Goal: Contribute content: Contribute content

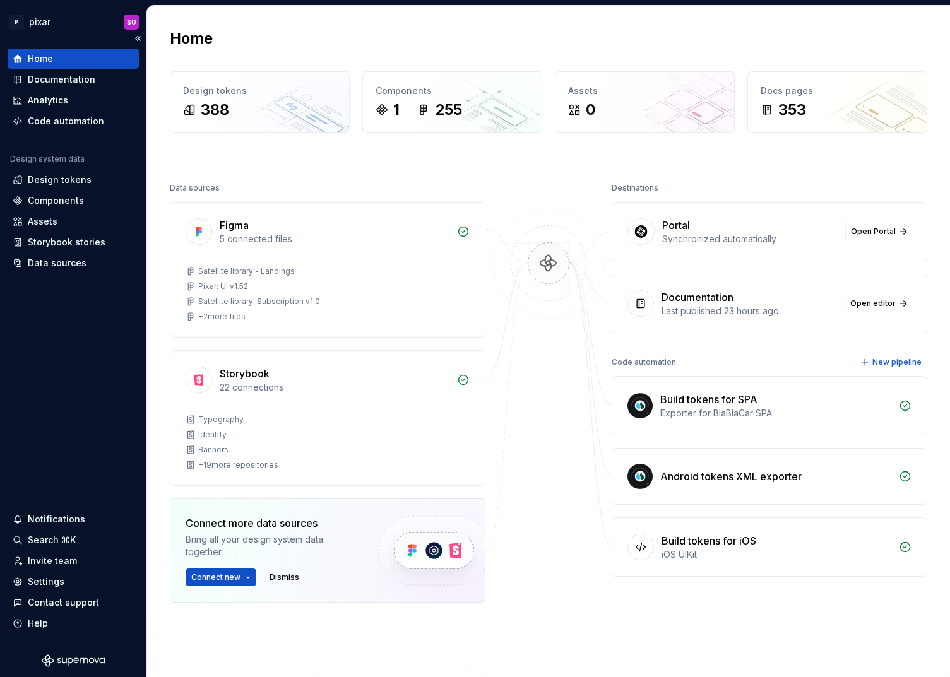
click at [67, 66] on div "Home" at bounding box center [73, 59] width 131 height 20
click at [64, 80] on div "Documentation" at bounding box center [62, 79] width 68 height 13
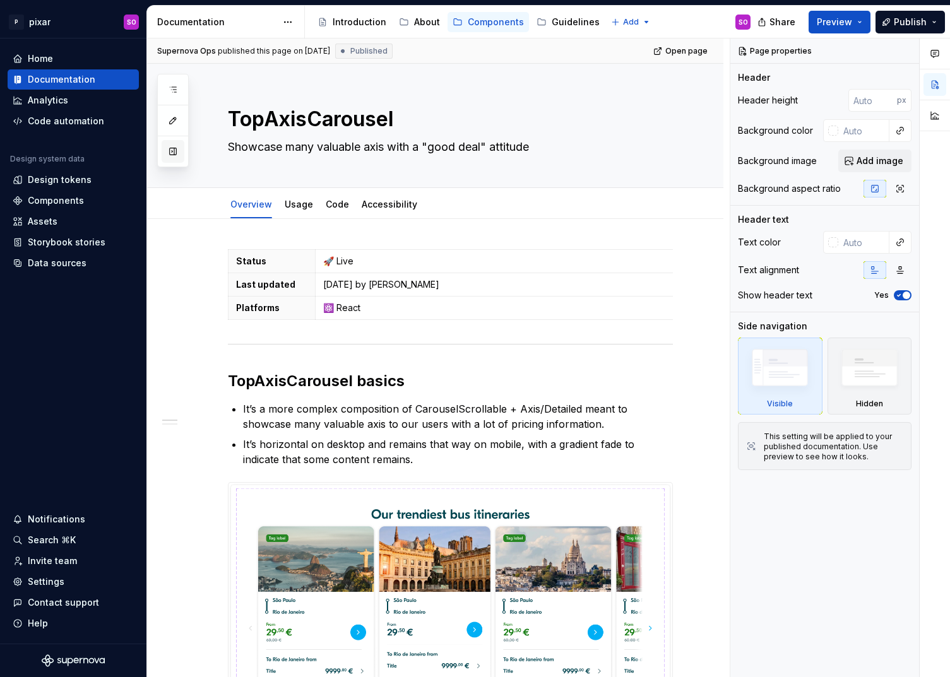
click at [175, 149] on button "button" at bounding box center [173, 151] width 23 height 23
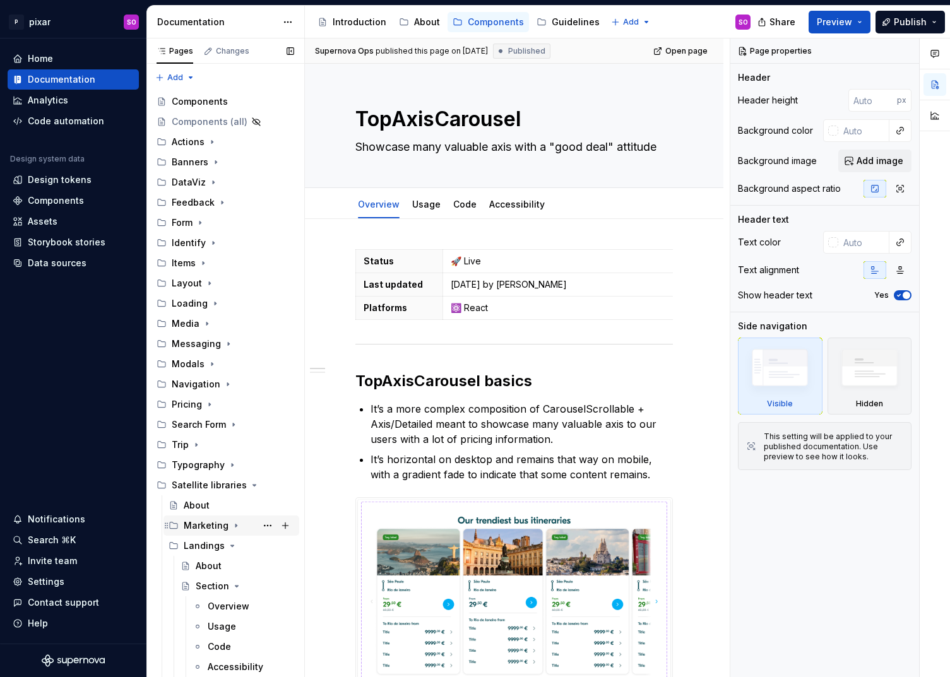
scroll to position [3, 0]
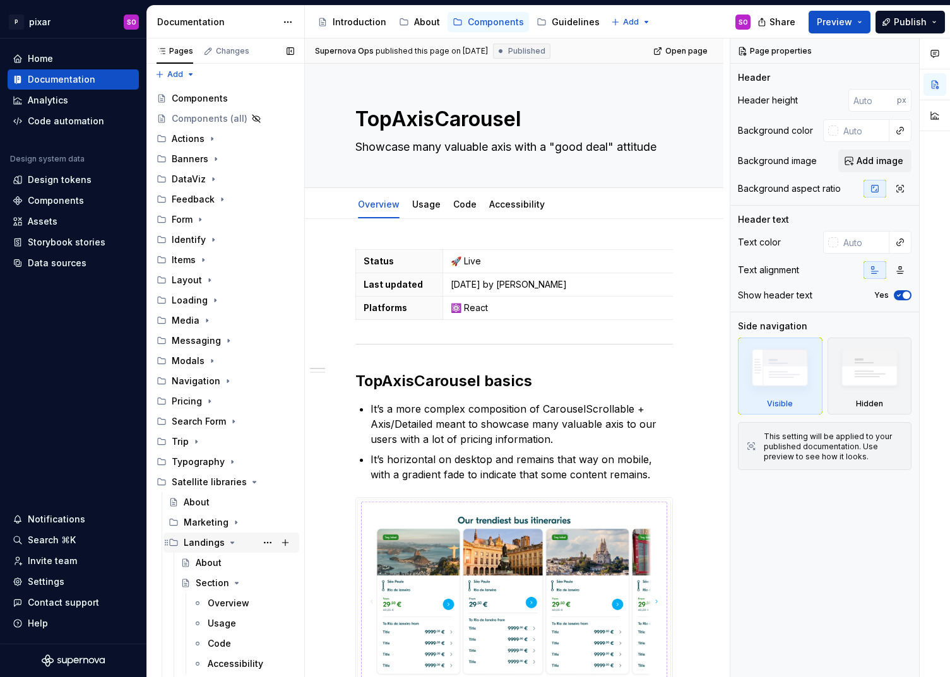
click at [231, 543] on icon "Page tree" at bounding box center [232, 542] width 3 height 1
click at [288, 482] on button "Page tree" at bounding box center [285, 482] width 18 height 18
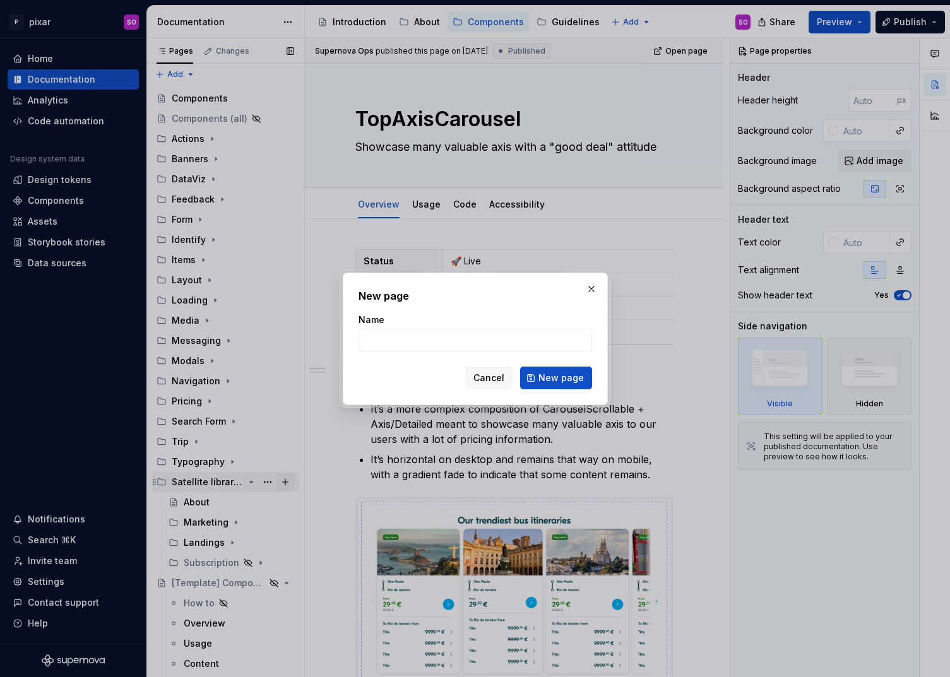
type textarea "*"
click at [497, 382] on span "Cancel" at bounding box center [488, 378] width 31 height 13
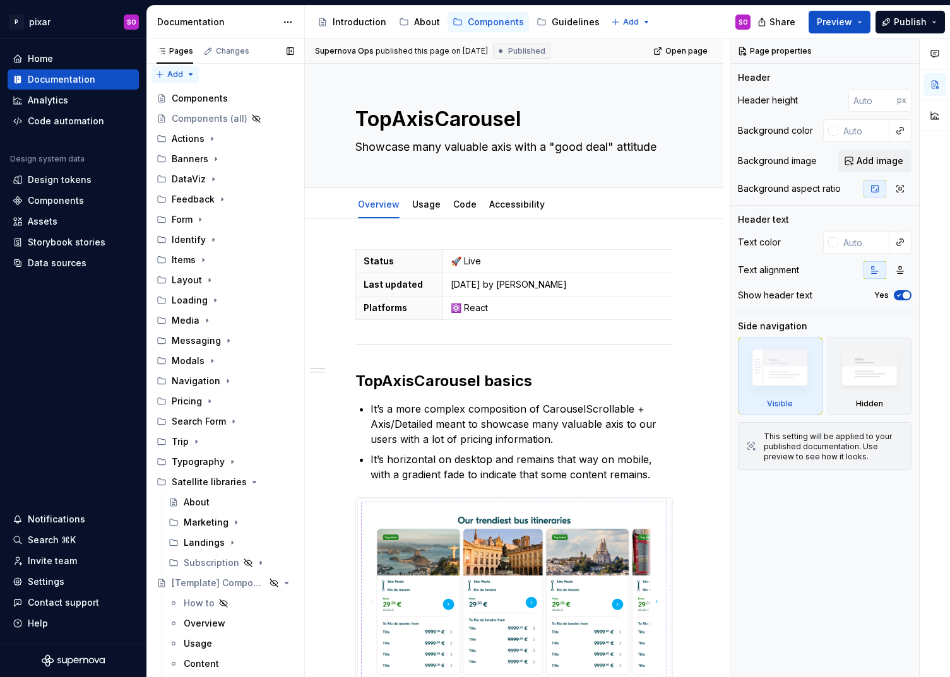
click at [178, 71] on div "Pages Changes Add Accessibility guide for tree Page tree. Navigate the tree wit…" at bounding box center [225, 360] width 158 height 644
click at [205, 115] on div "New group" at bounding box center [216, 119] width 82 height 13
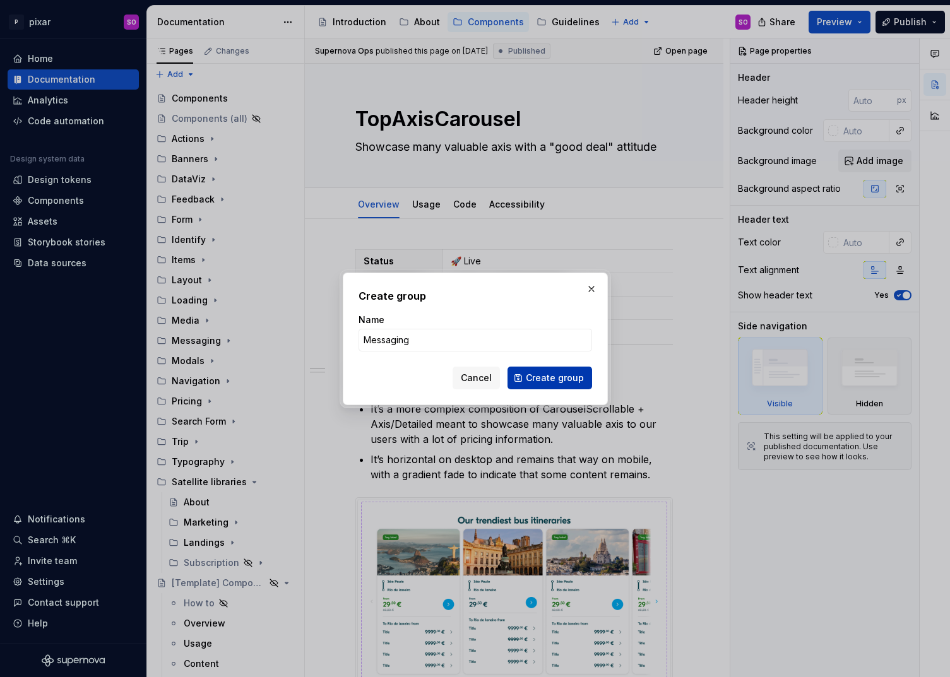
type input "Messaging"
click at [548, 379] on span "Create group" at bounding box center [555, 378] width 58 height 13
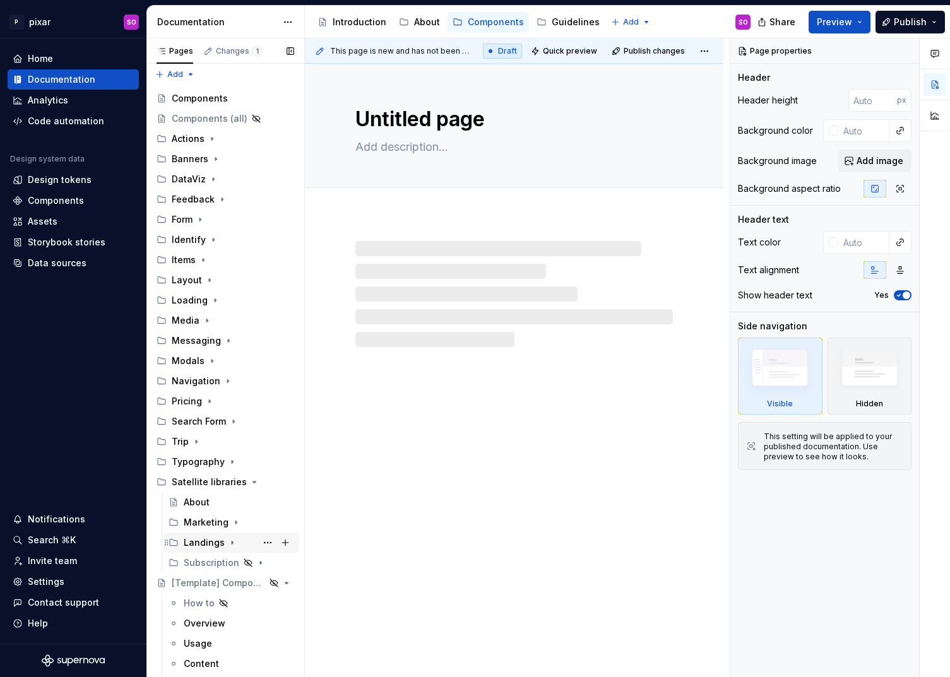
scroll to position [78, 0]
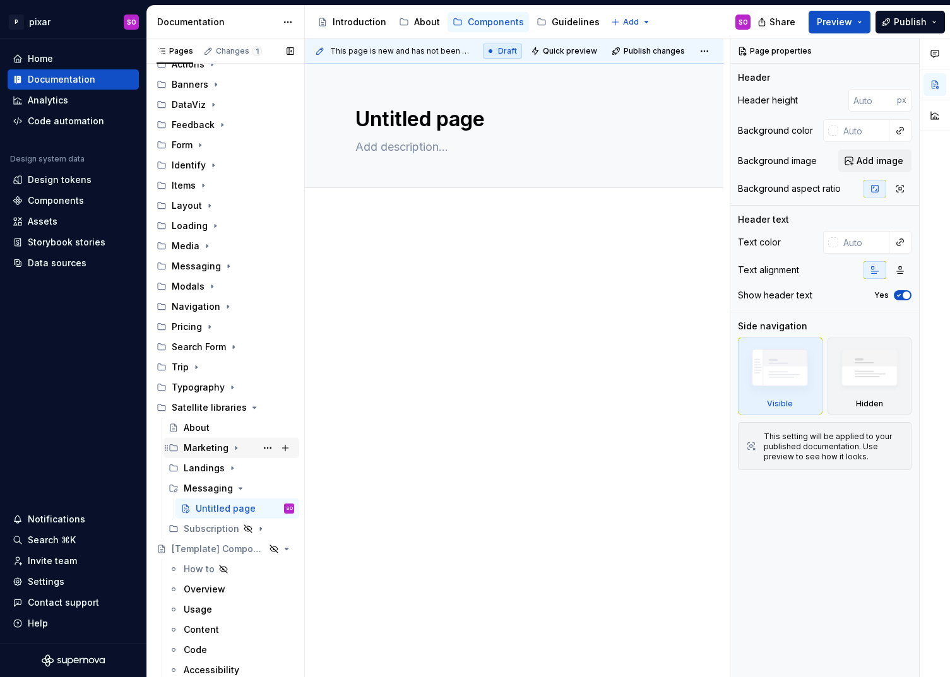
click at [235, 447] on icon "Page tree" at bounding box center [235, 448] width 1 height 3
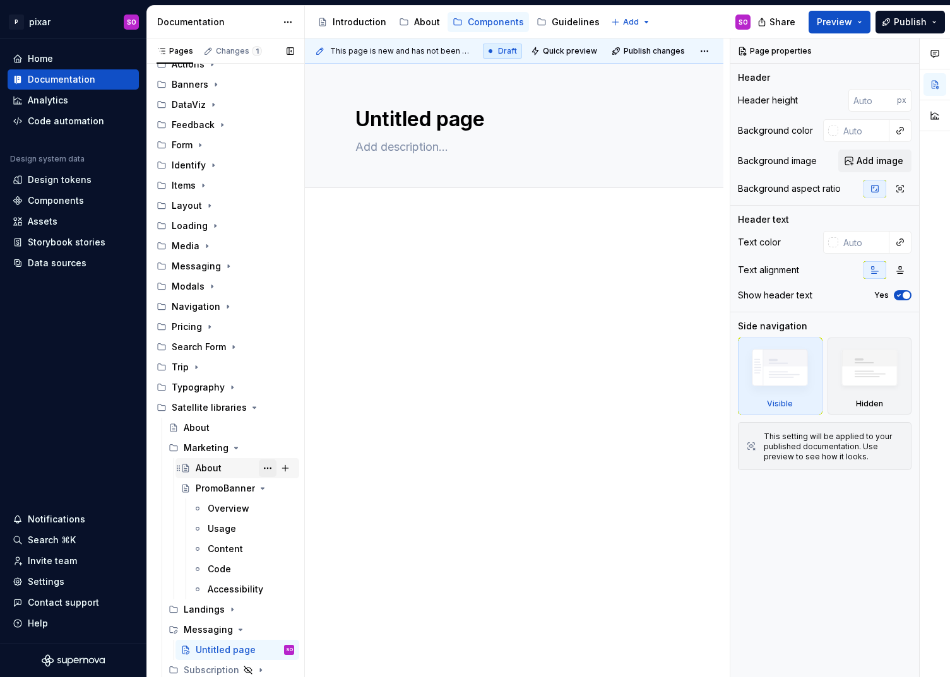
click at [268, 467] on button "Page tree" at bounding box center [268, 468] width 18 height 18
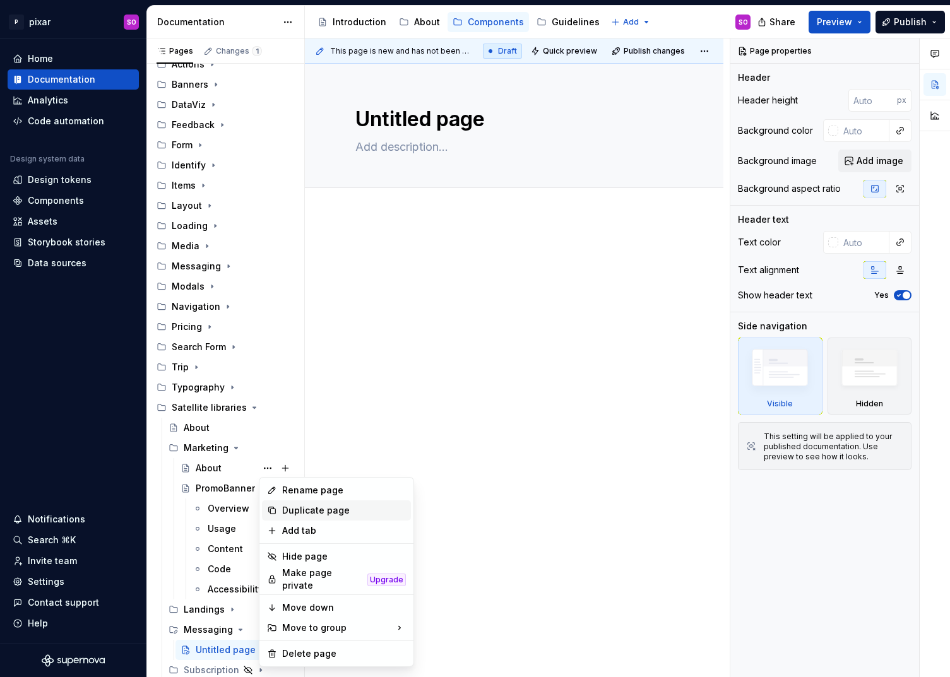
click at [329, 502] on div "Duplicate page" at bounding box center [336, 510] width 149 height 20
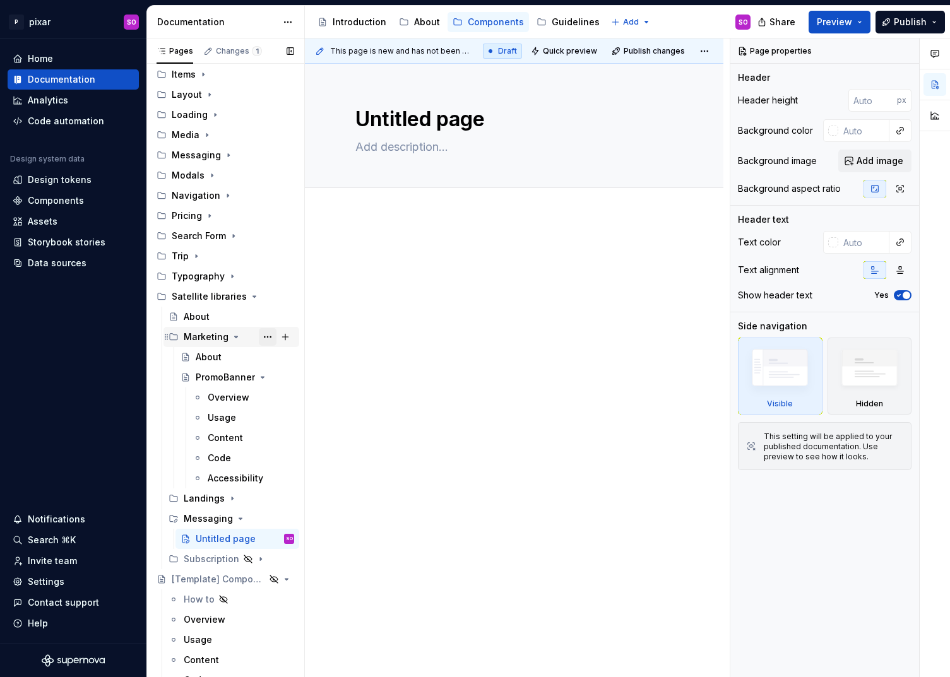
scroll to position [193, 0]
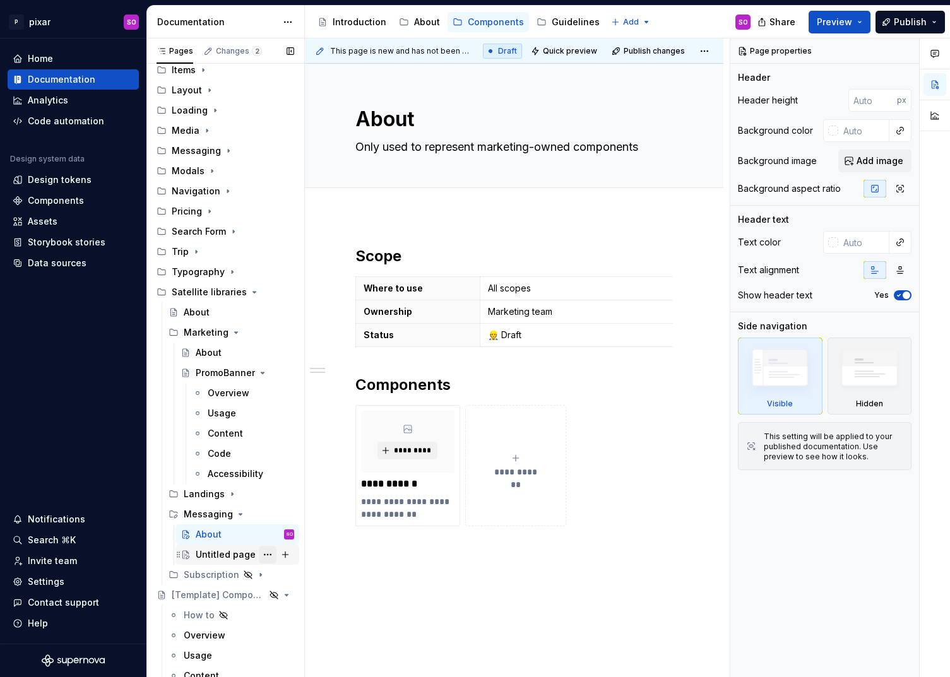
click at [263, 553] on button "Page tree" at bounding box center [268, 555] width 18 height 18
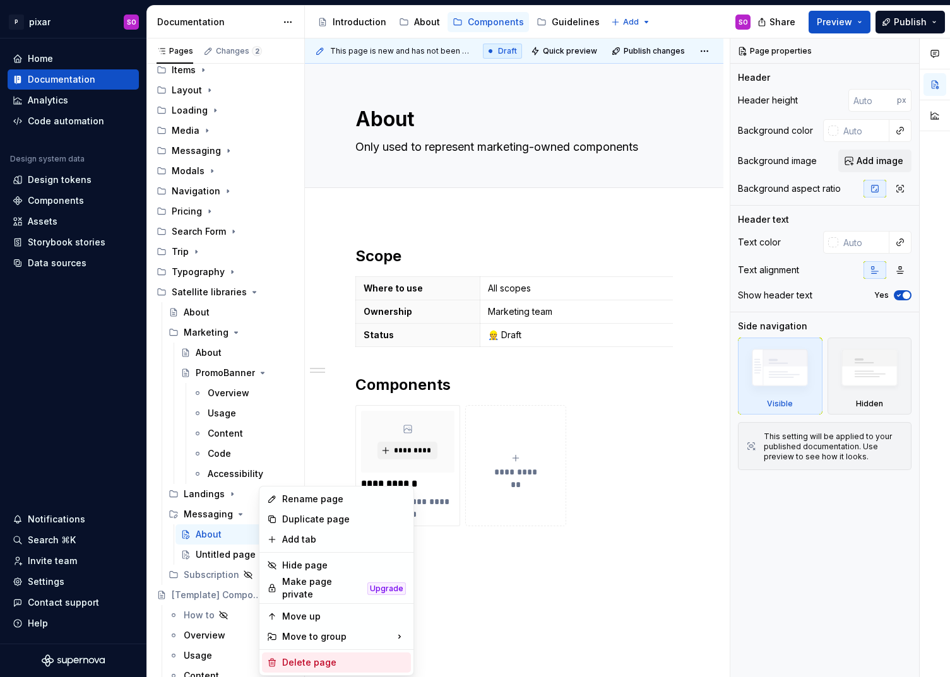
click at [316, 661] on div "Delete page" at bounding box center [344, 662] width 124 height 13
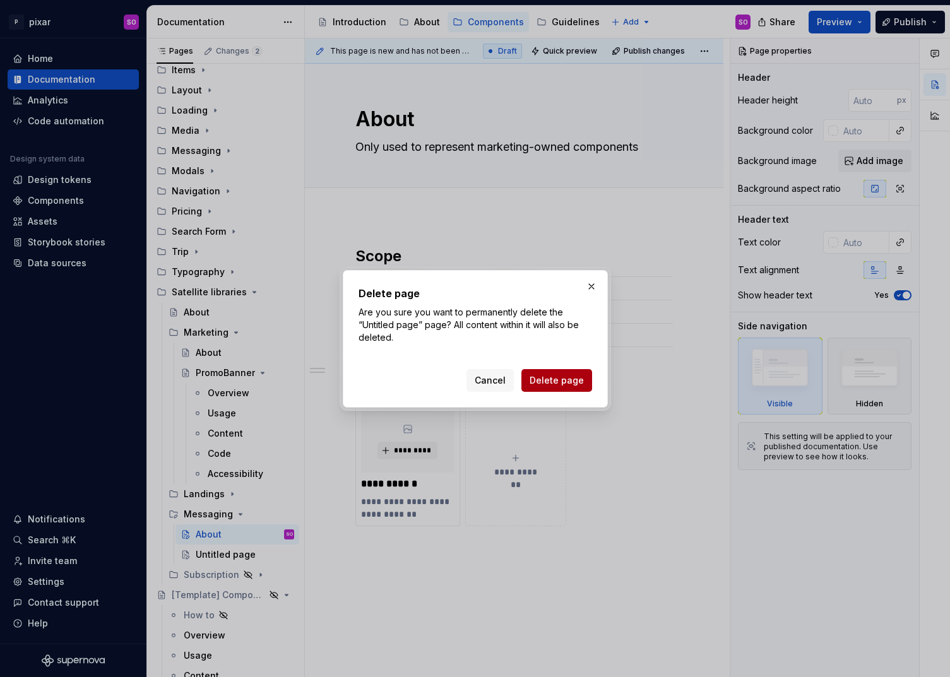
click at [559, 376] on span "Delete page" at bounding box center [557, 380] width 54 height 13
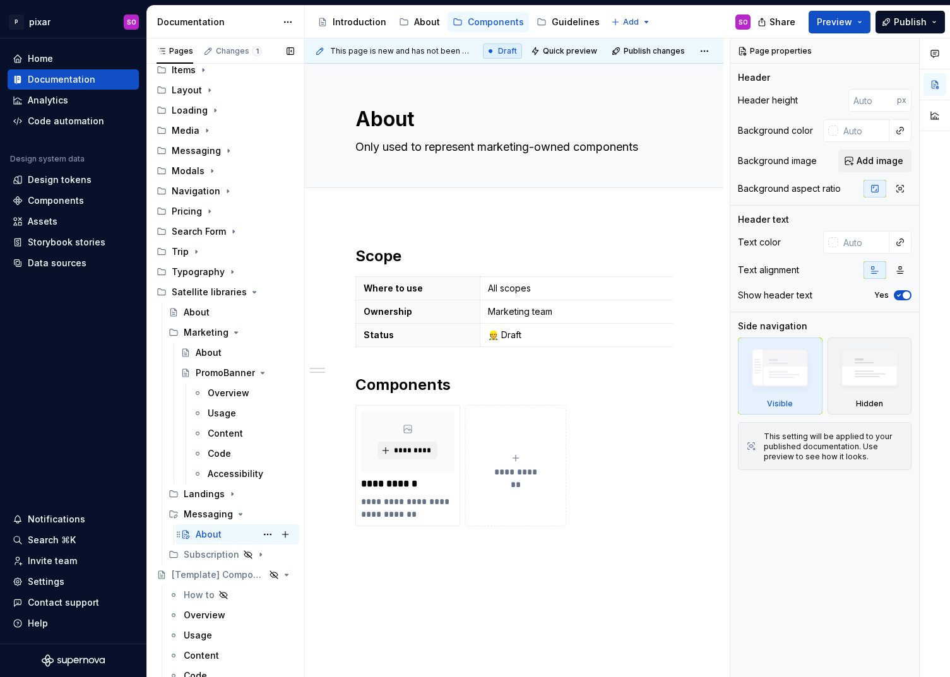
click at [206, 532] on div "About" at bounding box center [209, 534] width 26 height 13
type textarea "*"
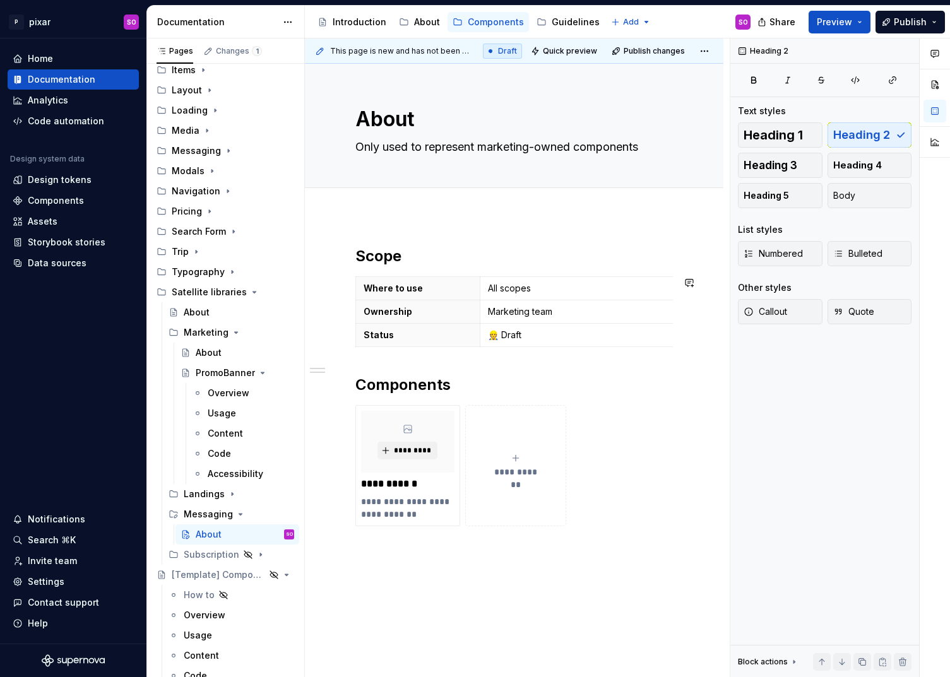
click at [471, 362] on div "**********" at bounding box center [513, 386] width 317 height 280
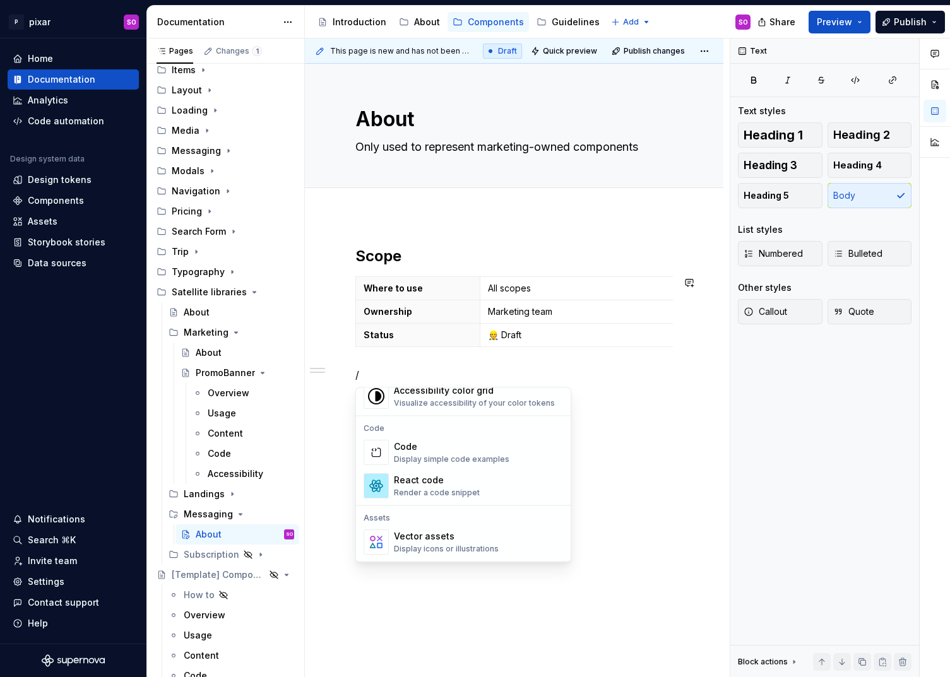
scroll to position [1257, 0]
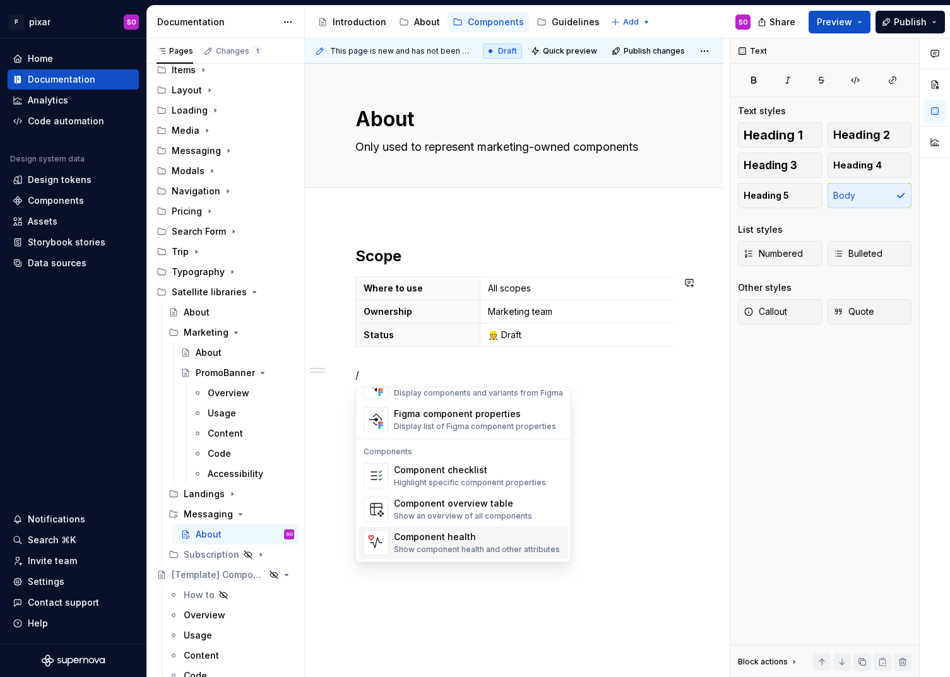
click at [498, 541] on div "Component health" at bounding box center [477, 537] width 166 height 13
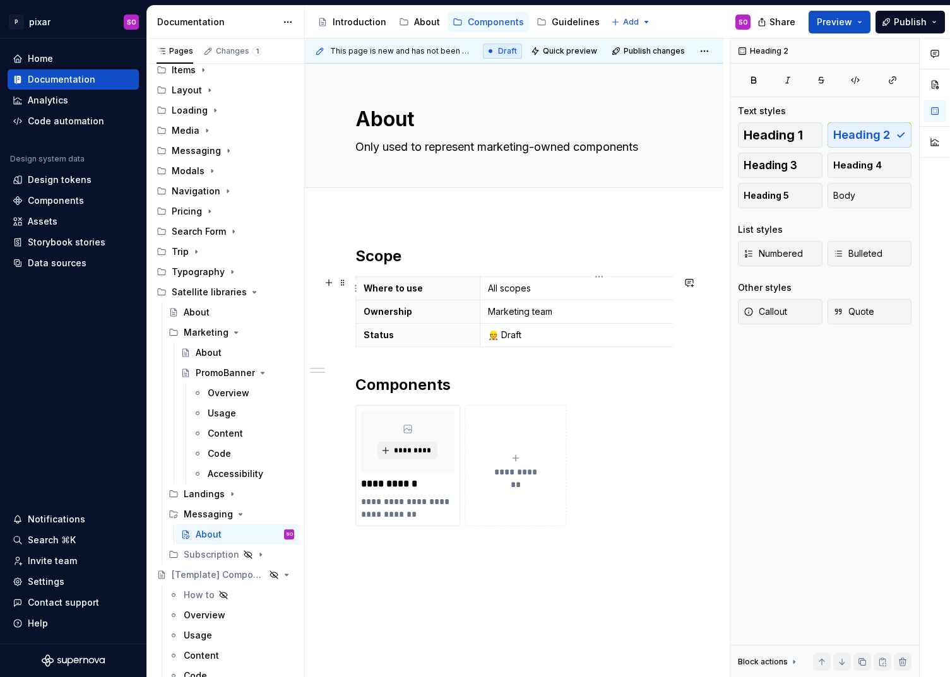
click at [542, 288] on p "All scopes" at bounding box center [599, 288] width 222 height 13
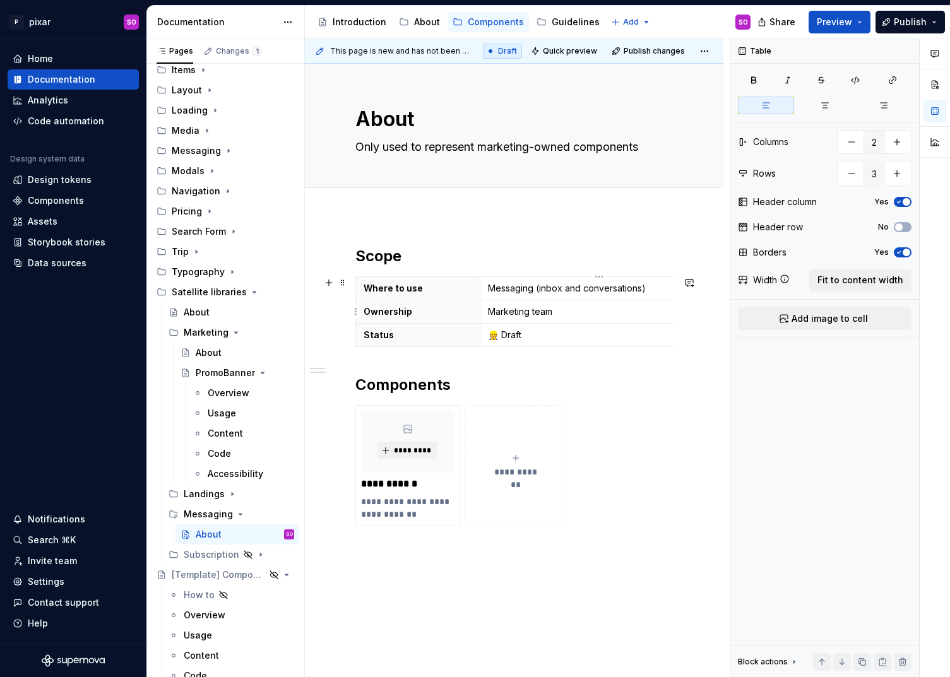
click at [562, 312] on p "Marketing team" at bounding box center [599, 311] width 222 height 13
click at [564, 332] on p "👷 Draft" at bounding box center [599, 335] width 222 height 13
click at [413, 408] on html "P pixar SO Home Documentation Analytics Code automation Design system data Desi…" at bounding box center [475, 338] width 950 height 677
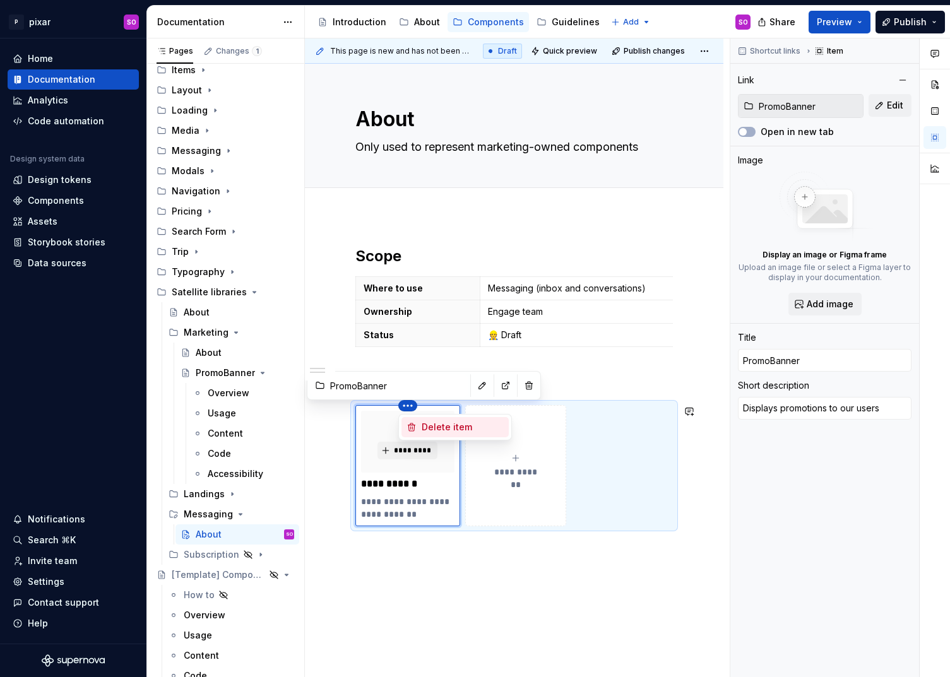
click at [435, 426] on div "Delete item" at bounding box center [463, 427] width 82 height 13
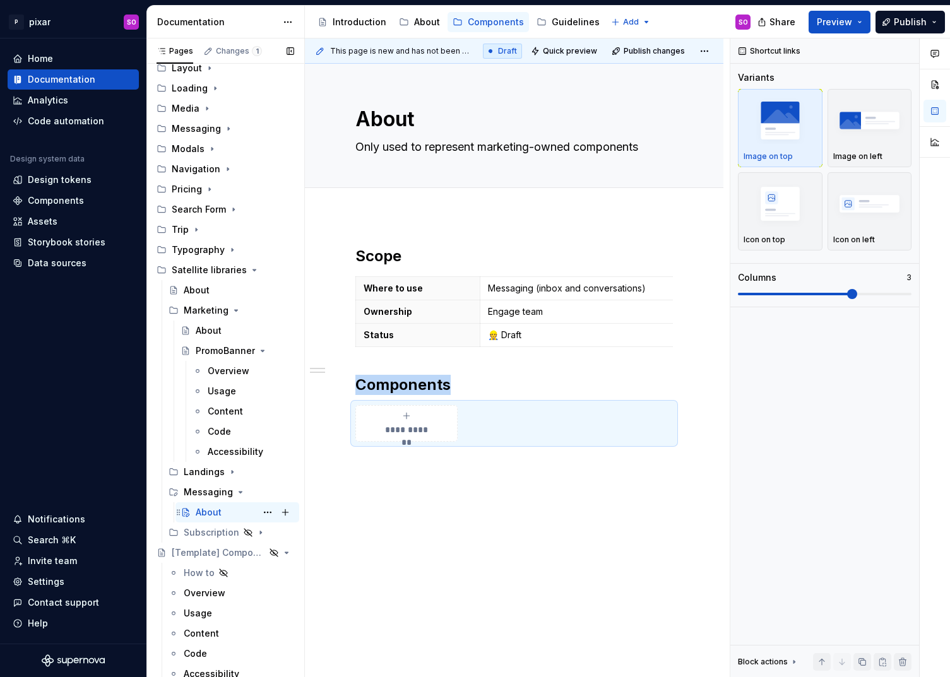
scroll to position [219, 0]
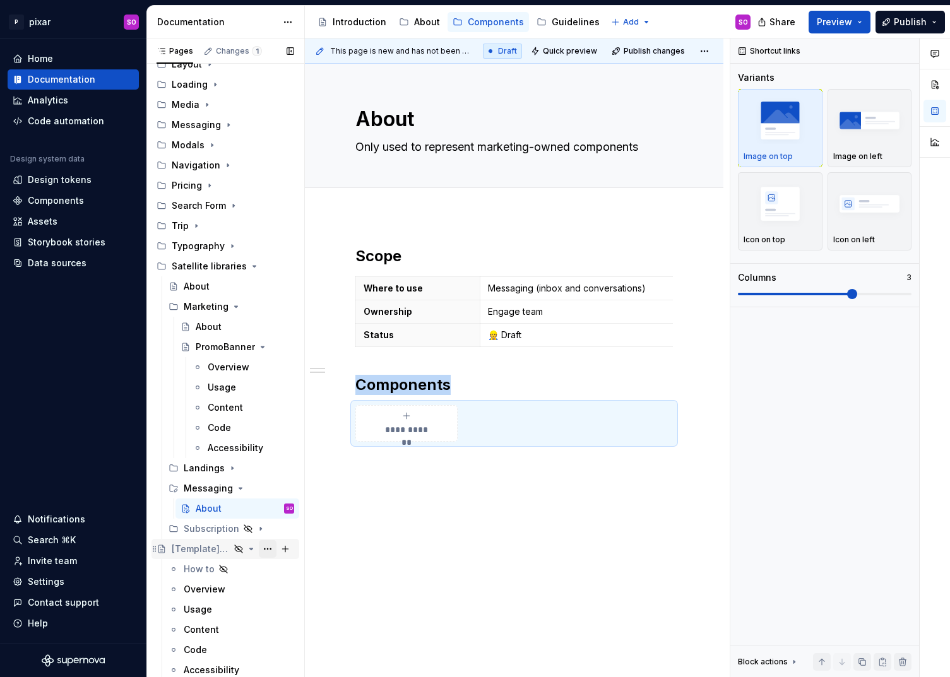
click at [268, 548] on button "Page tree" at bounding box center [268, 549] width 18 height 18
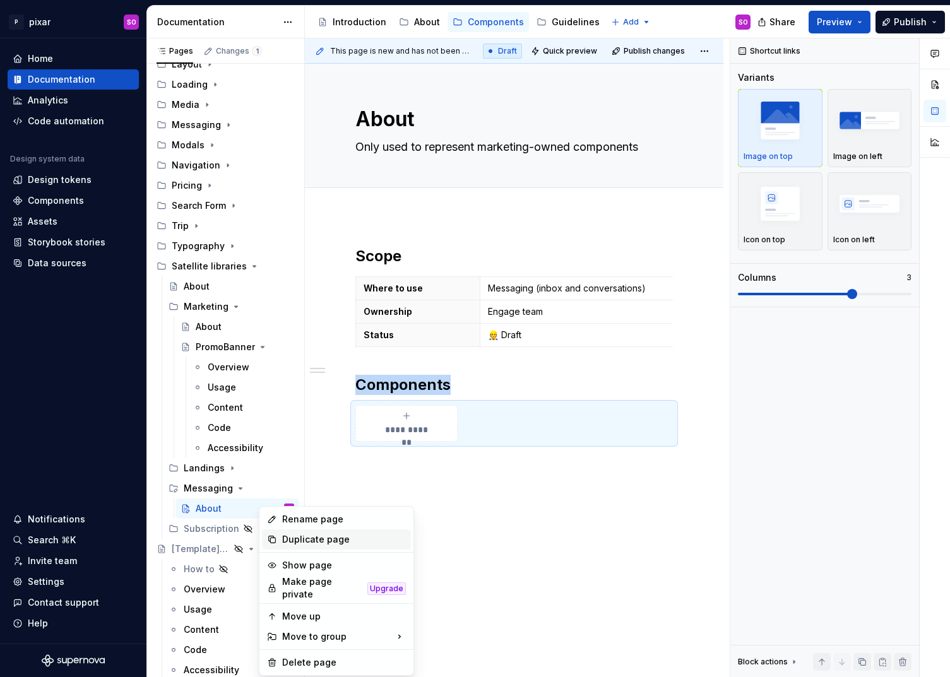
click at [327, 536] on div "Duplicate page" at bounding box center [344, 539] width 124 height 13
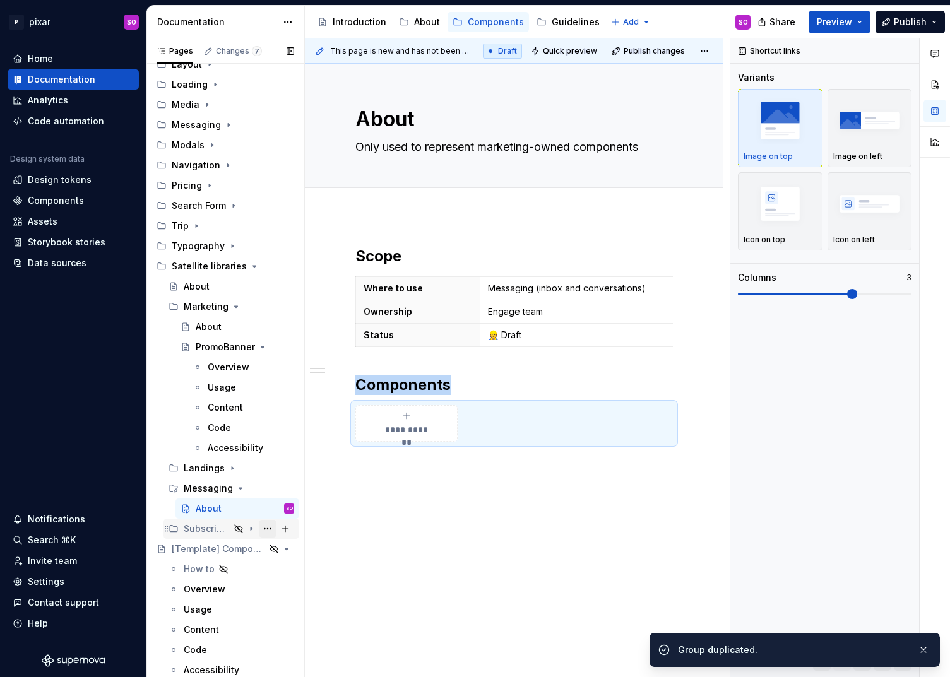
scroll to position [239, 0]
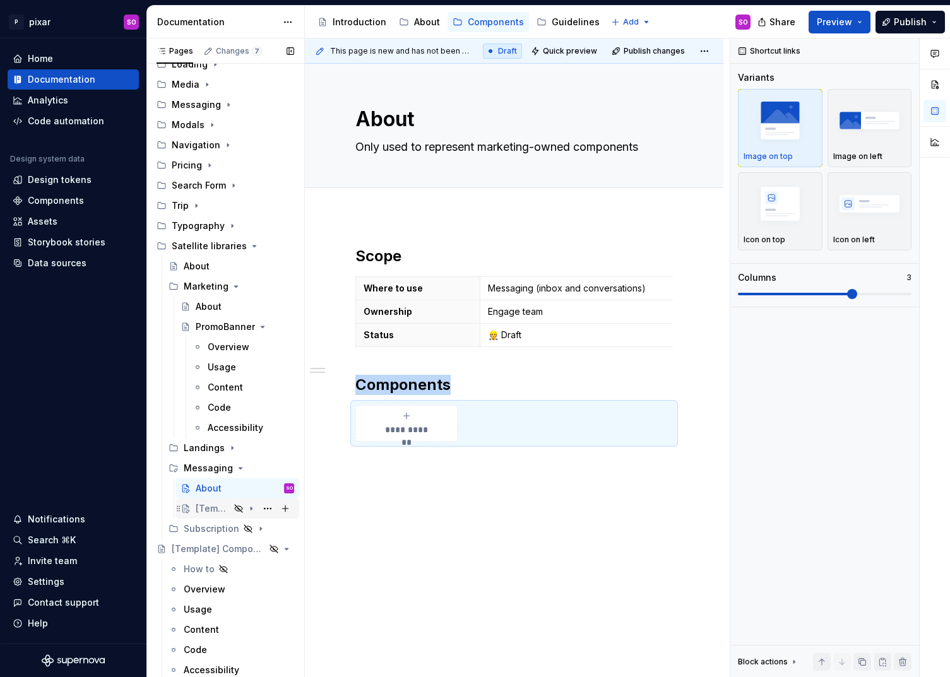
click at [215, 509] on div "[Template] Component" at bounding box center [213, 508] width 34 height 13
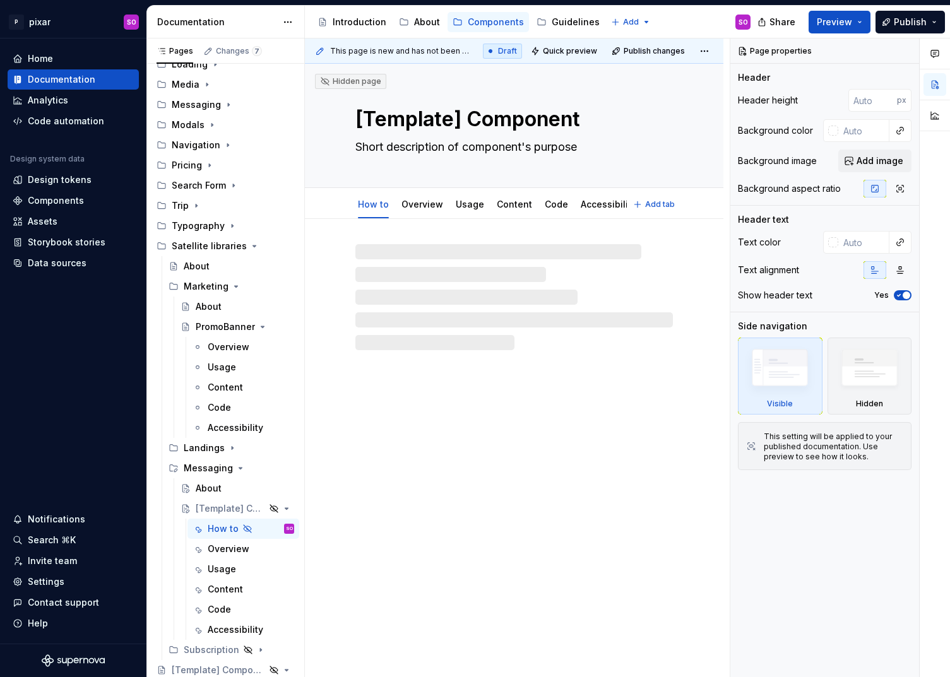
click at [478, 117] on textarea "[Template] Component" at bounding box center [511, 119] width 317 height 30
type textarea "*"
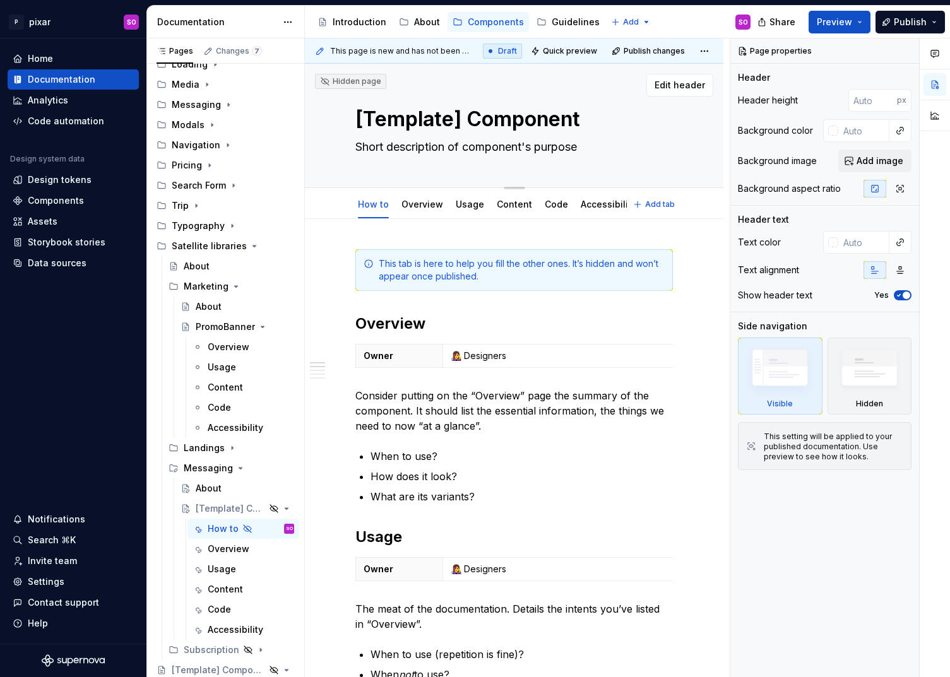
type textarea "C"
type textarea "*"
type textarea "Co"
type textarea "*"
type textarea "Con"
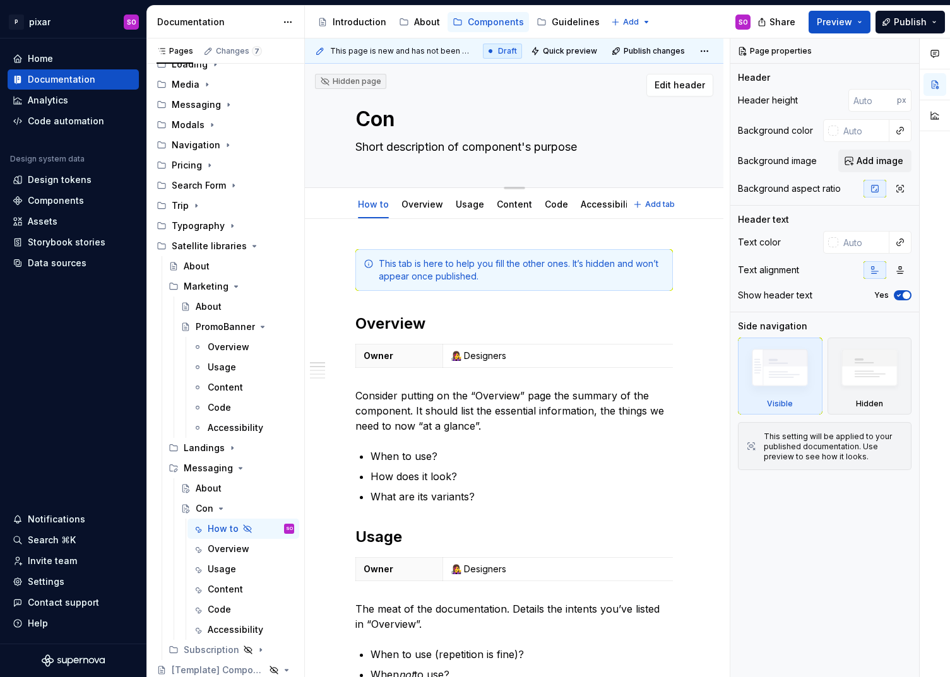
type textarea "*"
type textarea "Conv"
type textarea "*"
type textarea "Conve"
type textarea "*"
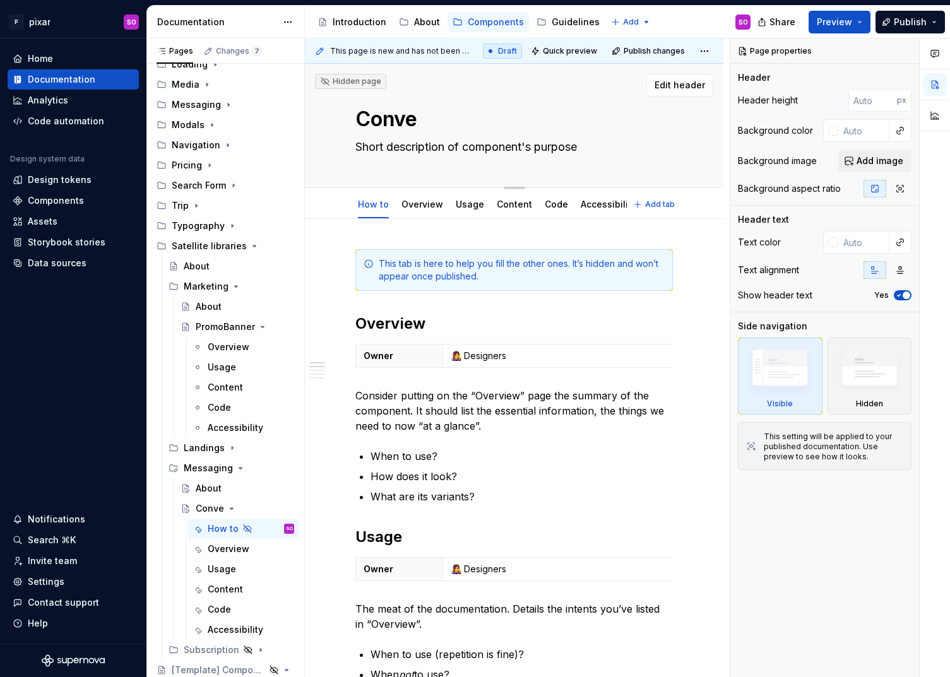
type textarea "Conver"
type textarea "*"
type textarea "Convers"
type textarea "*"
type textarea "Conversa"
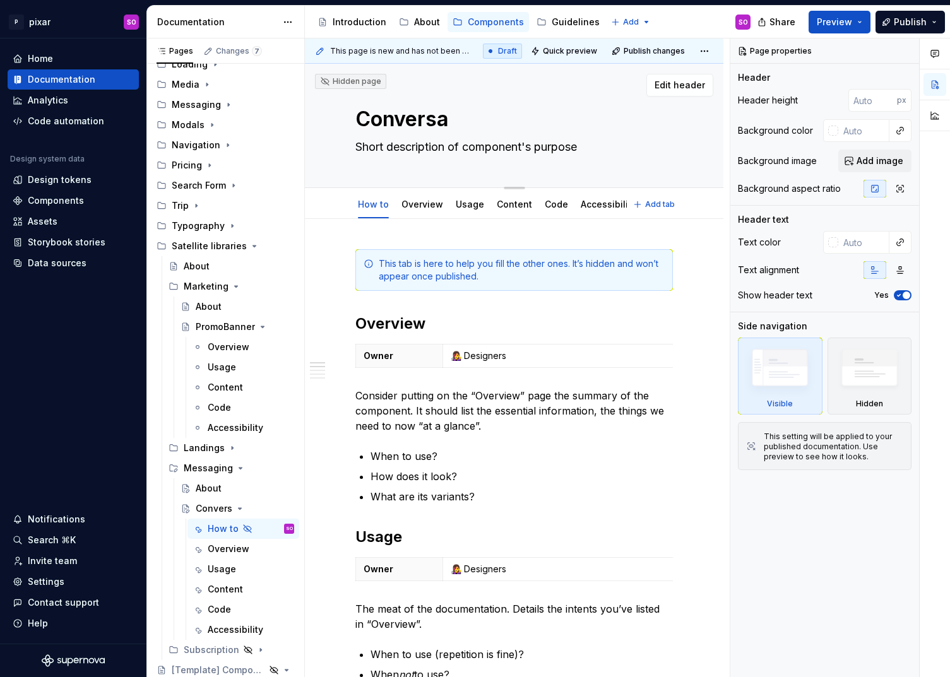
type textarea "*"
type textarea "Conversat"
type textarea "*"
type textarea "Conversati"
type textarea "*"
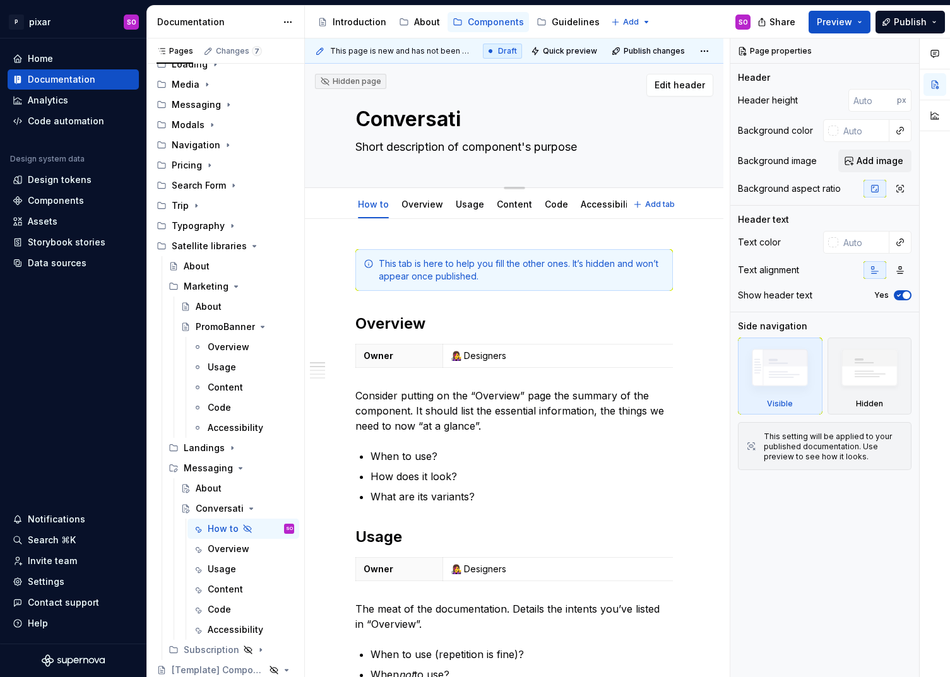
type textarea "Conversatio"
type textarea "*"
type textarea "Conversation"
type textarea "*"
type textarea "ConversationN"
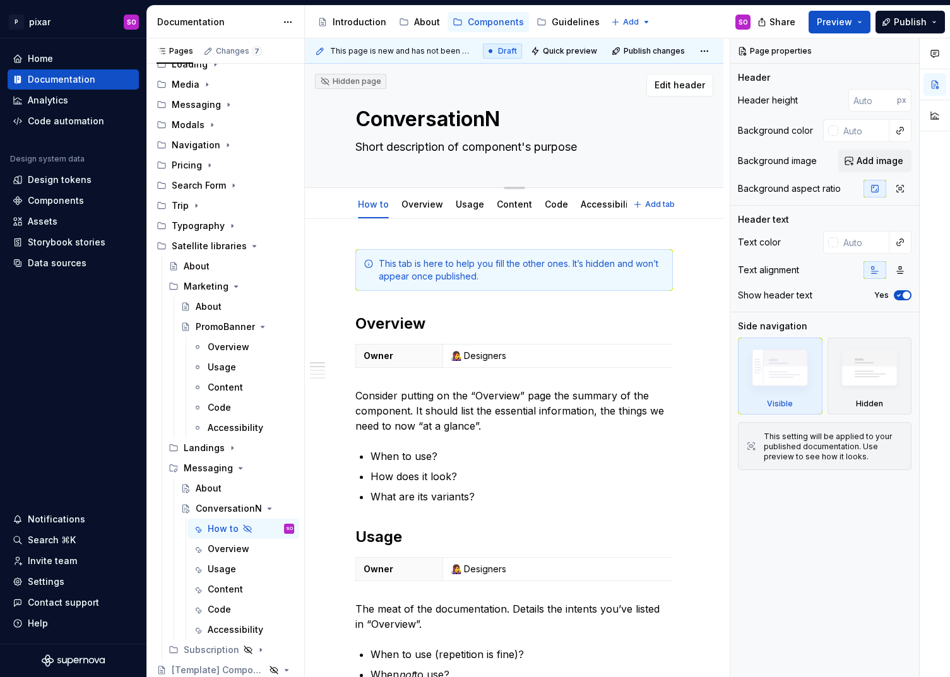
type textarea "*"
type textarea "ConversationNa"
type textarea "*"
type textarea "ConversationNab"
type textarea "*"
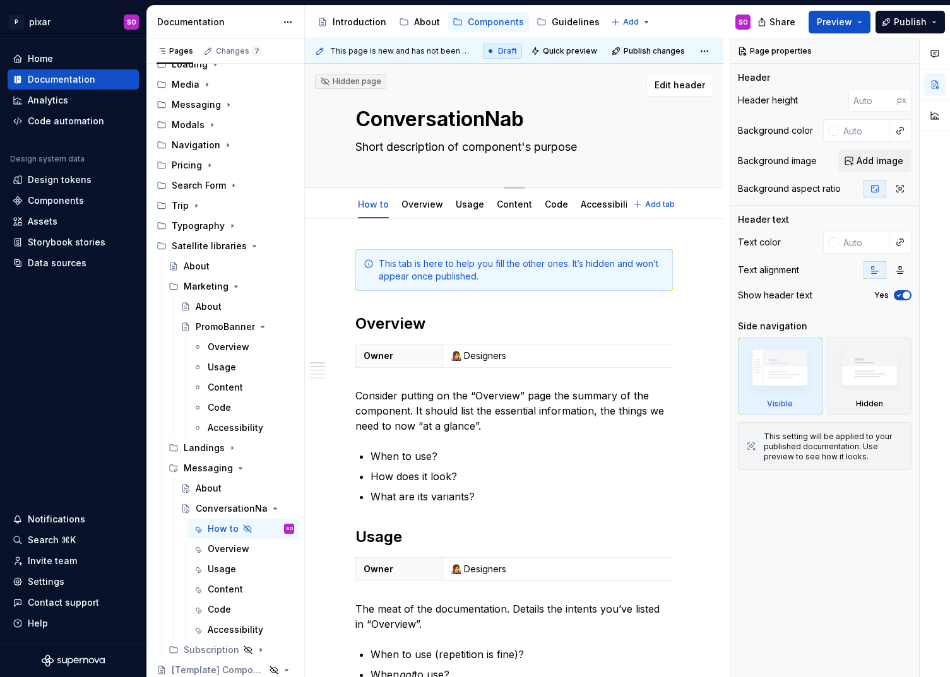
type textarea "ConversationNabv"
type textarea "*"
type textarea "ConversationNab"
type textarea "*"
type textarea "ConversationNa"
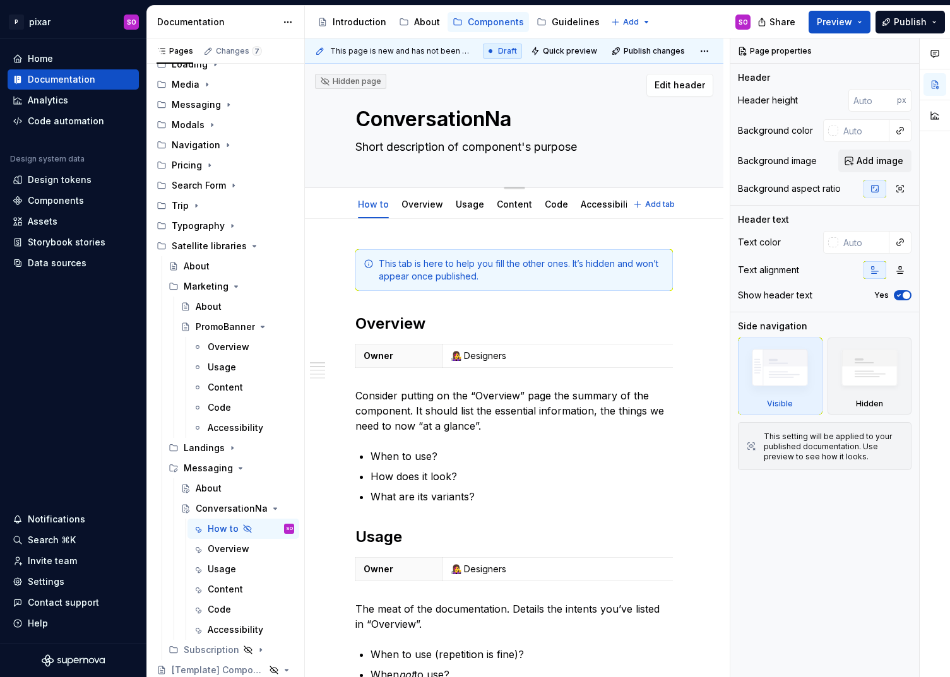
type textarea "*"
type textarea "ConversationNav"
type textarea "*"
type textarea "ConversationNav"
click at [467, 151] on textarea "Short description of component's purpose" at bounding box center [511, 147] width 317 height 20
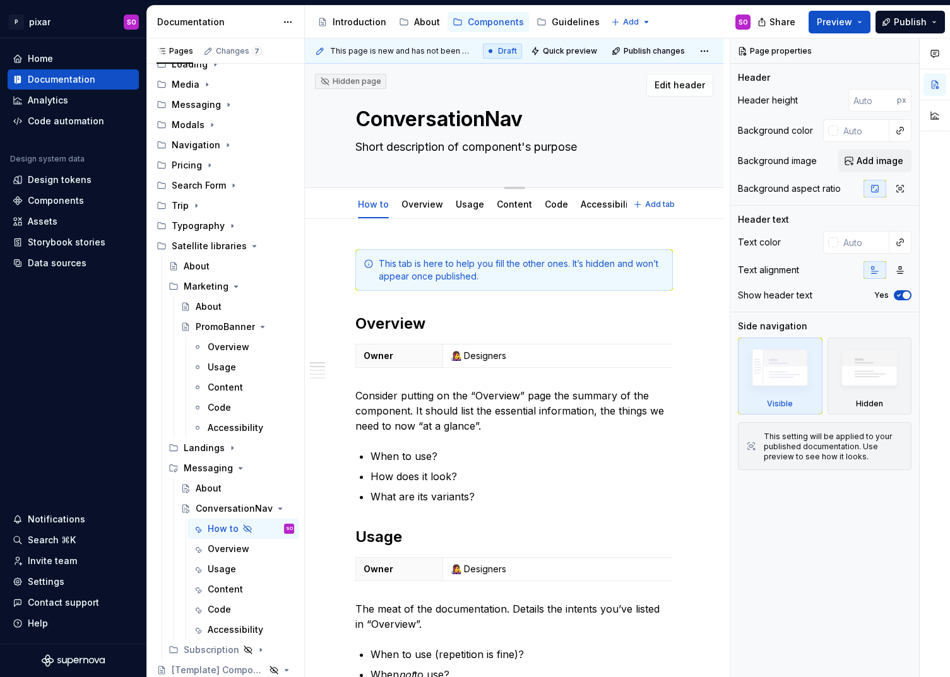
type textarea "*"
type textarea "T"
type textarea "*"
type textarea "Th"
type textarea "*"
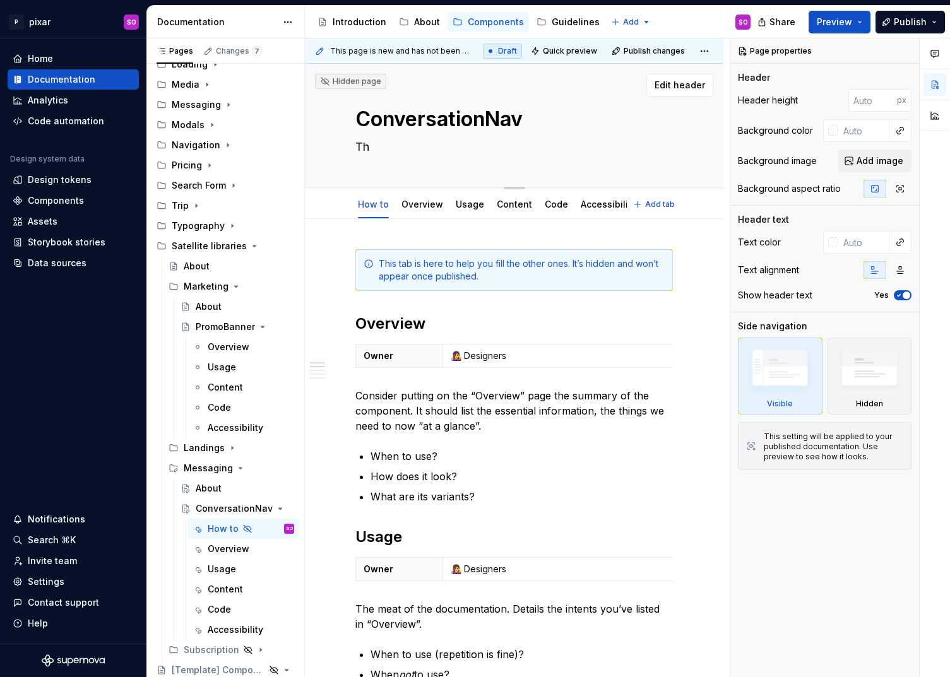
type textarea "The"
type textarea "*"
type textarea "The"
type textarea "*"
type textarea "The p"
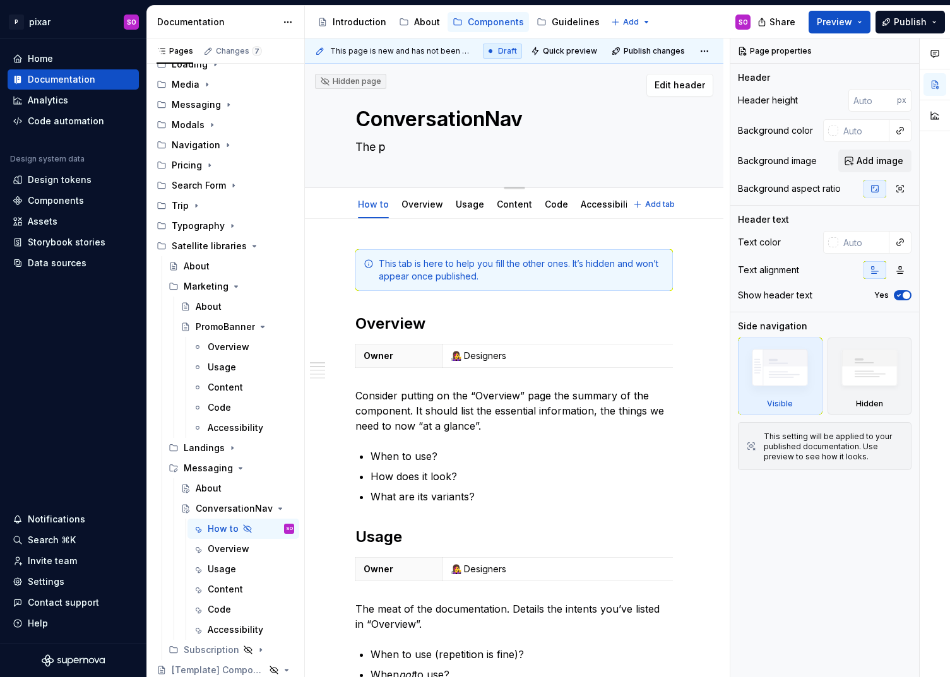
type textarea "*"
type textarea "The po"
type textarea "*"
type textarea "The poi"
type textarea "*"
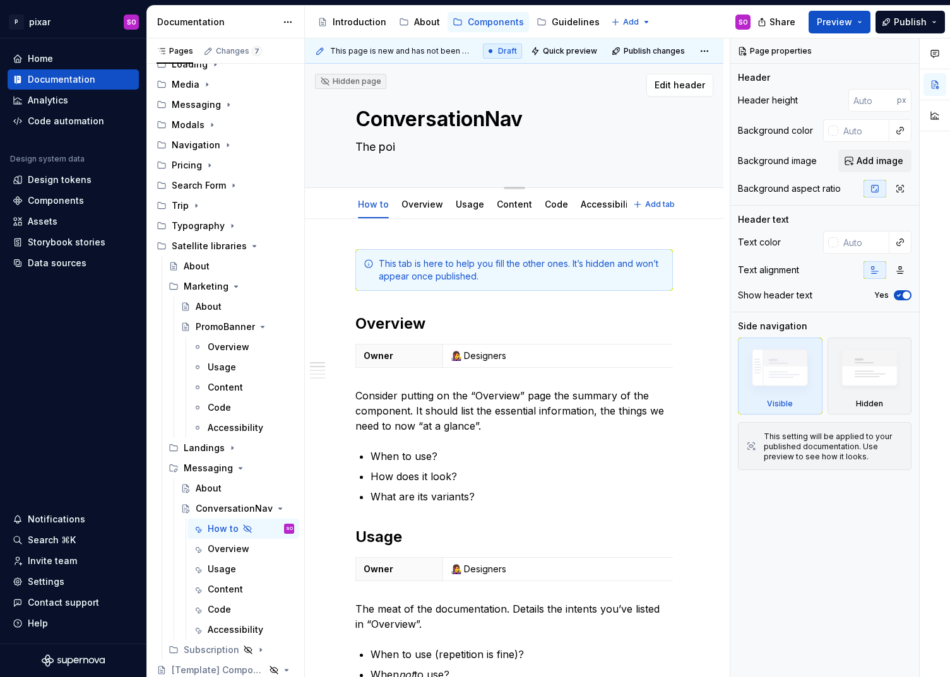
type textarea "The poin"
type textarea "*"
type textarea "The point"
type textarea "*"
type textarea "The point"
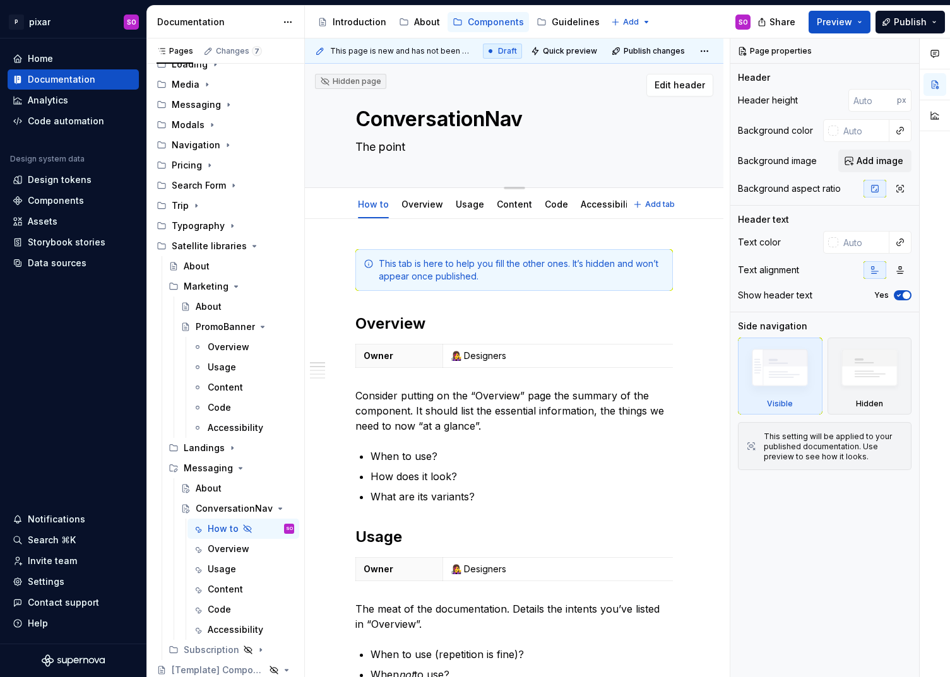
type textarea "*"
type textarea "The point o"
type textarea "*"
type textarea "The point of"
type textarea "*"
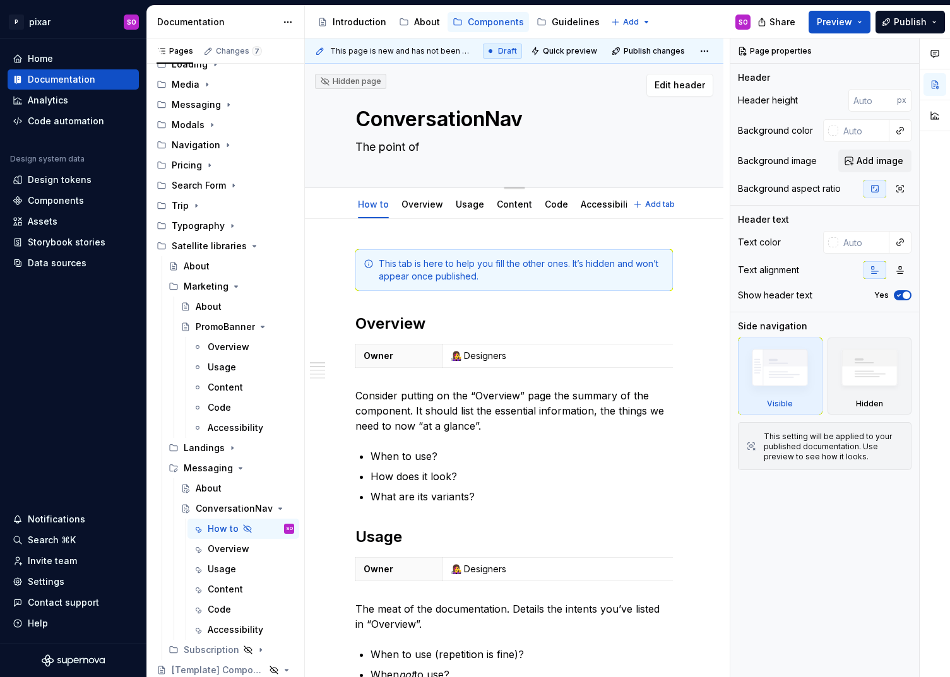
type textarea "The point of"
type textarea "*"
type textarea "The point of e"
type textarea "*"
type textarea "The point of en"
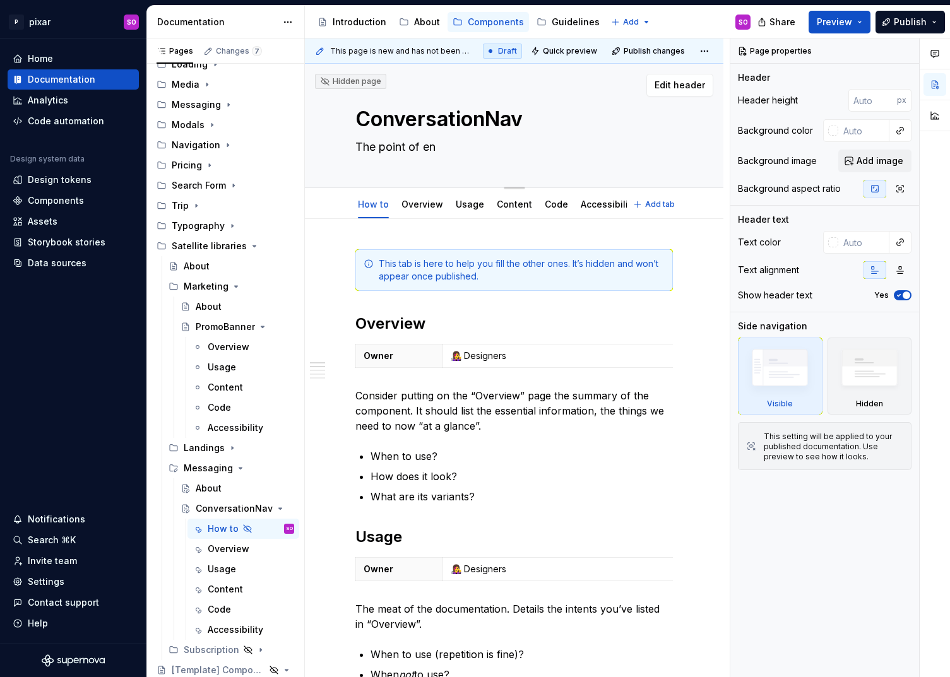
type textarea "*"
type textarea "The point of ent"
type textarea "*"
type textarea "The point of entr"
type textarea "*"
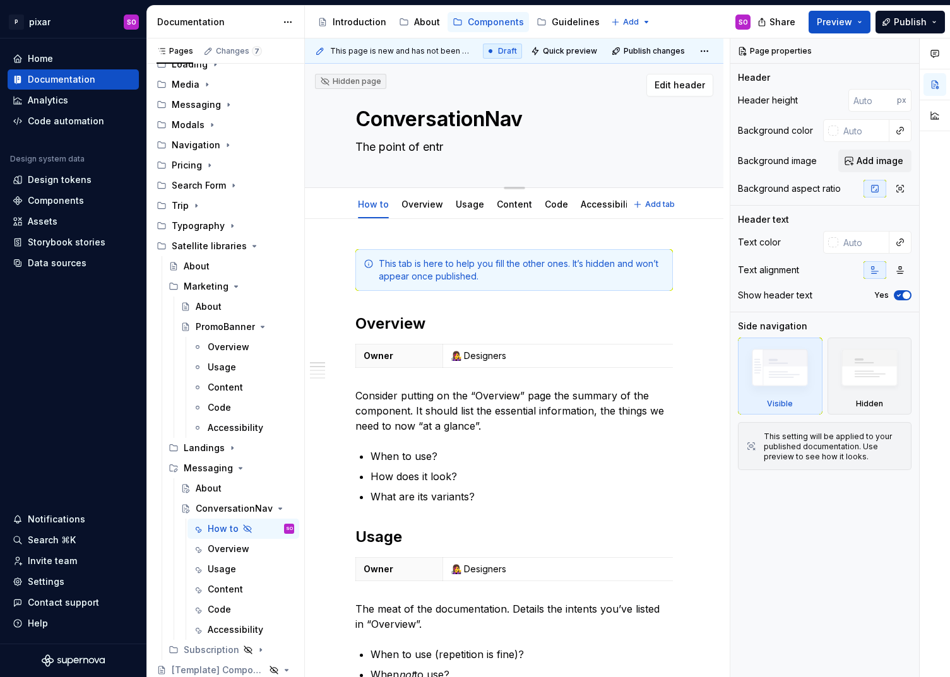
type textarea "The point of entry"
type textarea "*"
type textarea "The point of entry"
type textarea "*"
type textarea "The point of entry in"
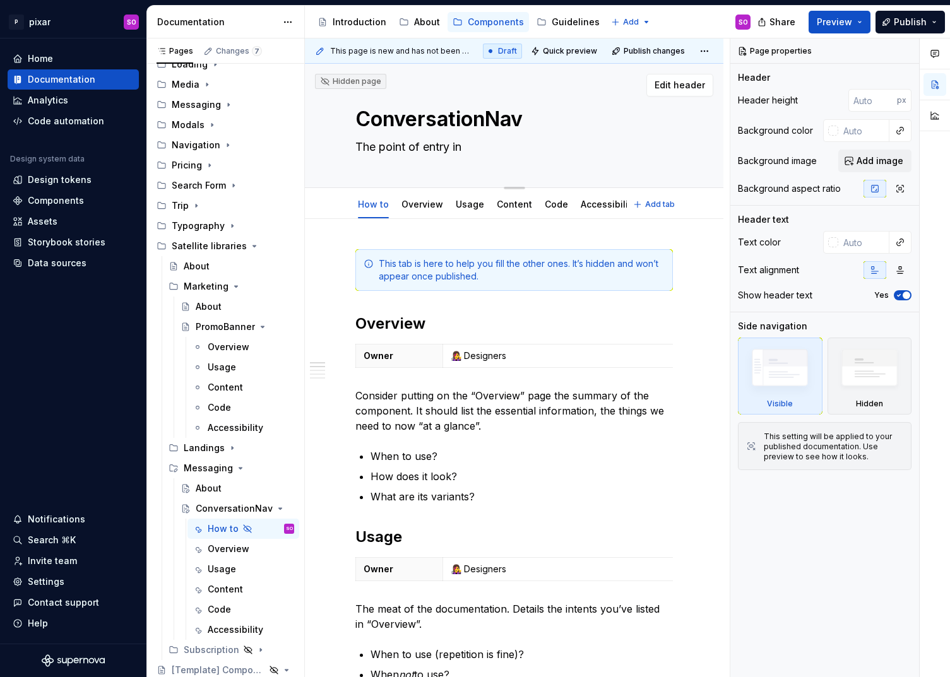
type textarea "*"
type textarea "The point of entry int"
type textarea "*"
type textarea "The point of entry into"
type textarea "*"
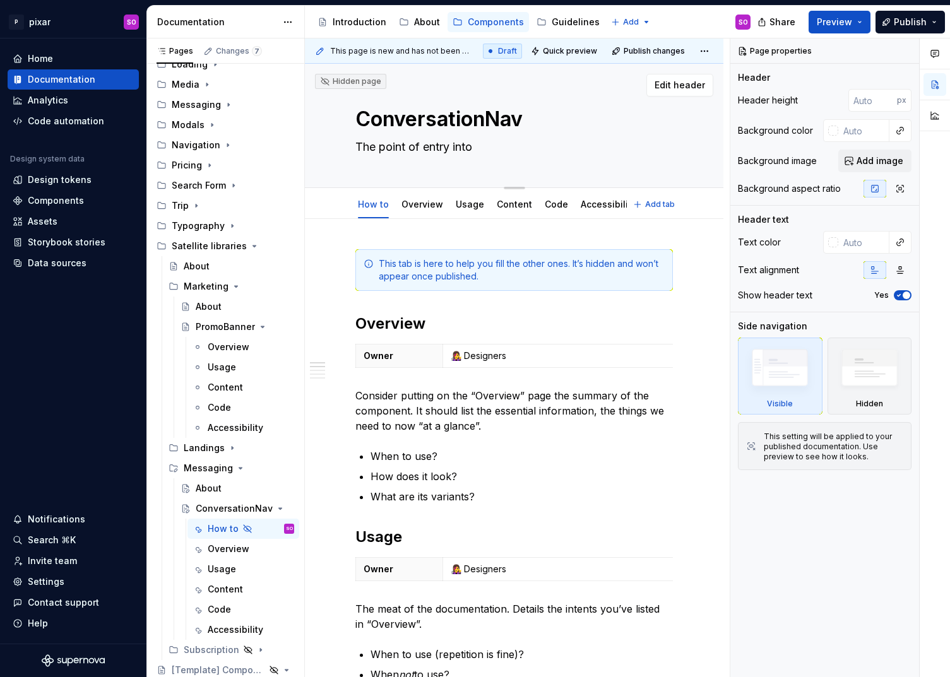
type textarea "The point of entry into"
type textarea "*"
type textarea "The point of entry into a"
type textarea "*"
type textarea "The point of entry into a"
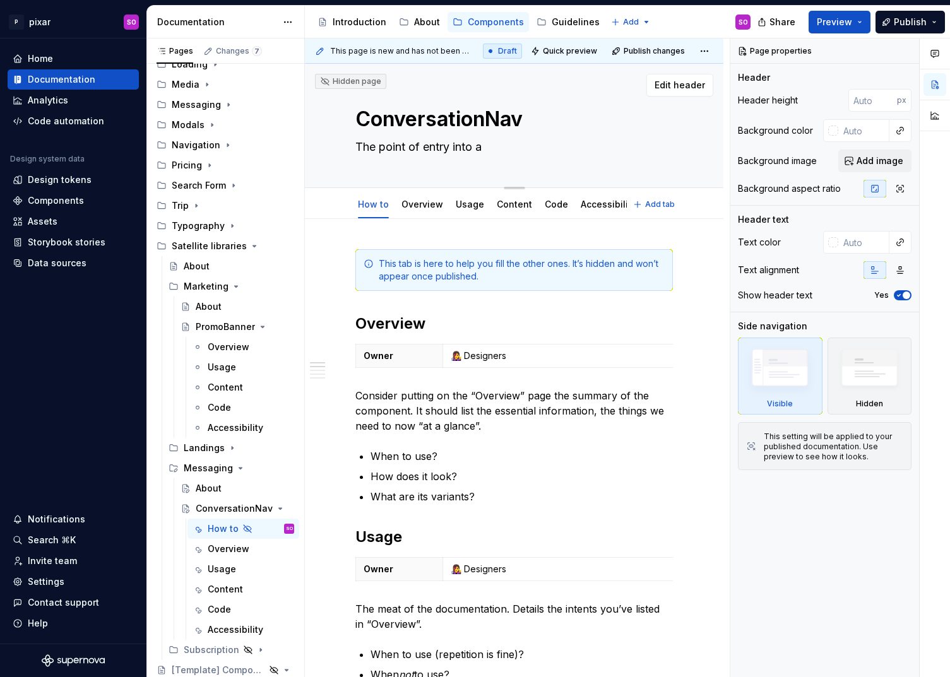
type textarea "*"
type textarea "The point of entry into a c"
type textarea "*"
type textarea "The point of entry into a co"
type textarea "*"
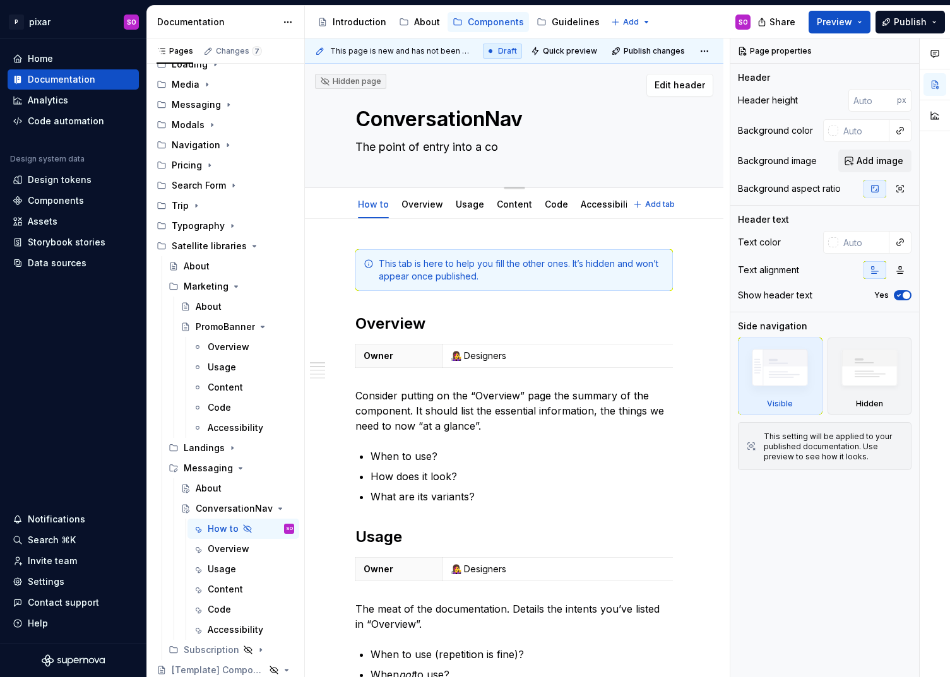
type textarea "The point of entry into a con"
type textarea "*"
type textarea "The point of entry into a conv"
type textarea "*"
type textarea "The point of entry into a conve"
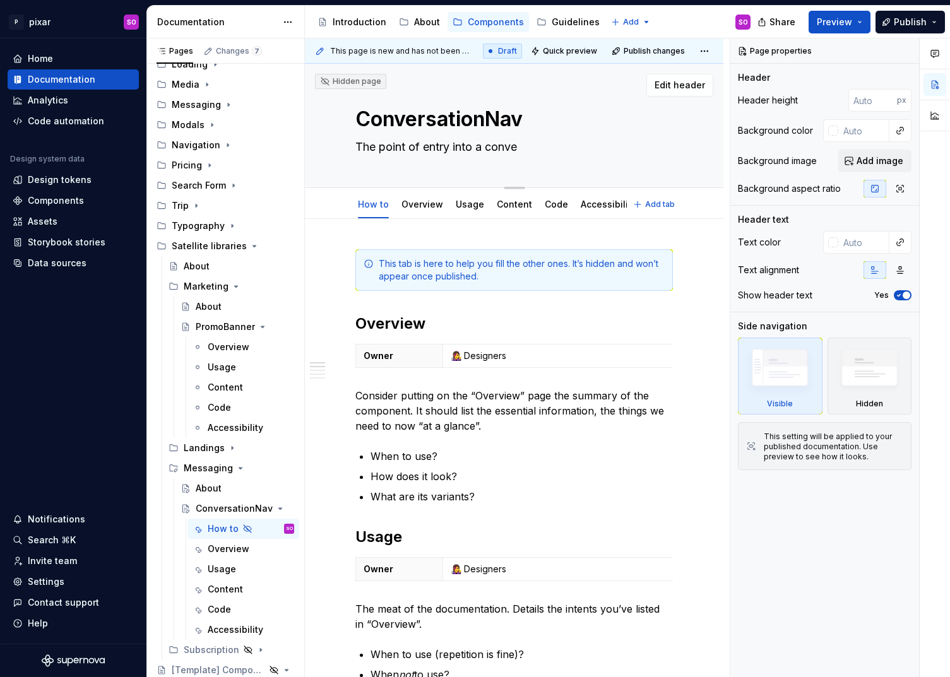
type textarea "*"
type textarea "The point of entry into a conver"
type textarea "*"
type textarea "The point of entry into a convers"
type textarea "*"
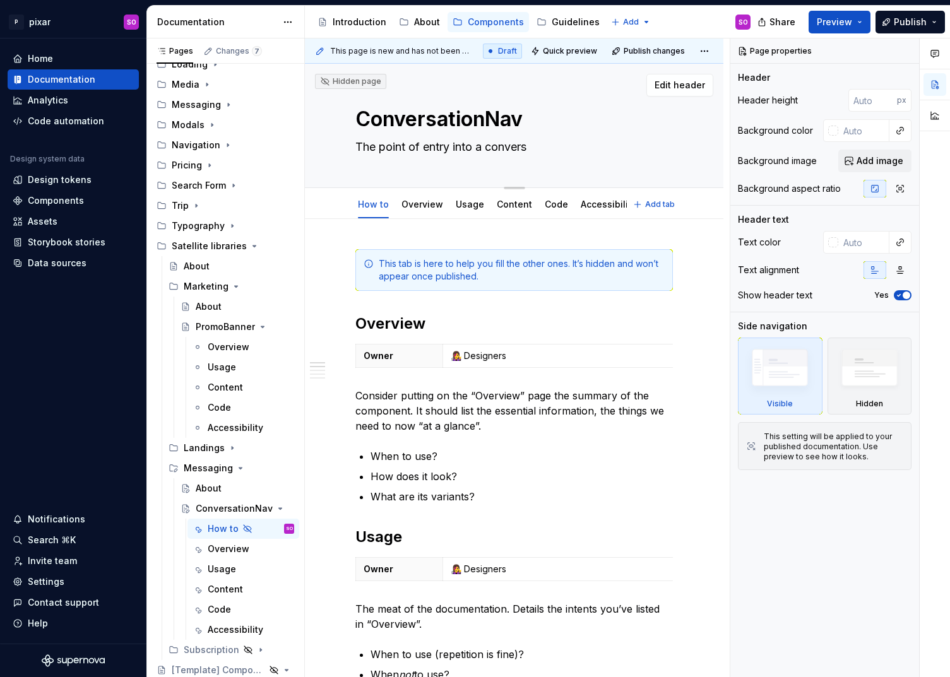
type textarea "The point of entry into a conversa"
type textarea "*"
type textarea "The point of entry into a conversat"
type textarea "*"
type textarea "The point of entry into a conversati"
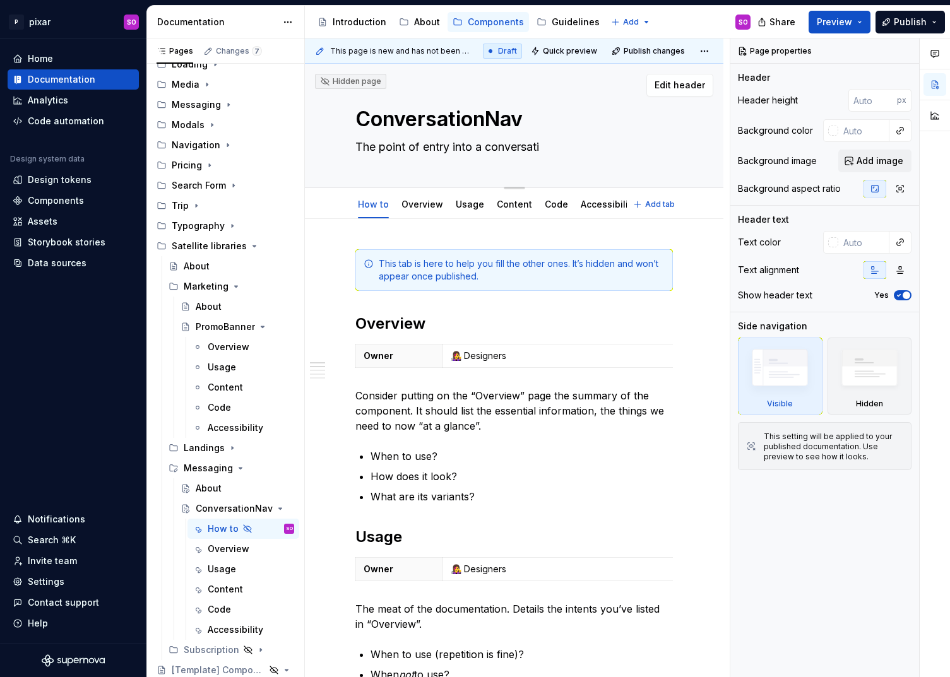
type textarea "*"
type textarea "The point of entry into a conversatio"
type textarea "*"
type textarea "The point of entry into a conversation"
type textarea "*"
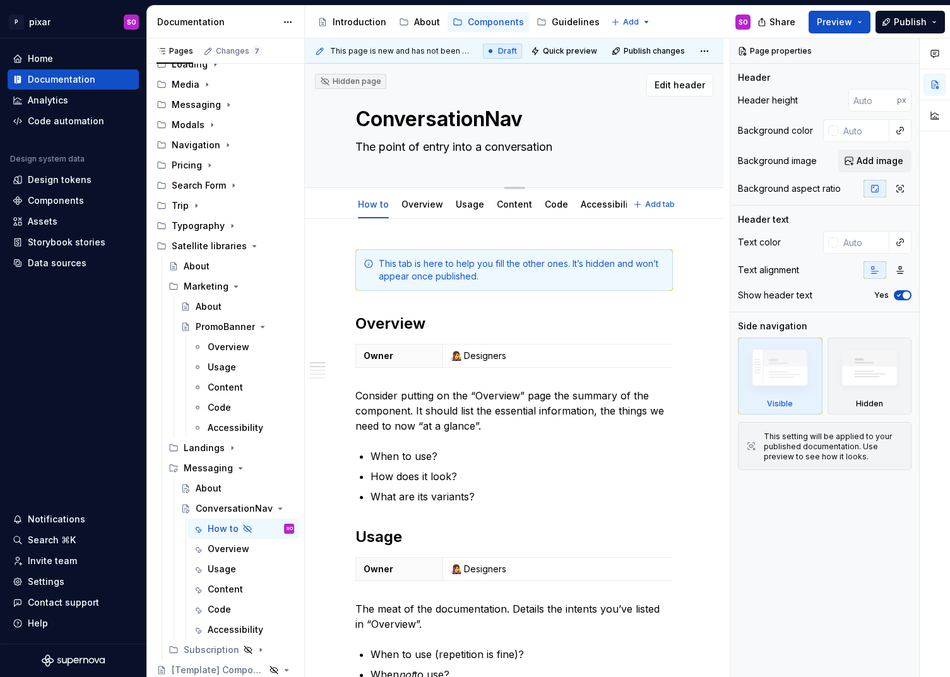
type textarea "The point of entry into a conversation"
type textarea "*"
type textarea "The point of entry into a conversation f"
type textarea "*"
type textarea "The point of entry into a conversation fr"
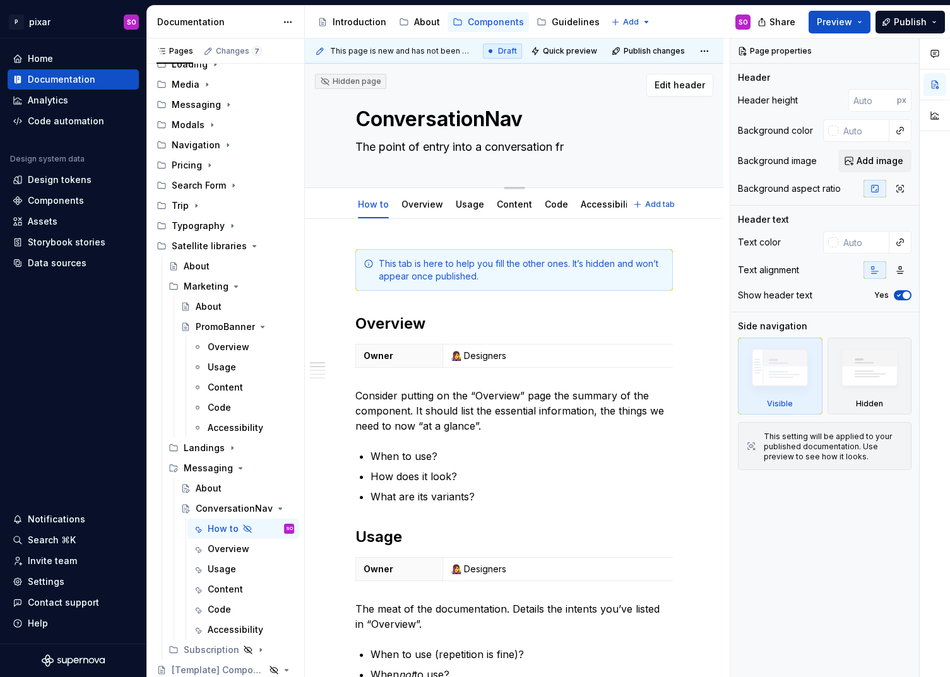
type textarea "*"
type textarea "The point of entry into a conversation fro"
type textarea "*"
type textarea "The point of entry into a conversation from"
type textarea "*"
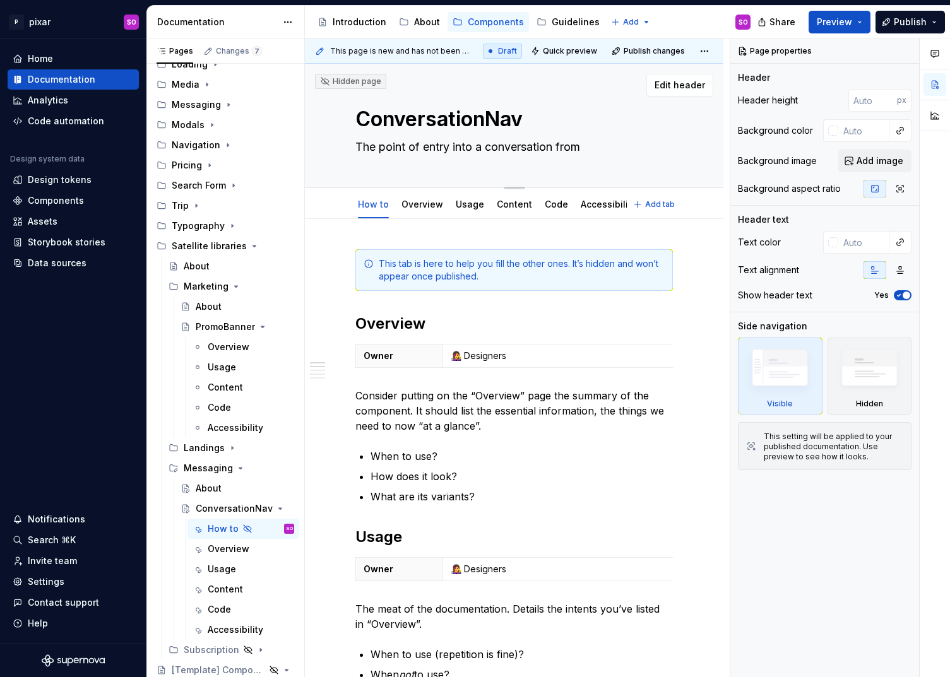
type textarea "The point of entry into a conversation from"
type textarea "*"
type textarea "The point of entry into a conversation from t"
type textarea "*"
type textarea "The point of entry into a conversation from the"
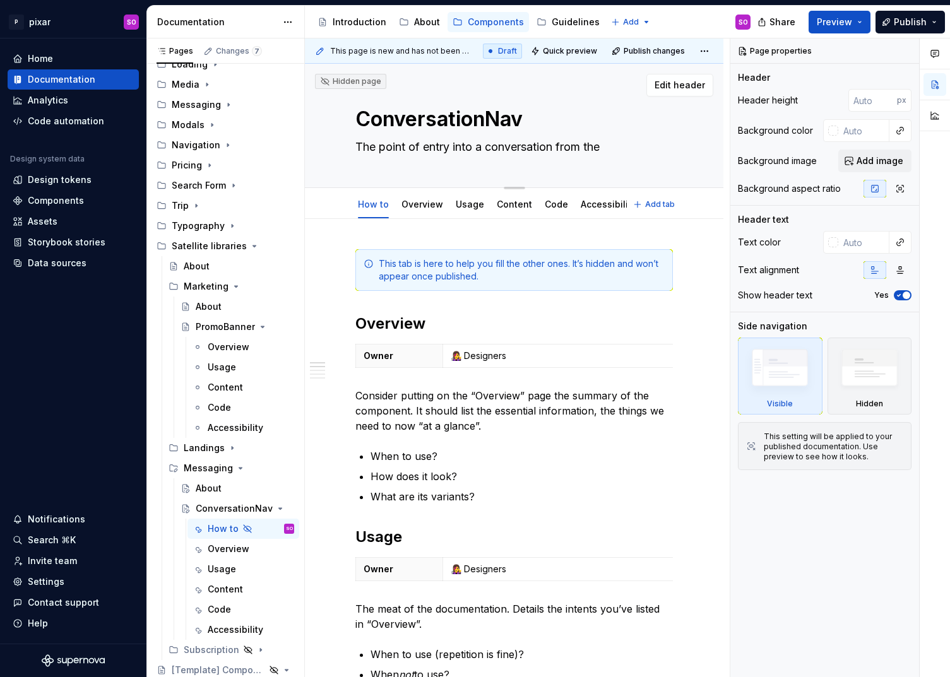
type textarea "*"
type textarea "The point of entry into a conversation from the"
type textarea "*"
type textarea "The point of entry into a conversation from the In"
type textarea "*"
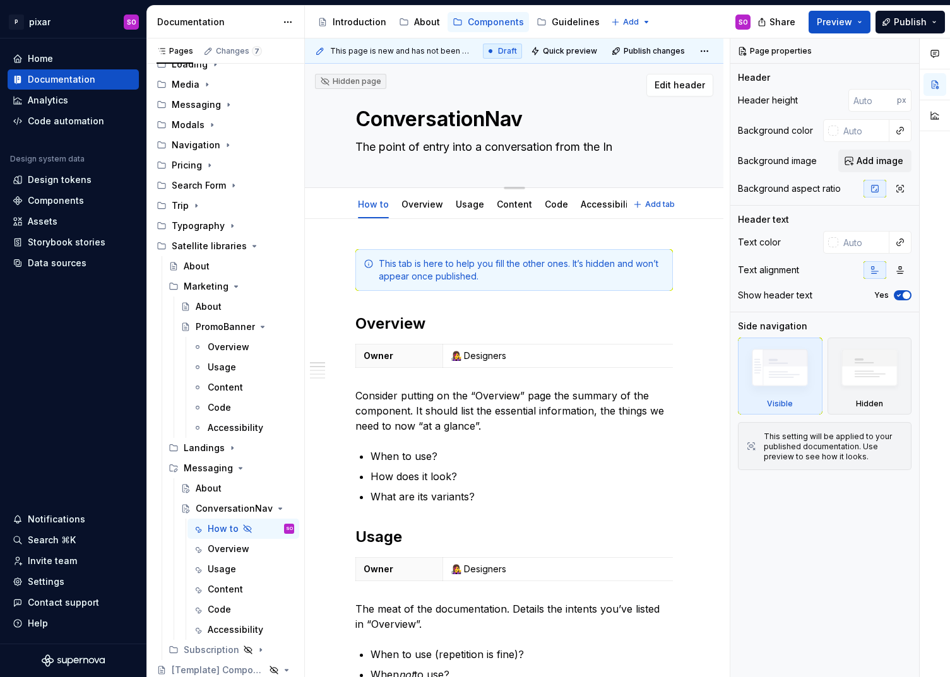
type textarea "The point of entry into a conversation from the Inb"
type textarea "*"
type textarea "The point of entry into a conversation from the Inbo"
type textarea "*"
type textarea "The point of entry into a conversation from the Inbox"
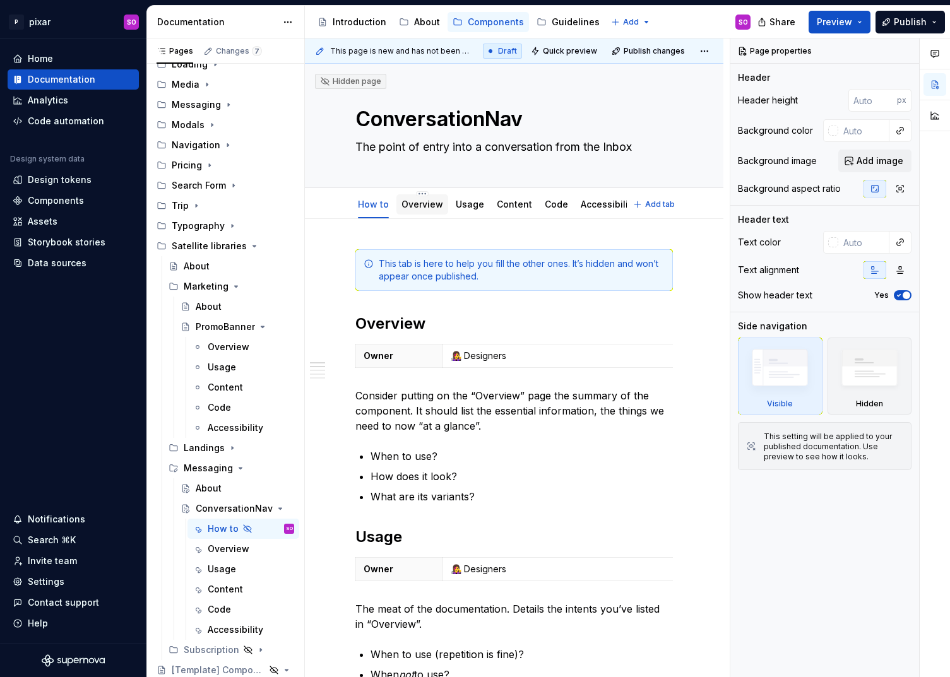
type textarea "*"
type textarea "The point of entry into a conversation from the Inbox"
click at [427, 202] on link "Overview" at bounding box center [422, 204] width 42 height 11
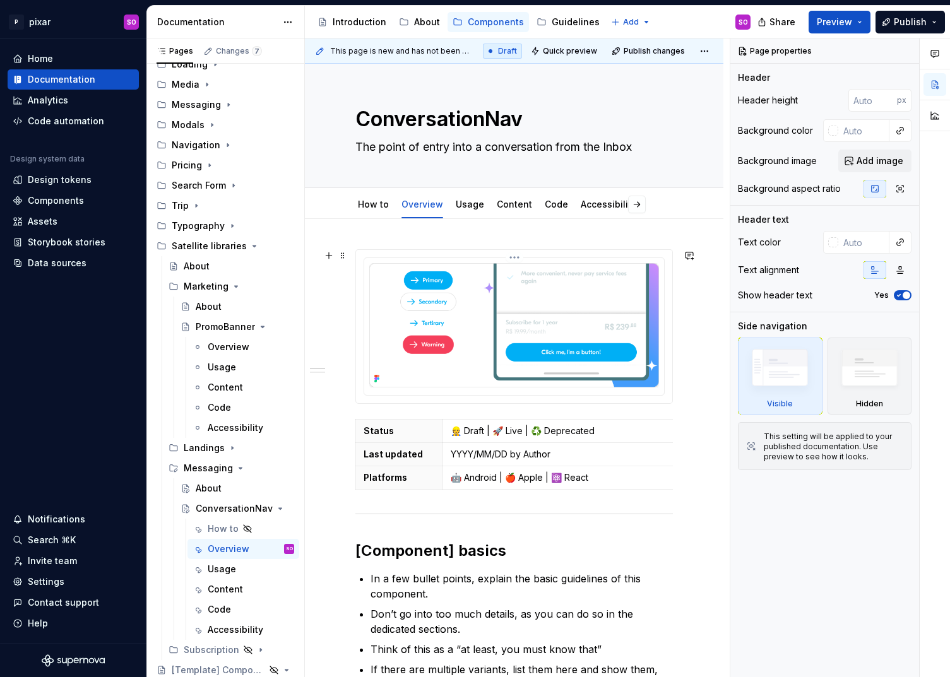
click at [510, 321] on img at bounding box center [514, 325] width 290 height 124
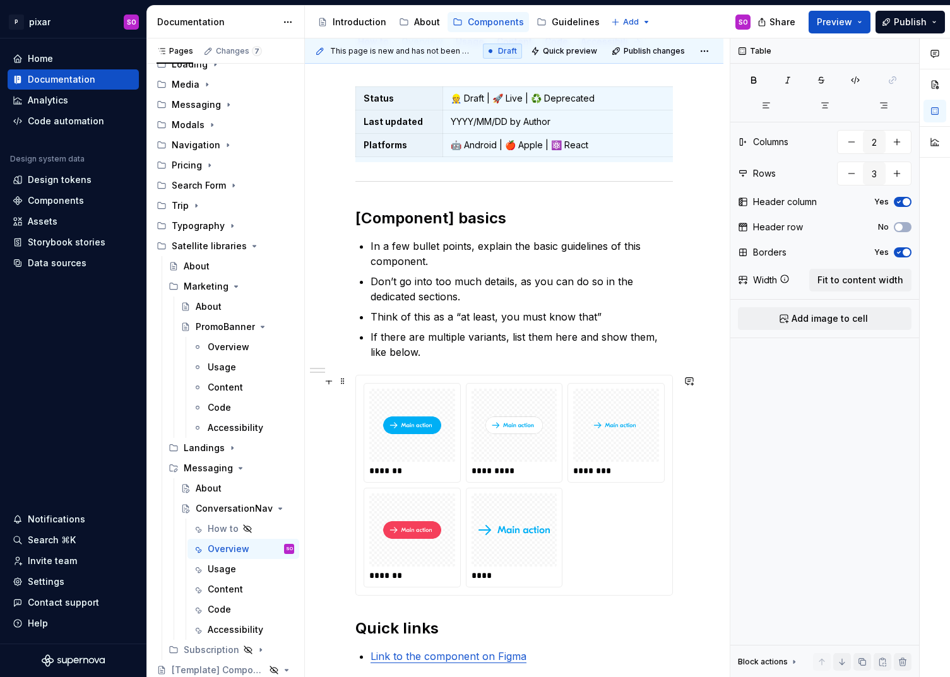
scroll to position [170, 0]
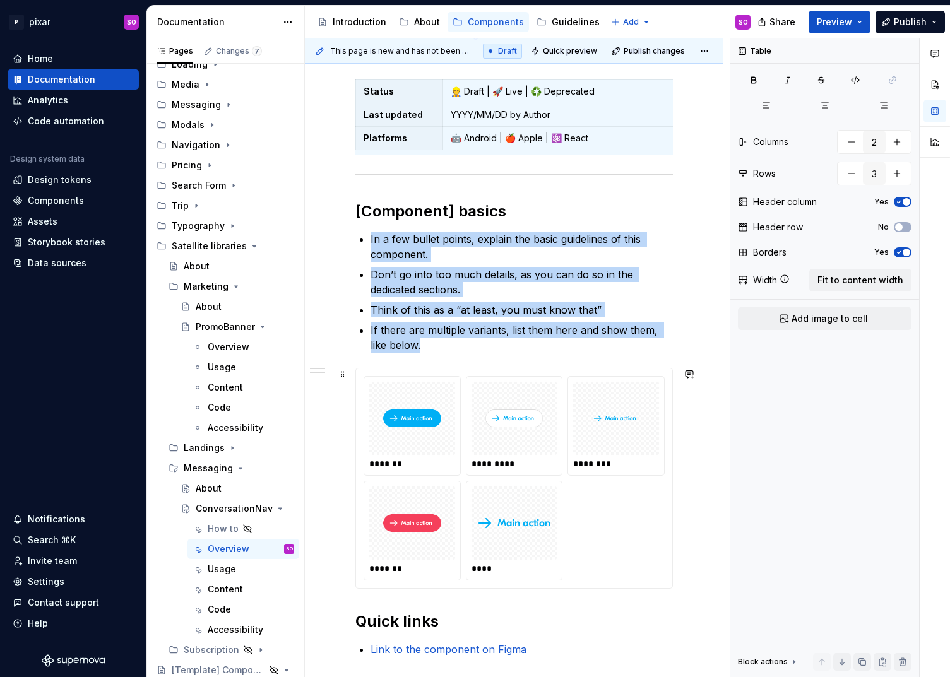
click at [442, 419] on img at bounding box center [412, 418] width 76 height 63
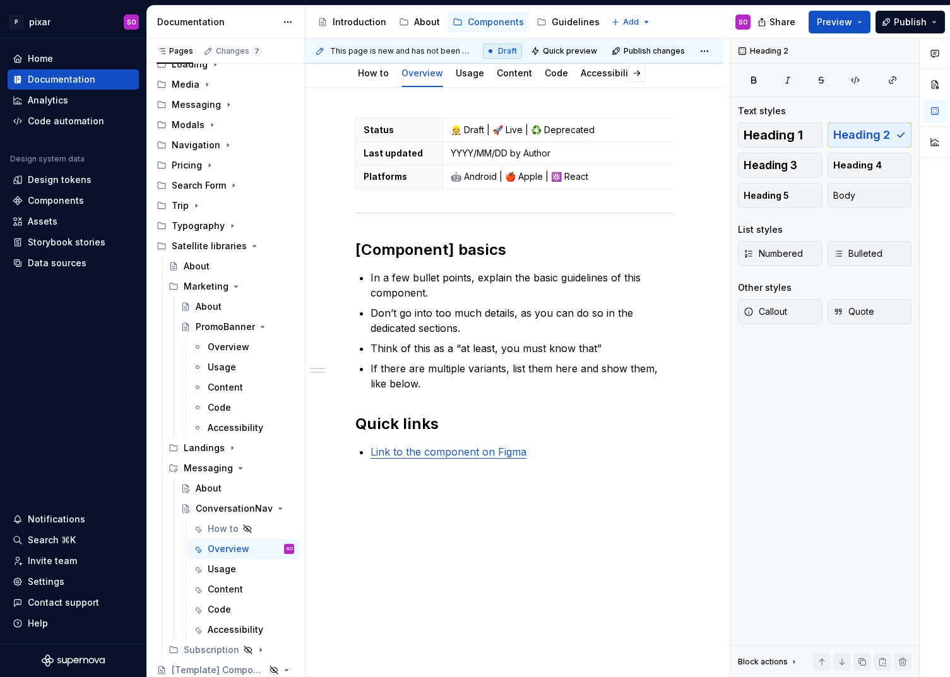
scroll to position [131, 0]
click at [648, 368] on p "If there are multiple variants, list them here and show them, like below." at bounding box center [521, 376] width 302 height 30
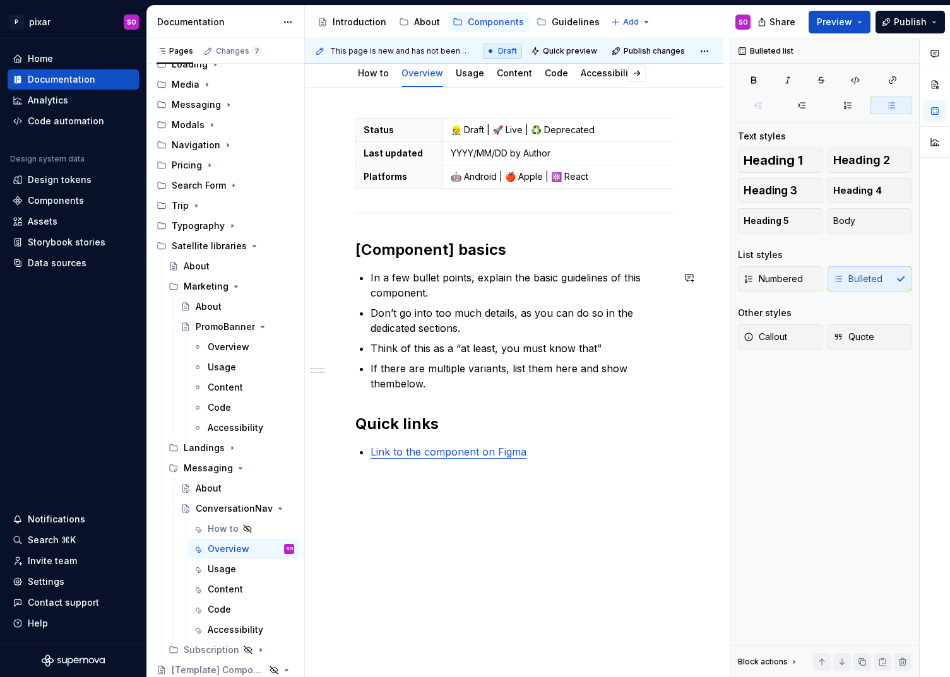
type textarea "*"
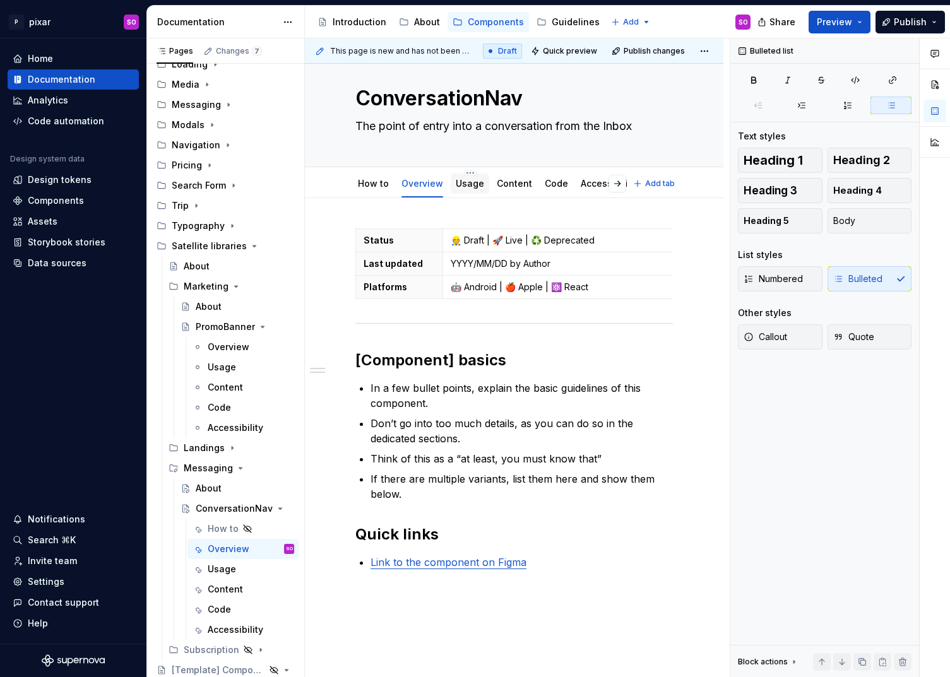
scroll to position [0, 0]
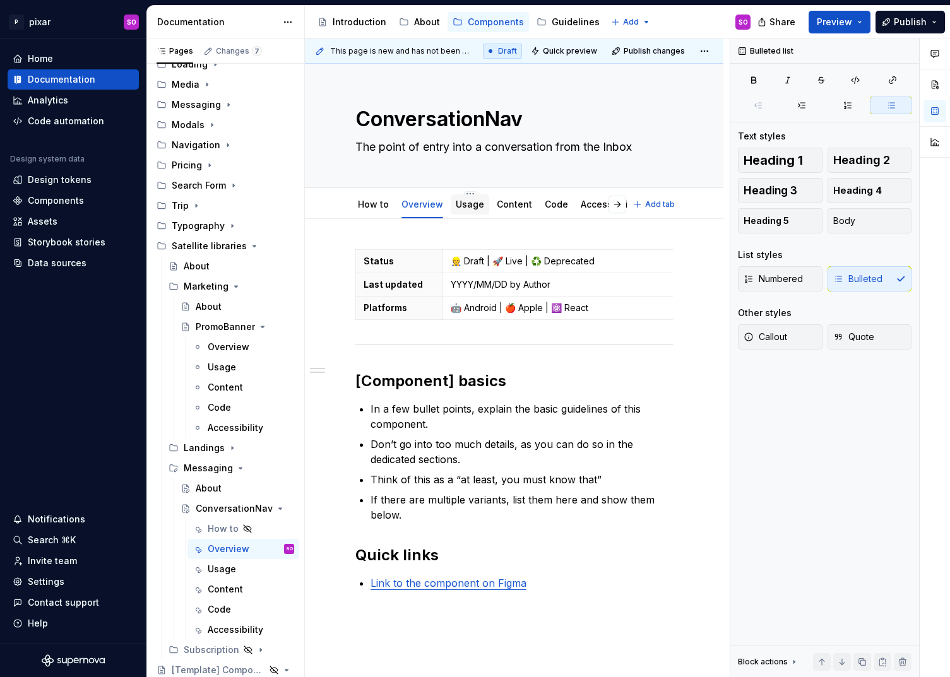
click at [466, 205] on link "Usage" at bounding box center [470, 204] width 28 height 11
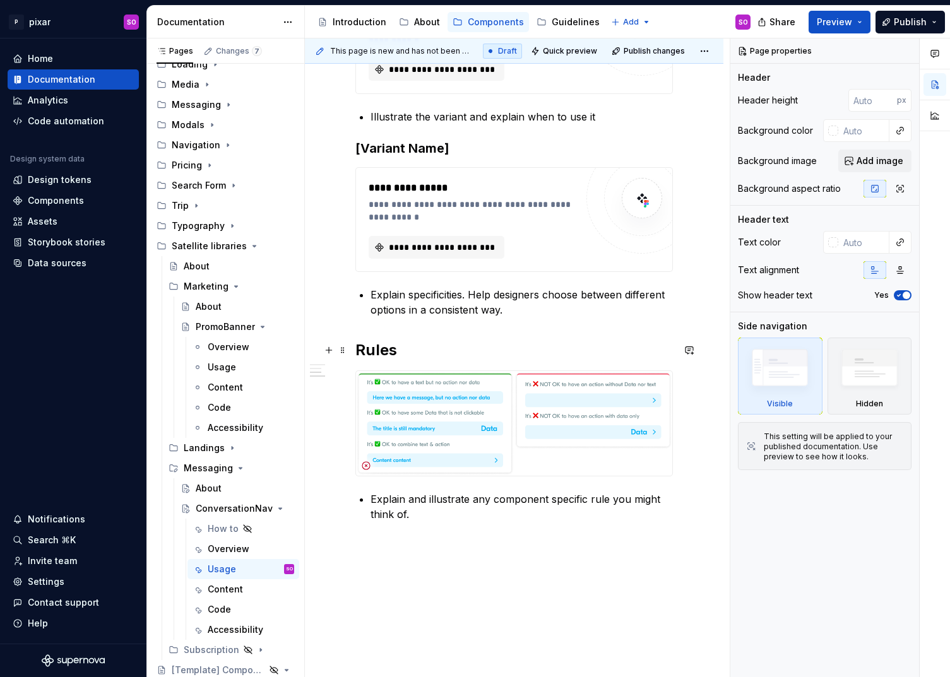
scroll to position [387, 0]
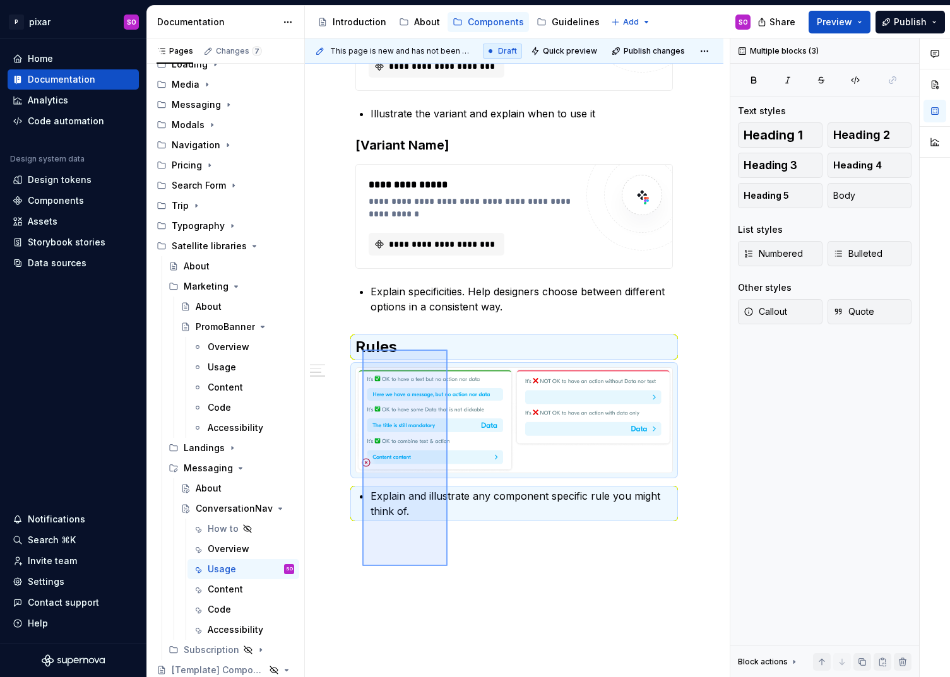
drag, startPoint x: 447, startPoint y: 566, endPoint x: 362, endPoint y: 348, distance: 233.8
click at [362, 348] on div "**********" at bounding box center [517, 357] width 425 height 639
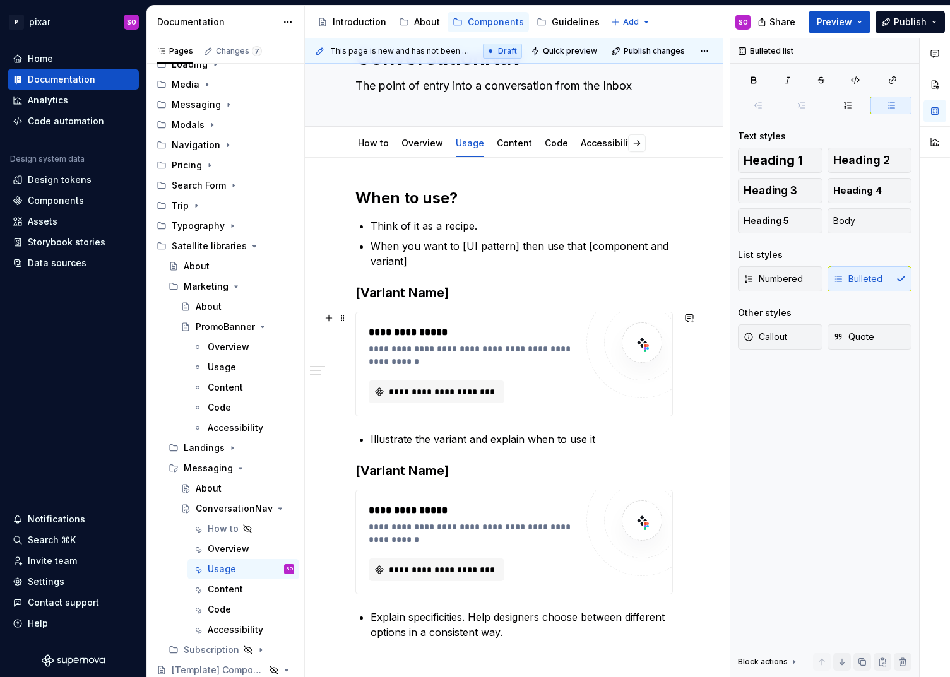
scroll to position [0, 0]
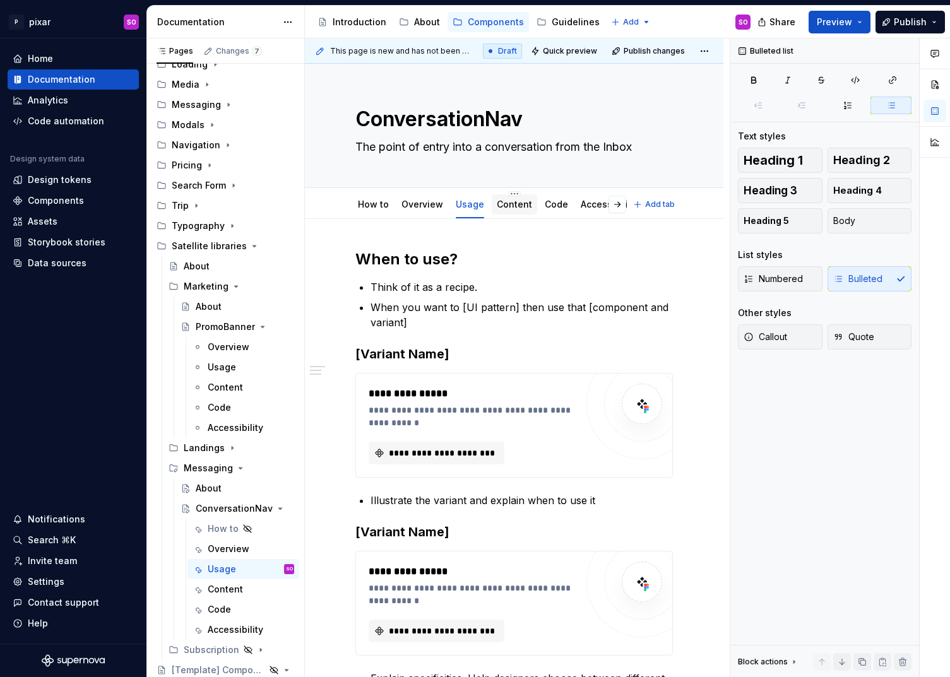
click at [507, 201] on link "Content" at bounding box center [514, 204] width 35 height 11
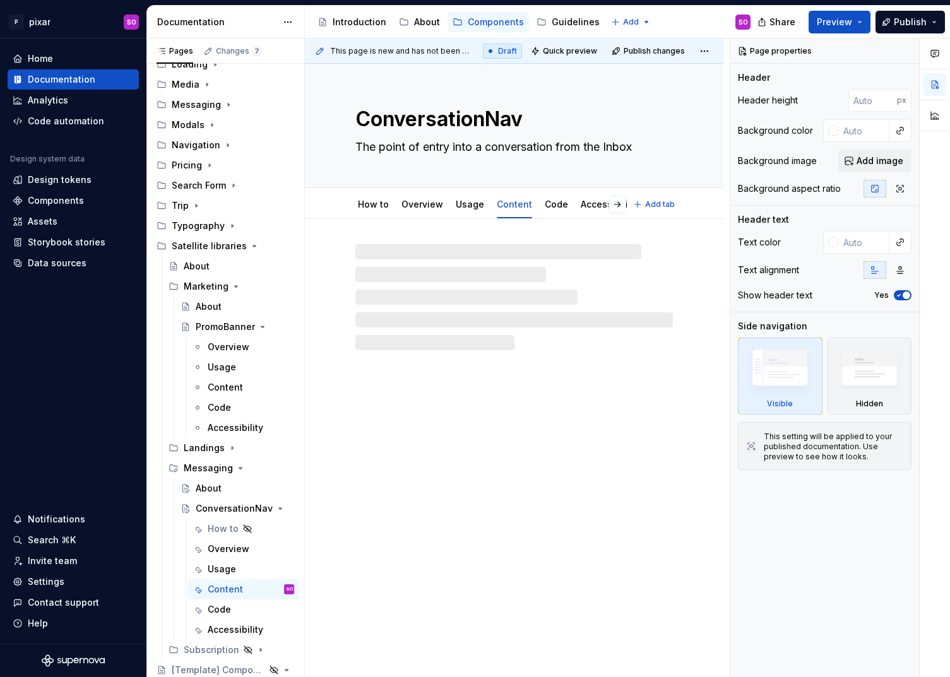
type textarea "*"
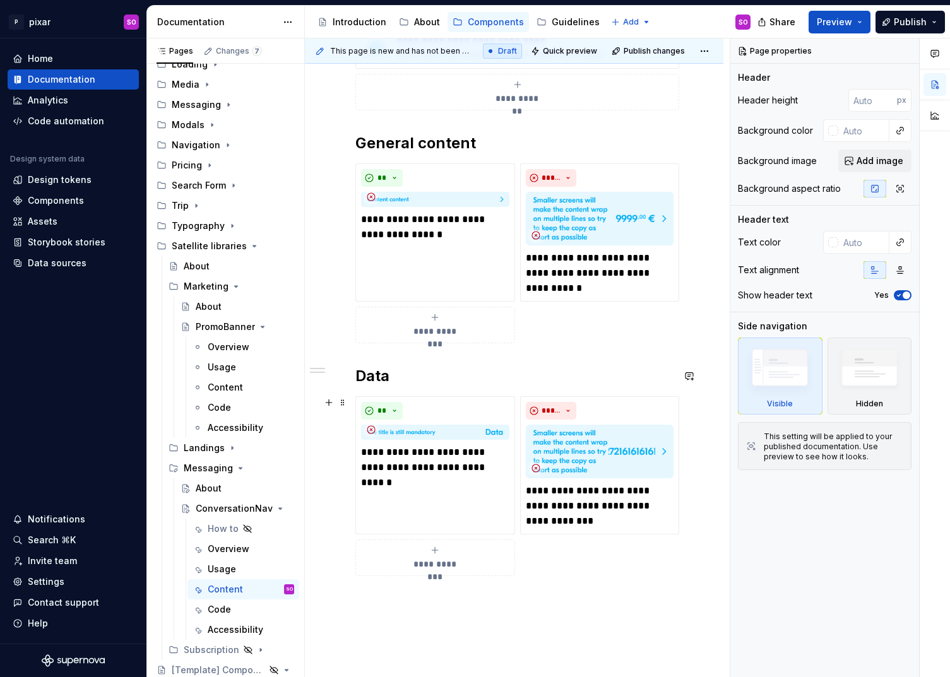
scroll to position [263, 0]
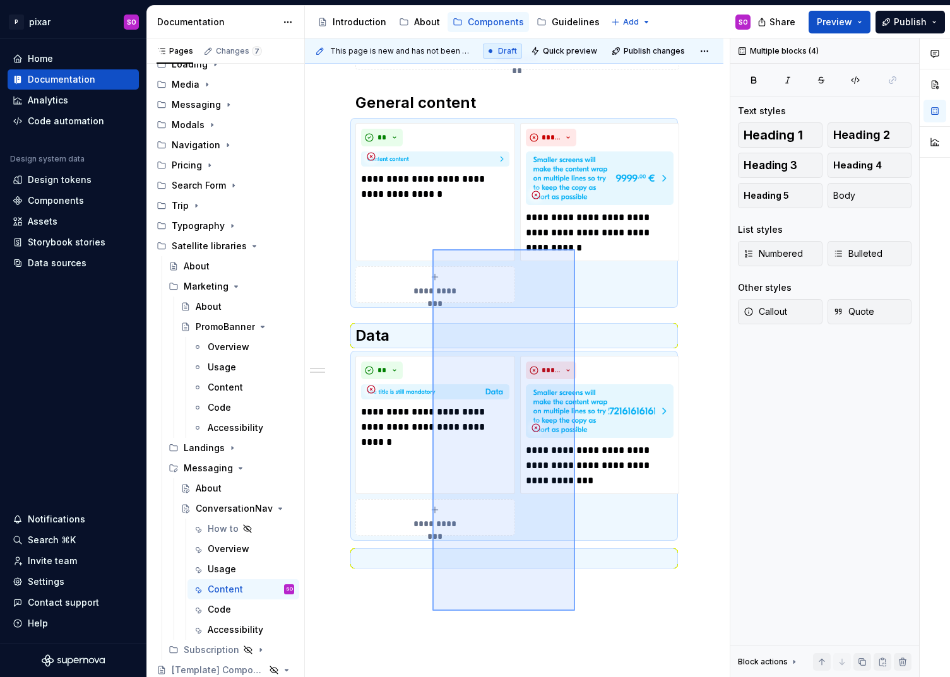
drag, startPoint x: 575, startPoint y: 611, endPoint x: 432, endPoint y: 249, distance: 388.7
click at [432, 249] on div "**********" at bounding box center [517, 357] width 425 height 639
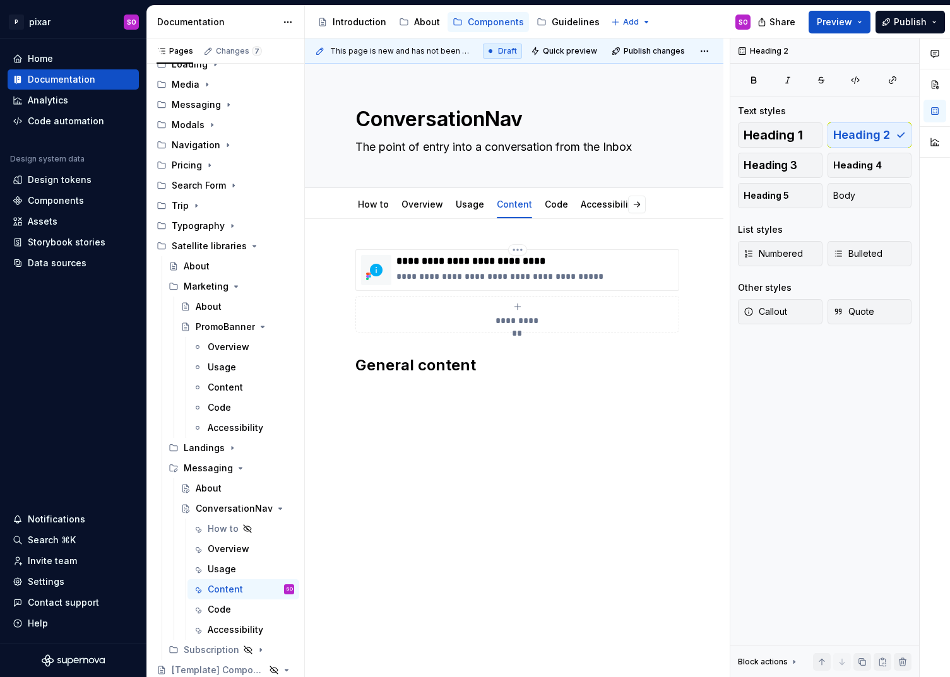
scroll to position [0, 0]
click at [552, 201] on link "Code" at bounding box center [556, 204] width 23 height 11
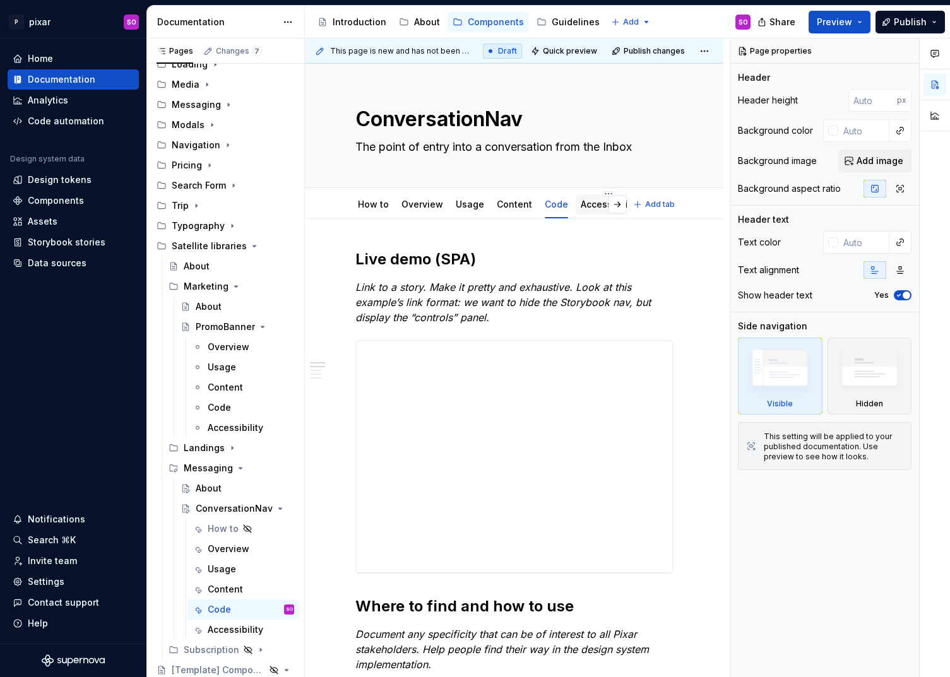
click at [595, 212] on div "Accessibility" at bounding box center [609, 204] width 66 height 20
click at [590, 204] on link "Accessibility" at bounding box center [609, 204] width 56 height 11
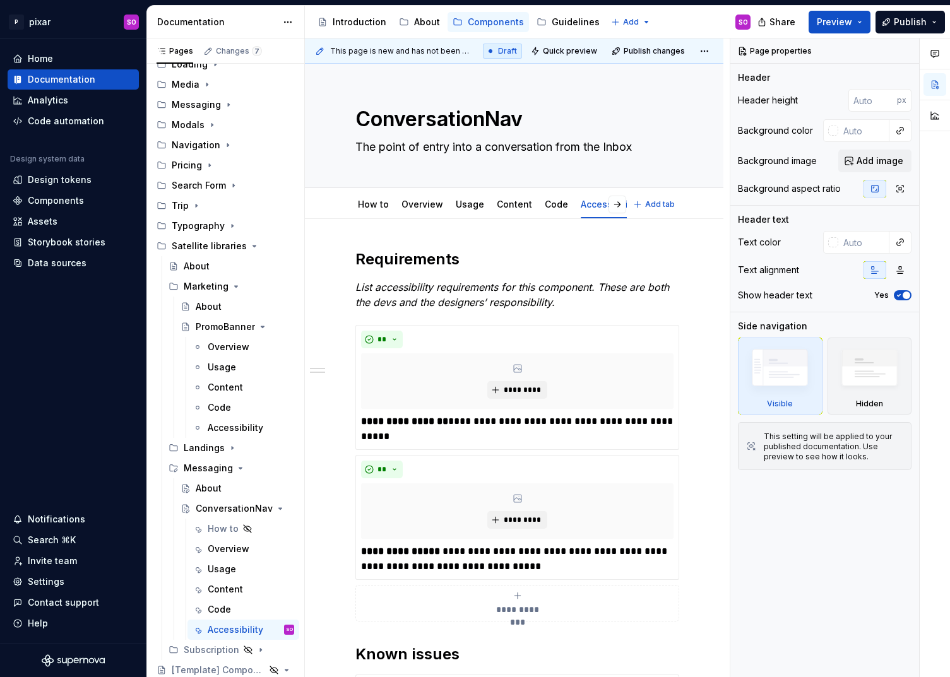
type textarea "*"
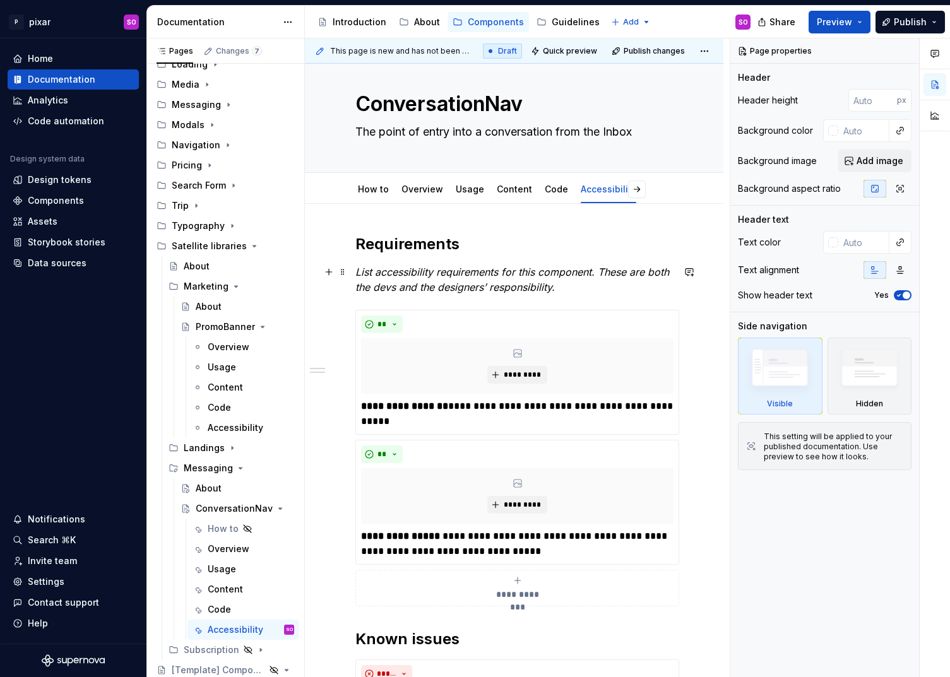
click at [563, 288] on p "List accessibility requirements for this component. These are both the devs and…" at bounding box center [513, 279] width 317 height 30
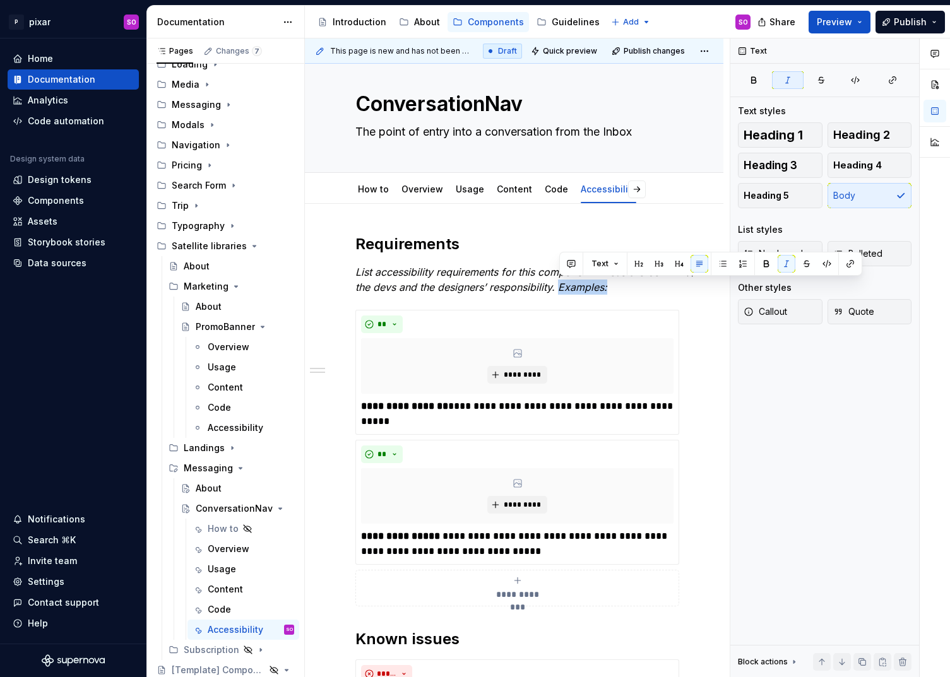
copy em "Examples:"
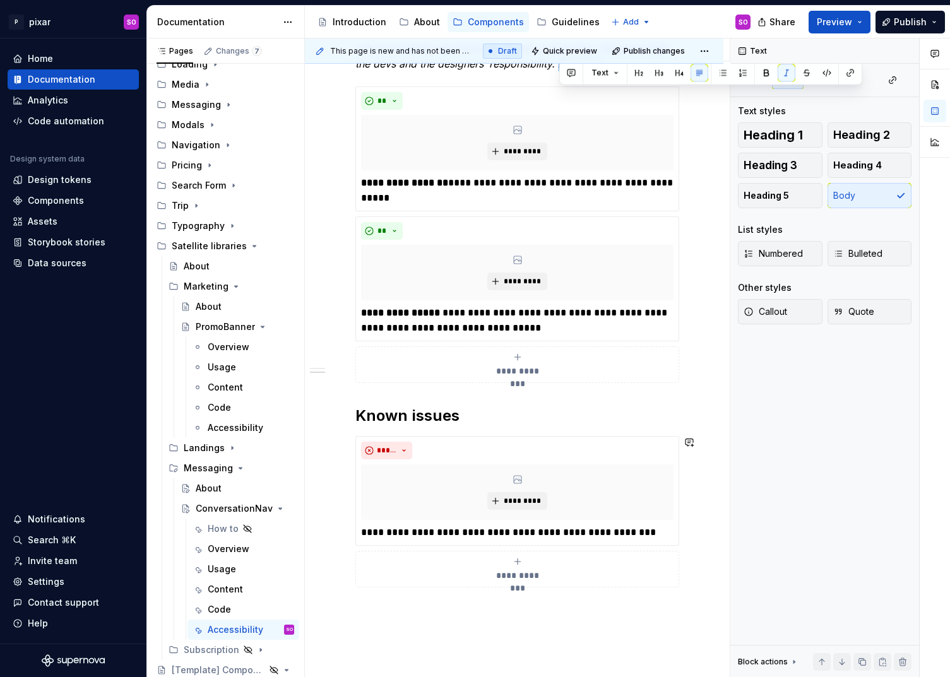
scroll to position [252, 0]
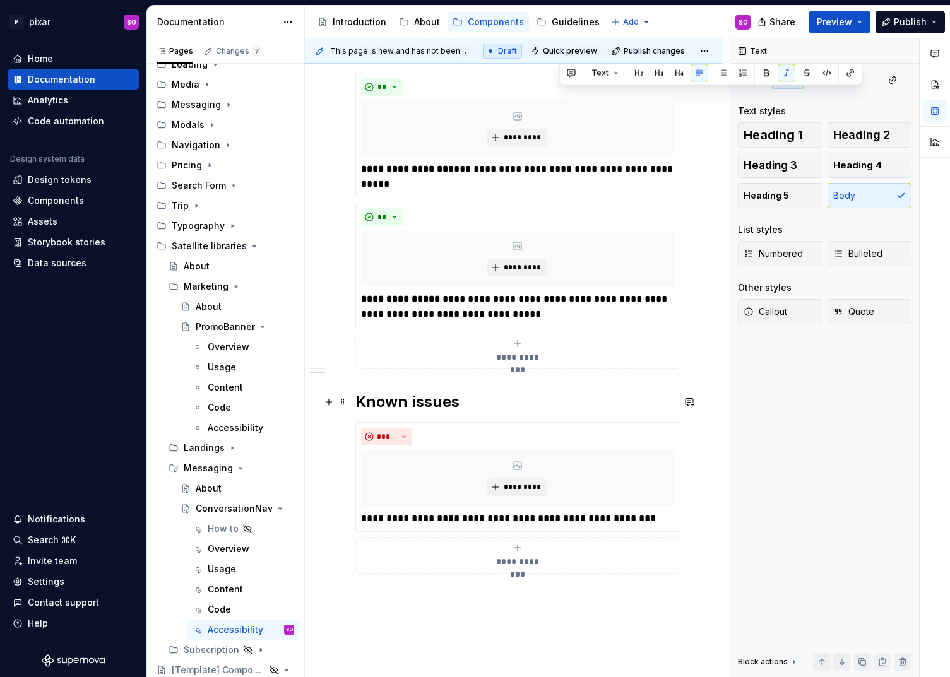
click at [478, 405] on h2 "Known issues" at bounding box center [513, 402] width 317 height 20
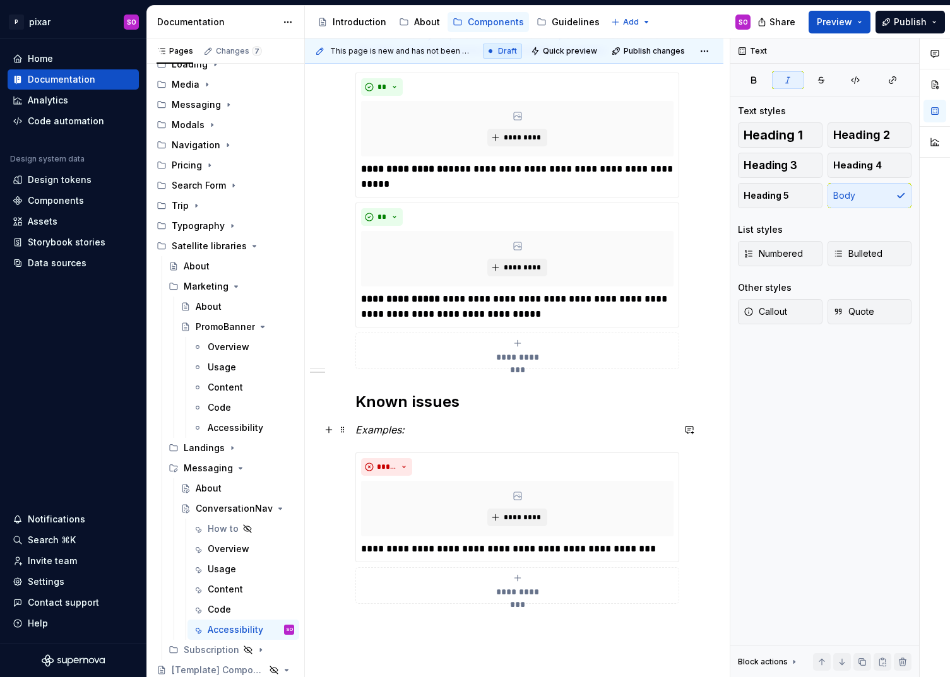
scroll to position [0, 0]
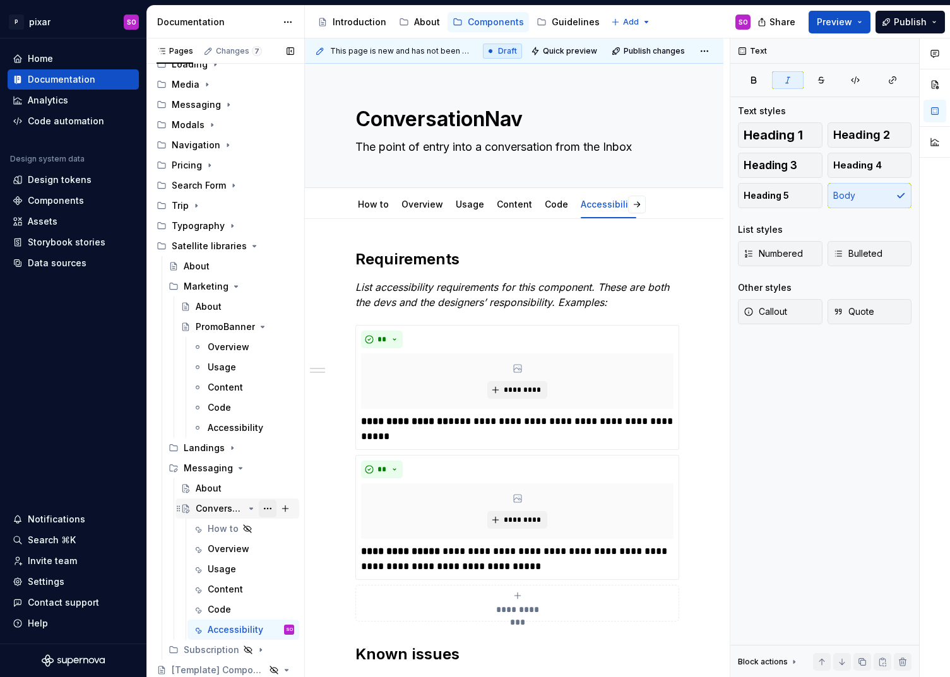
click at [263, 510] on button "Page tree" at bounding box center [268, 509] width 18 height 18
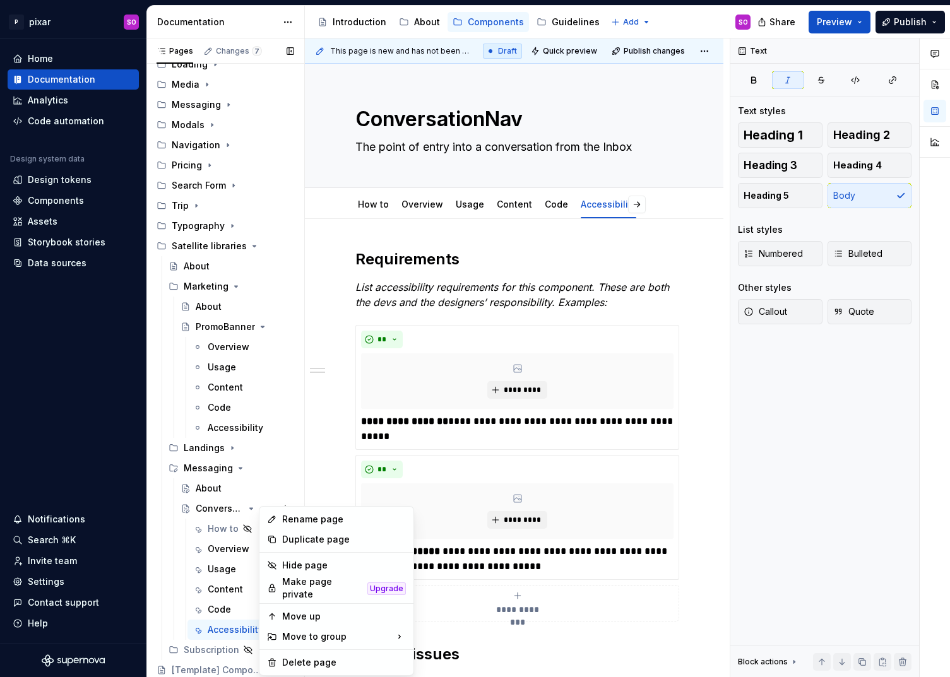
click at [230, 553] on div "Pages Changes 7 Add Accessibility guide for tree Page tree. Navigate the tree w…" at bounding box center [225, 360] width 158 height 644
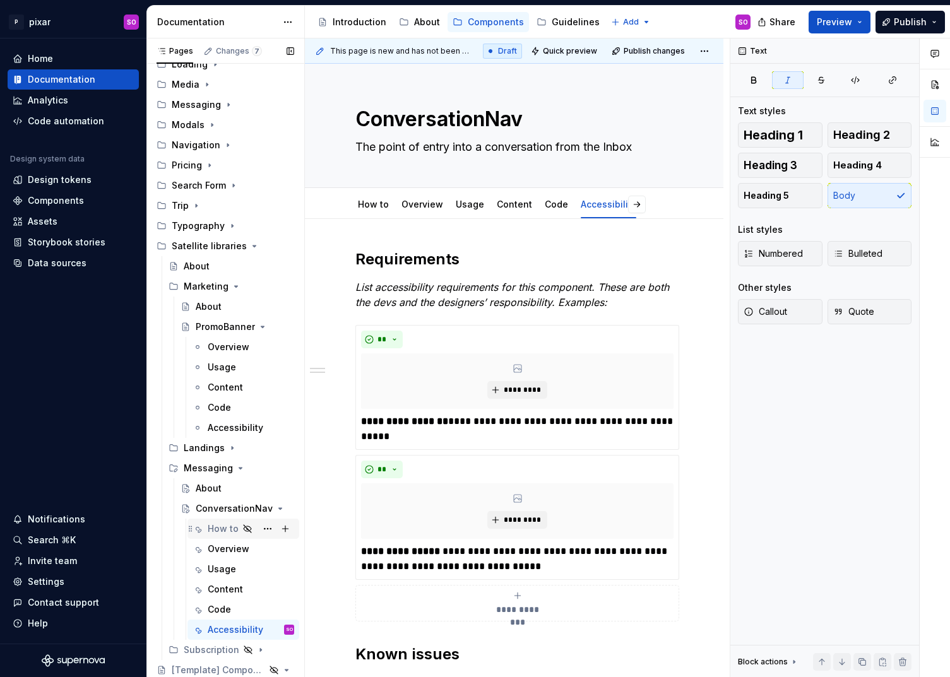
click at [223, 531] on div "How to" at bounding box center [223, 529] width 31 height 13
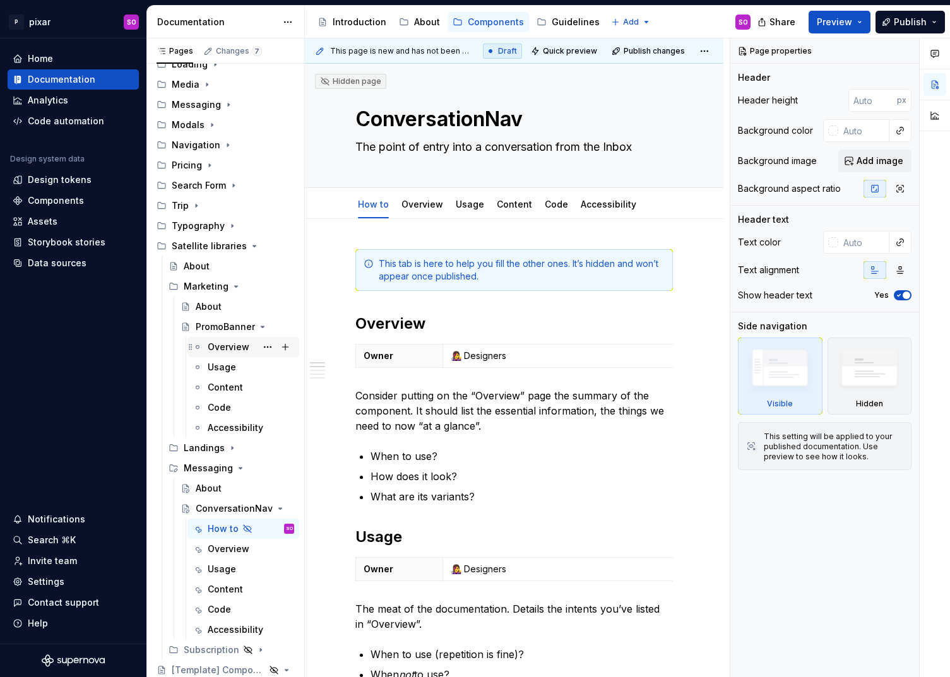
scroll to position [257, 0]
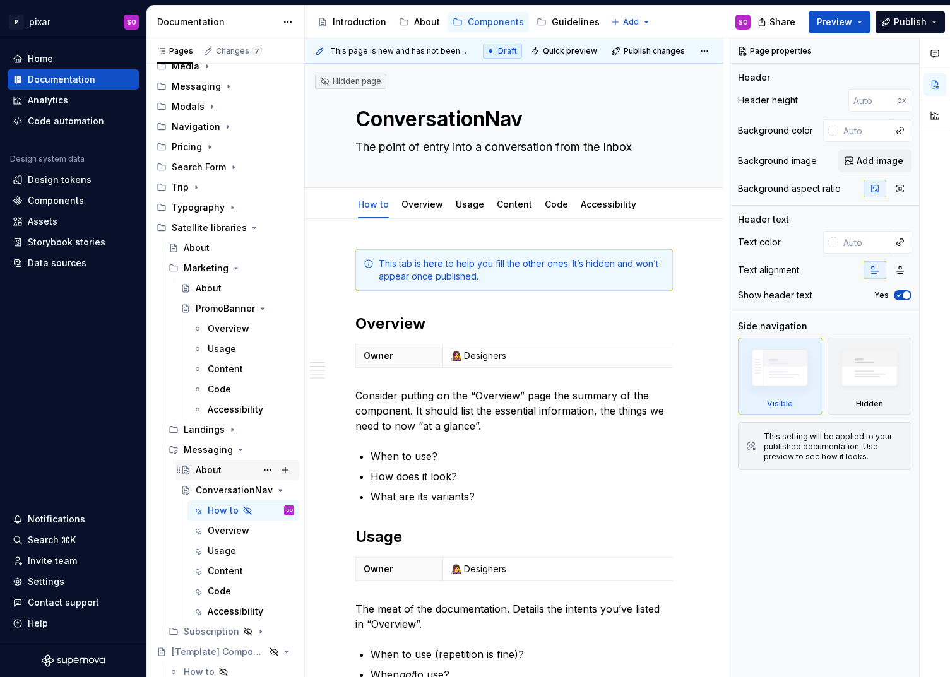
click at [219, 466] on div "About" at bounding box center [209, 470] width 26 height 13
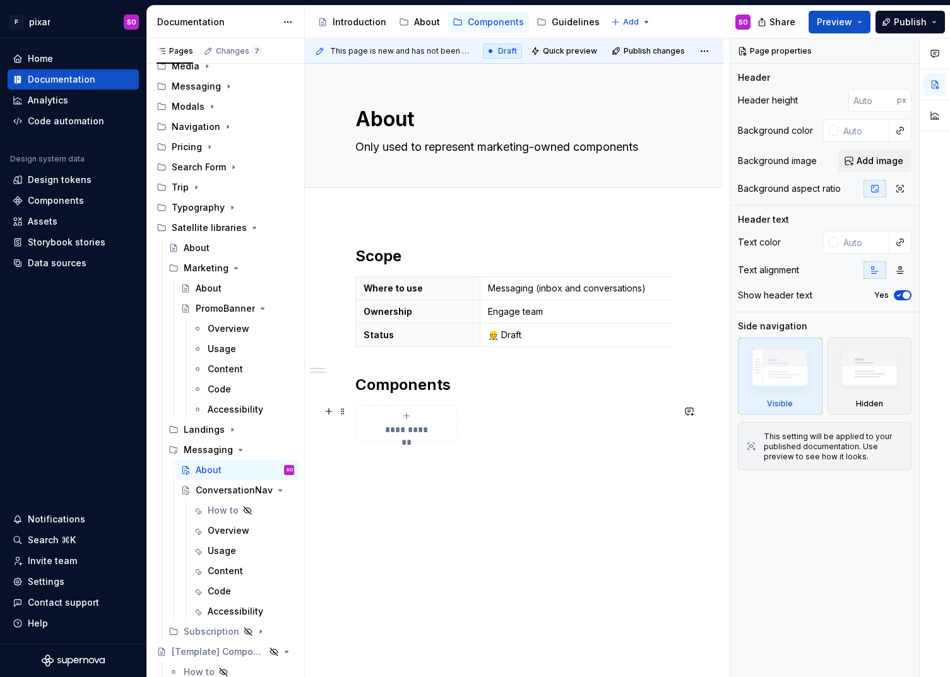
click at [420, 420] on div "**********" at bounding box center [406, 423] width 91 height 25
type textarea "*"
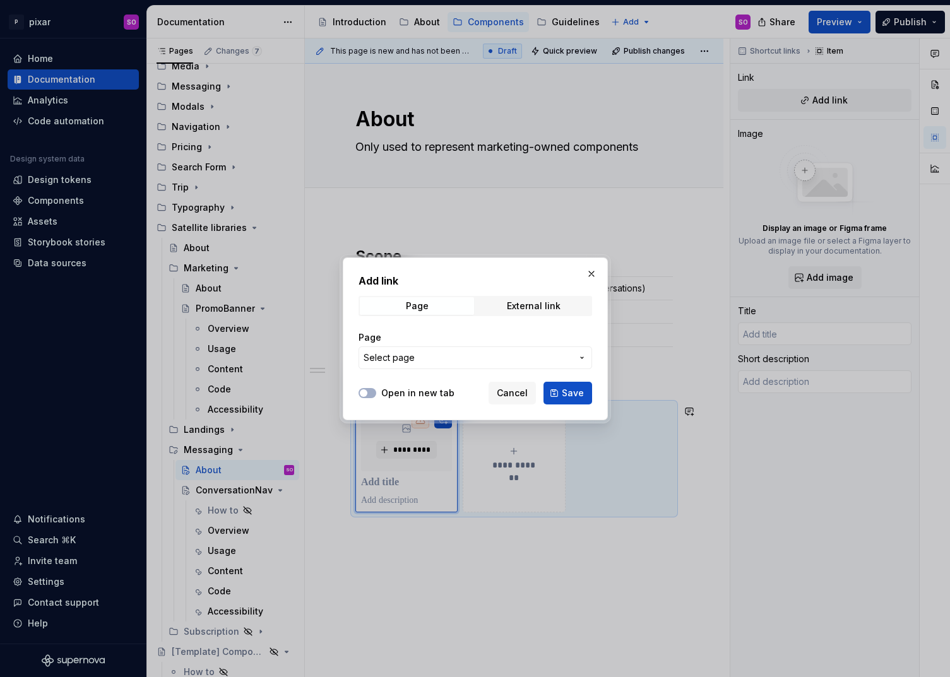
click at [494, 352] on span "Select page" at bounding box center [468, 358] width 208 height 13
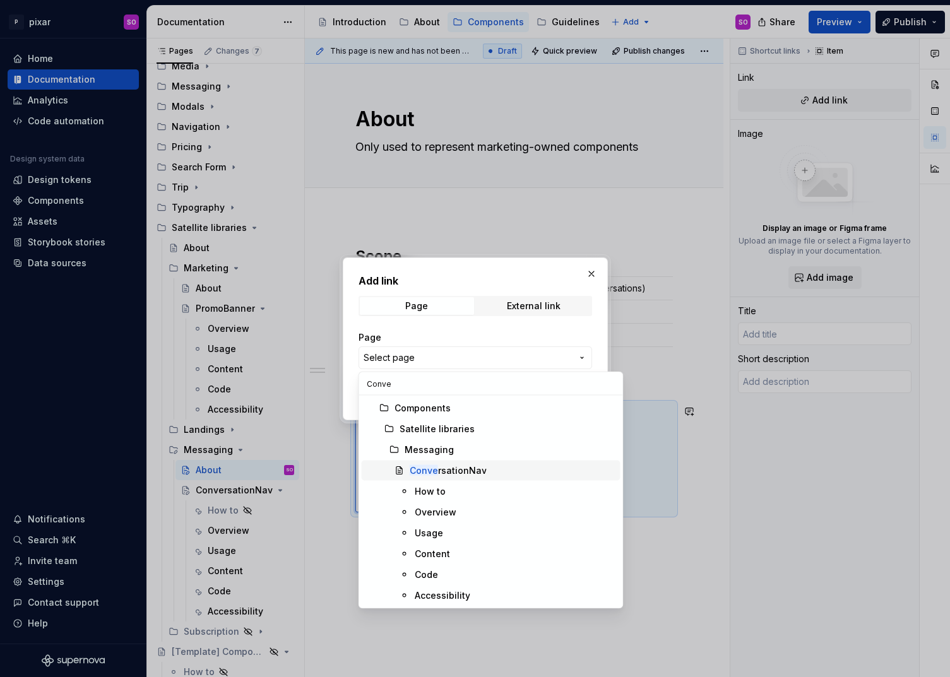
type input "Conve"
click at [470, 469] on div "Conve rsationNav" at bounding box center [448, 471] width 77 height 13
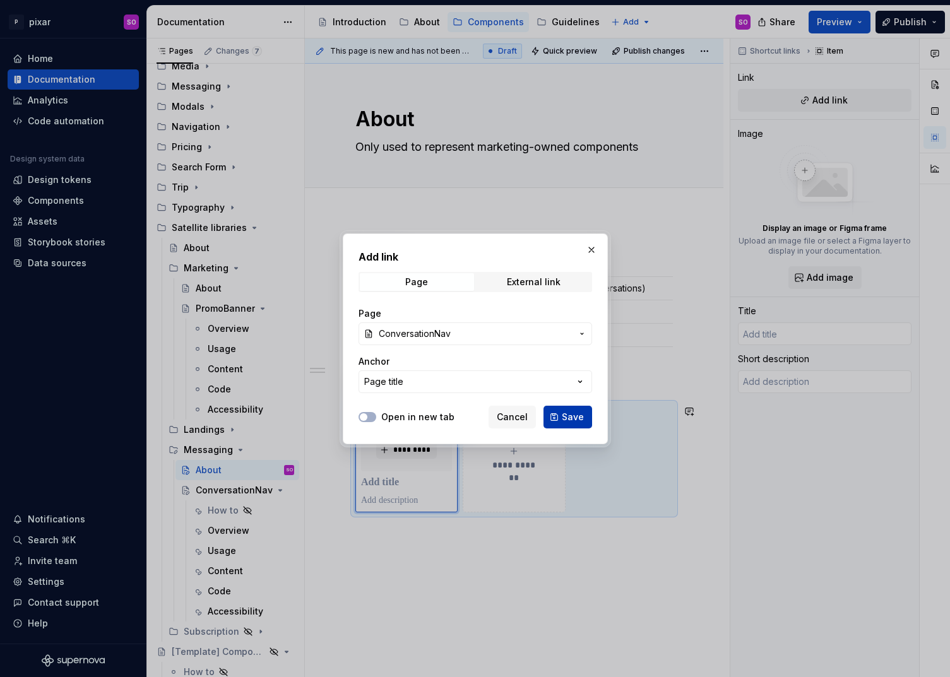
click at [572, 415] on span "Save" at bounding box center [573, 417] width 22 height 13
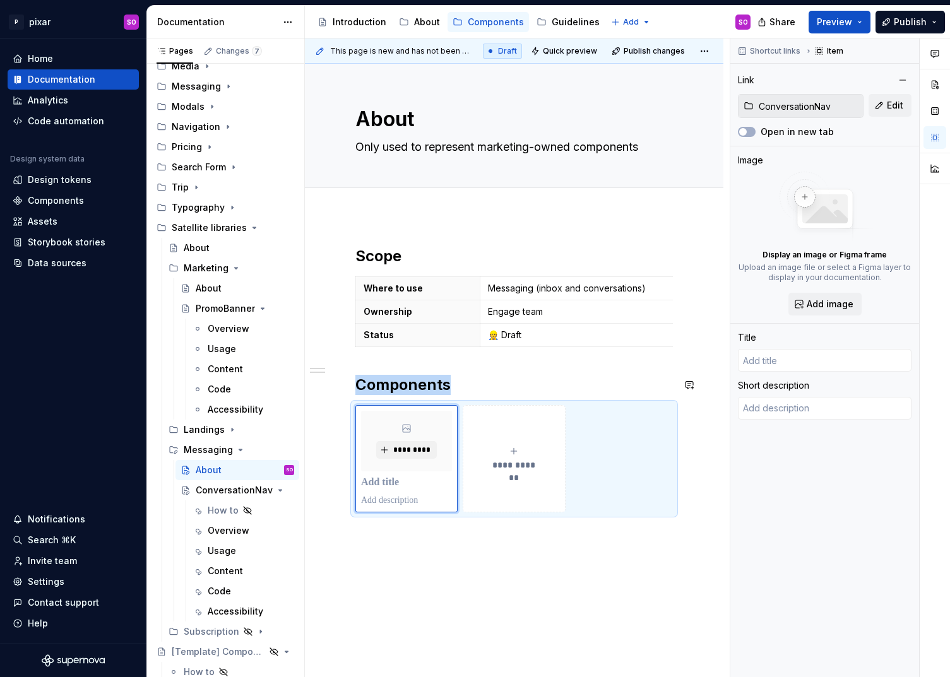
type textarea "*"
type input "ConversationNav"
type textarea "The point of entry into a conversation from the Inbox"
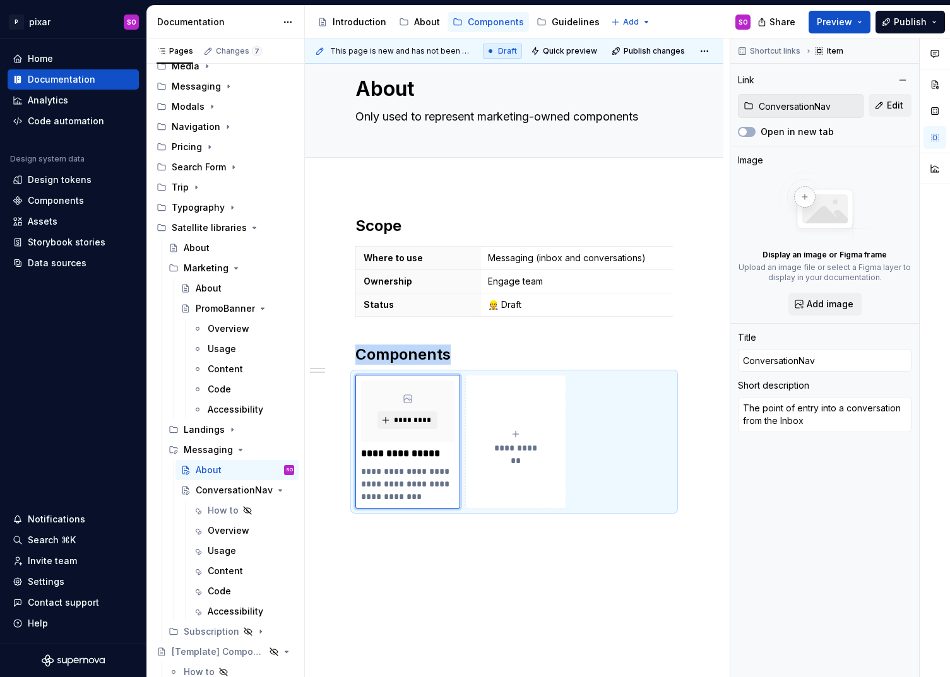
scroll to position [29, 0]
click at [444, 119] on textarea "Only used to represent marketing-owned components" at bounding box center [511, 118] width 317 height 20
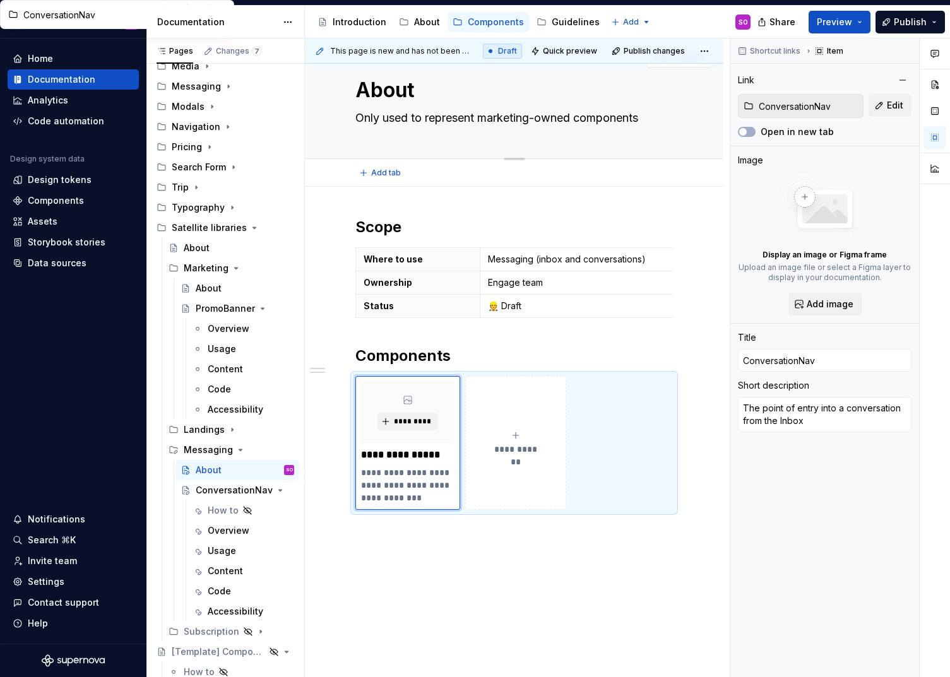
type textarea "*"
type textarea "O"
type textarea "*"
type textarea "On"
type textarea "*"
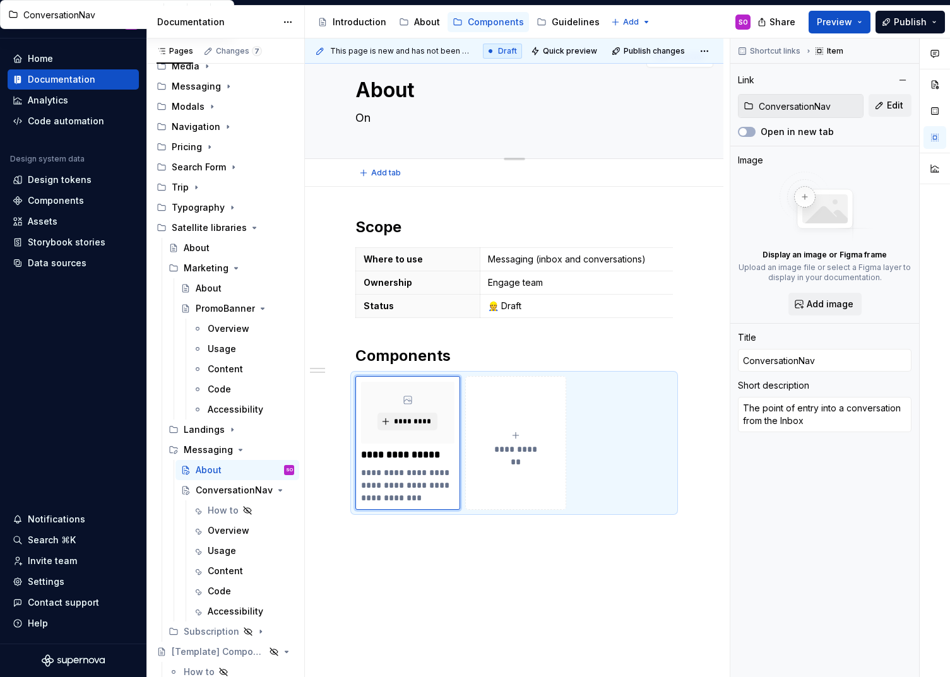
type textarea "Onl"
type textarea "*"
type textarea "Only"
type textarea "*"
type textarea "Only"
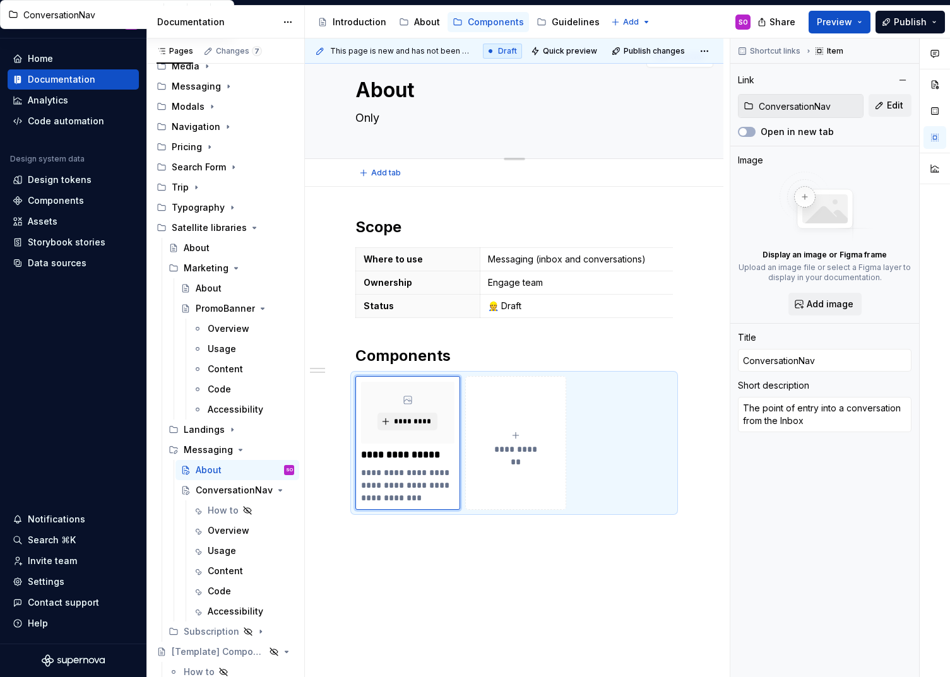
type textarea "*"
type textarea "Only u"
type textarea "*"
type textarea "Only us"
type textarea "*"
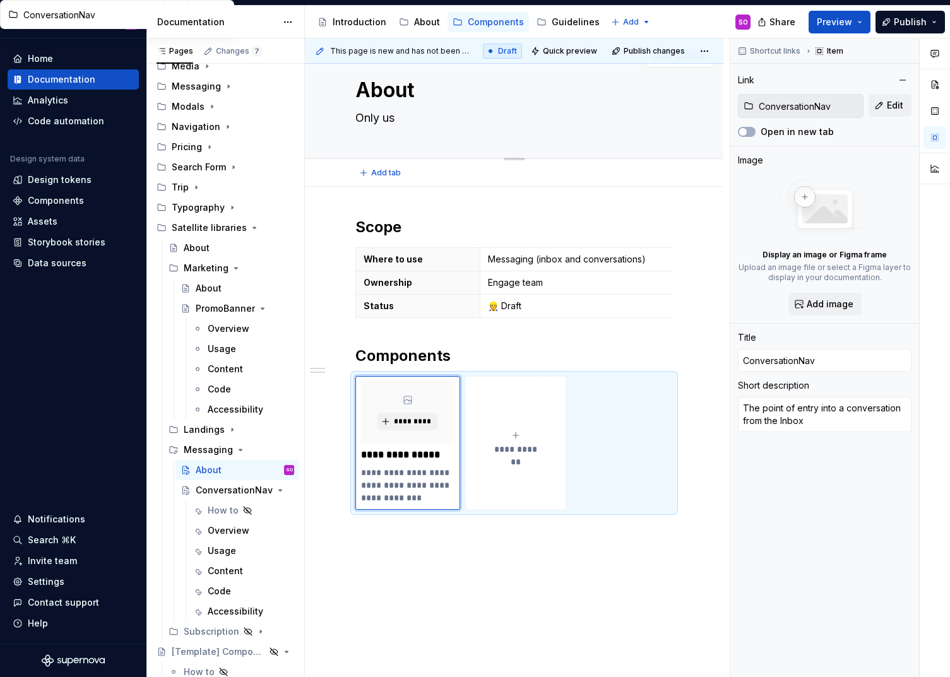
type textarea "Only use"
type textarea "*"
type textarea "Only used"
type textarea "*"
type textarea "Only used"
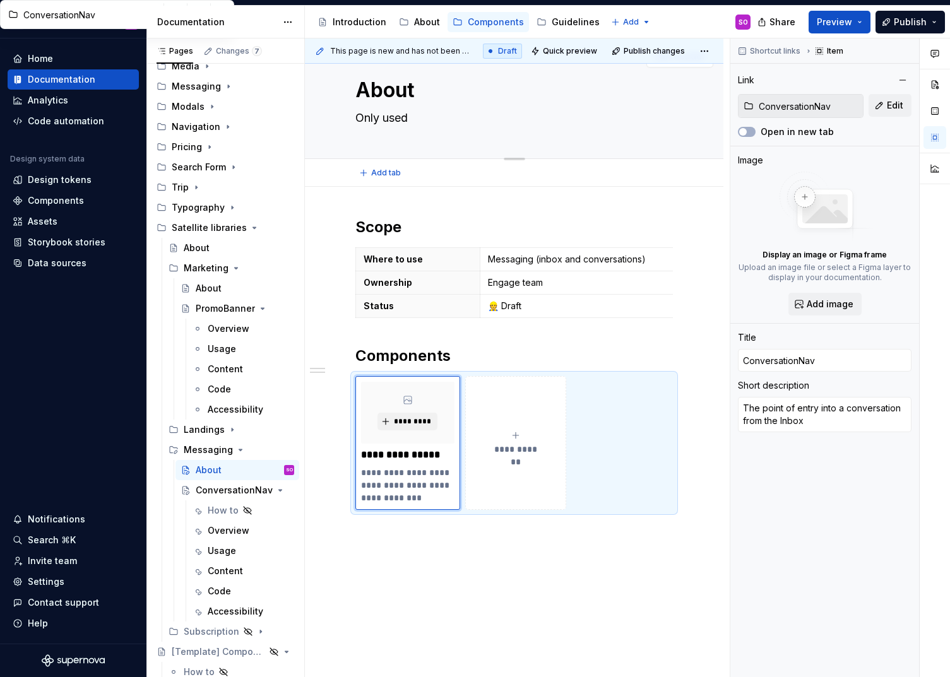
type textarea "*"
type textarea "Only used t"
type textarea "*"
type textarea "Only used to"
type textarea "*"
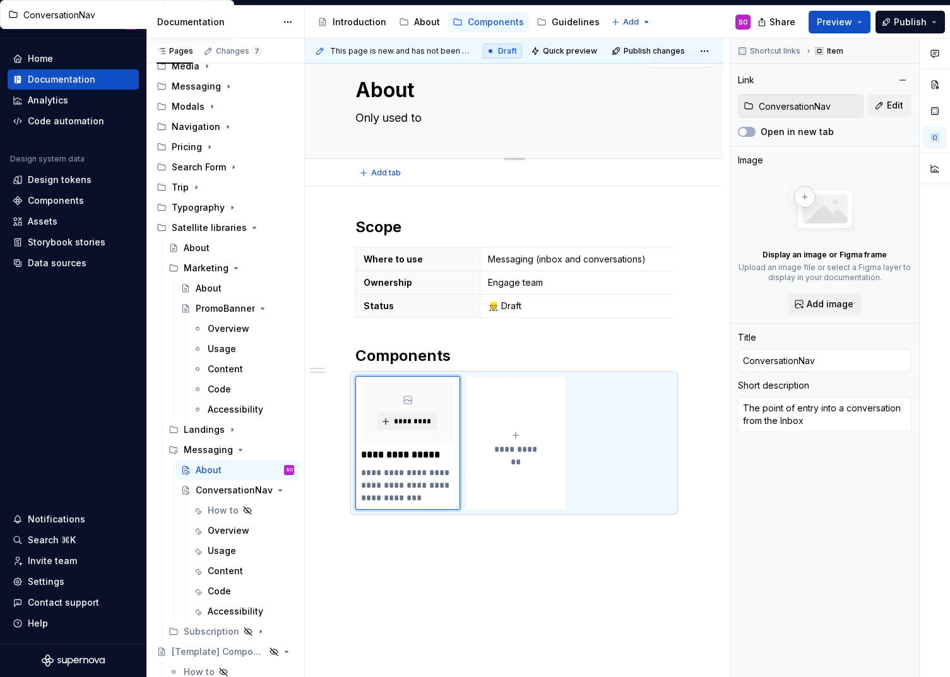
type textarea "Only used to"
type textarea "*"
type textarea "Only used to b"
type textarea "*"
type textarea "Only used to bu"
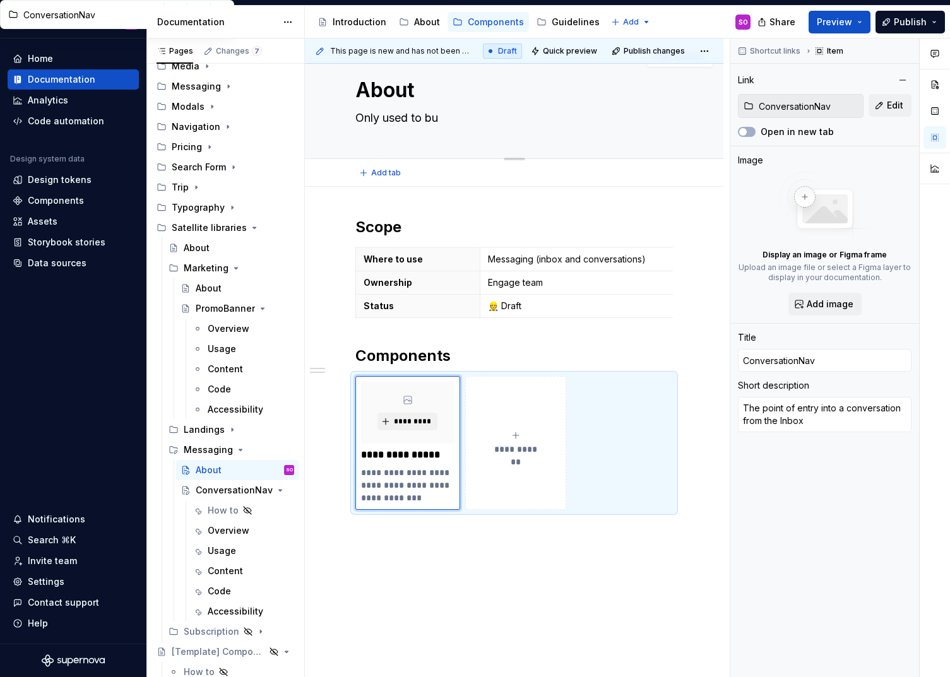
type textarea "*"
type textarea "Only used to [PERSON_NAME]"
type textarea "*"
type textarea "Only used to buil"
type textarea "*"
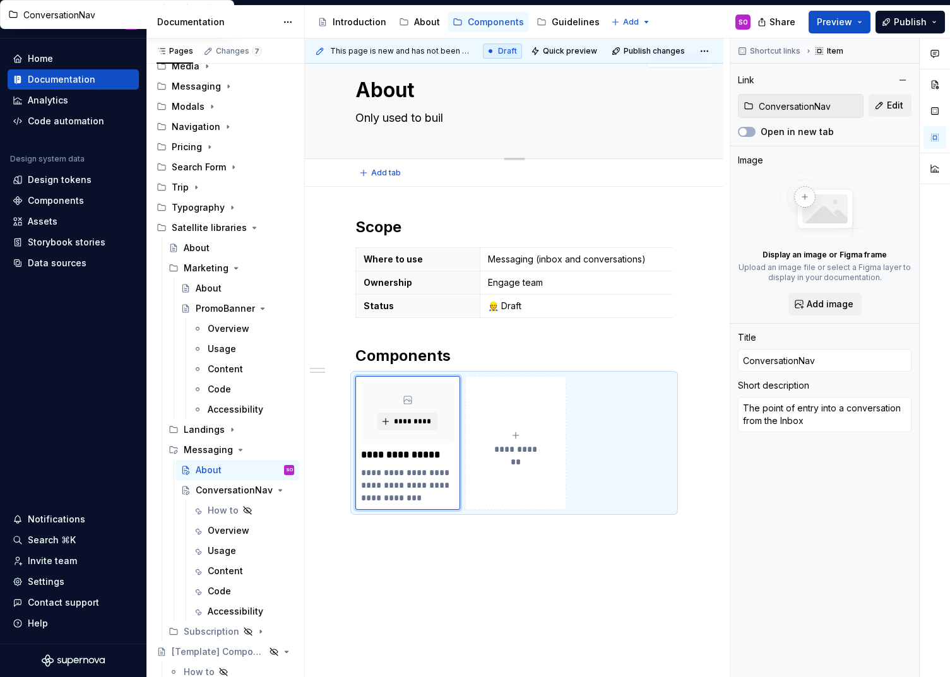
type textarea "Only used to build"
type textarea "*"
type textarea "Only used to build"
type textarea "*"
type textarea "Only used to build B"
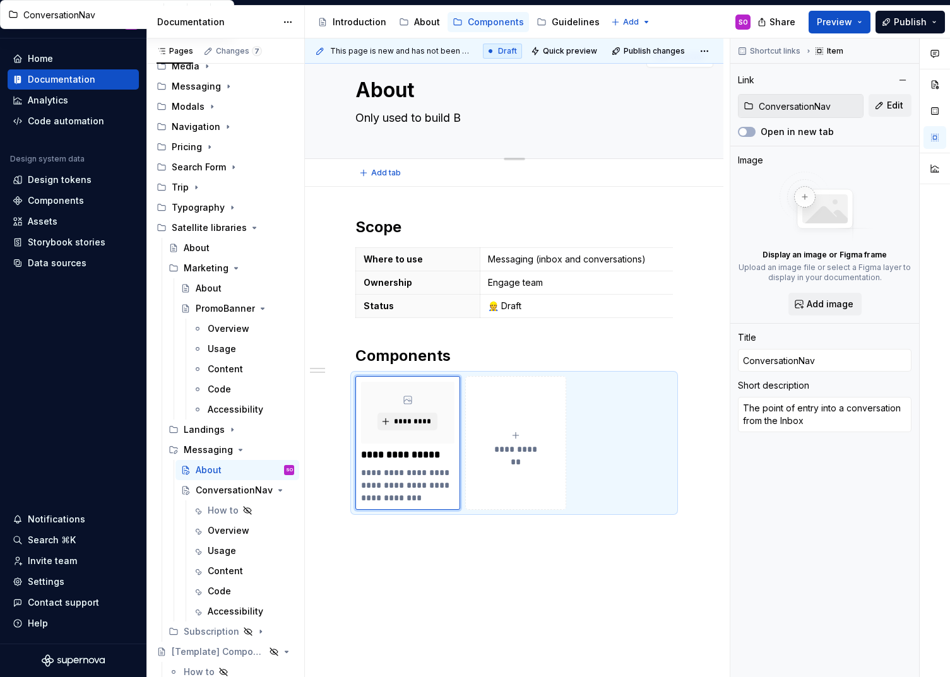
type textarea "*"
type textarea "Only used to build Bl"
type textarea "*"
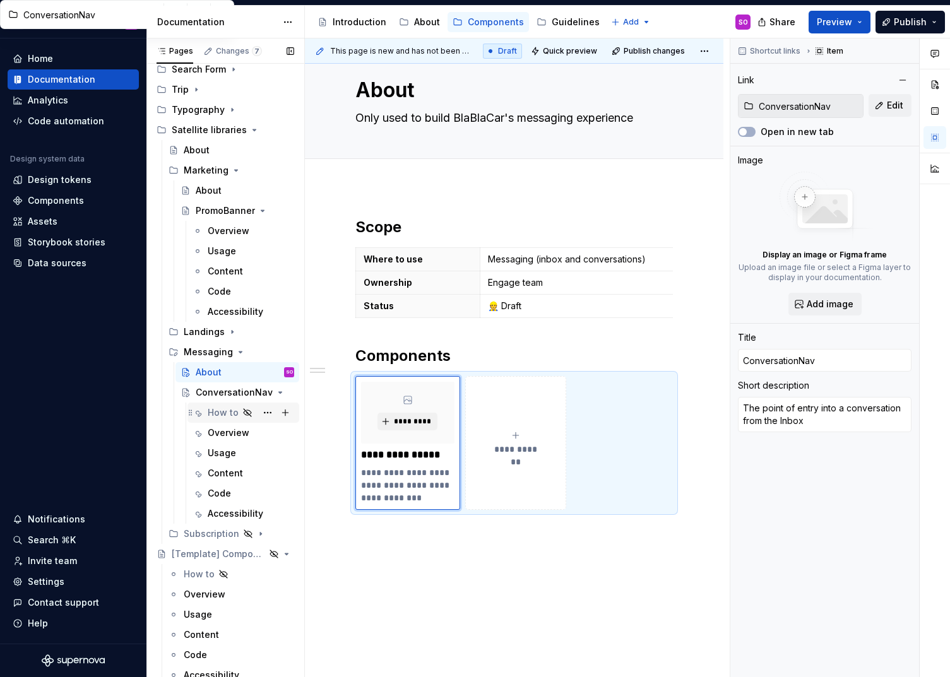
scroll to position [360, 0]
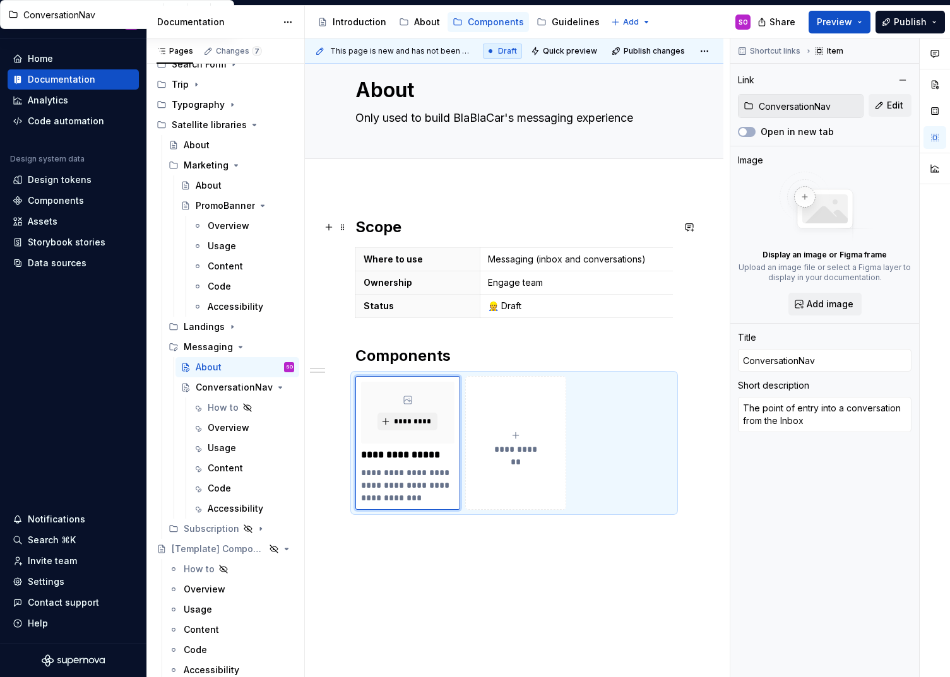
click at [355, 220] on h2 "Scope" at bounding box center [513, 227] width 317 height 20
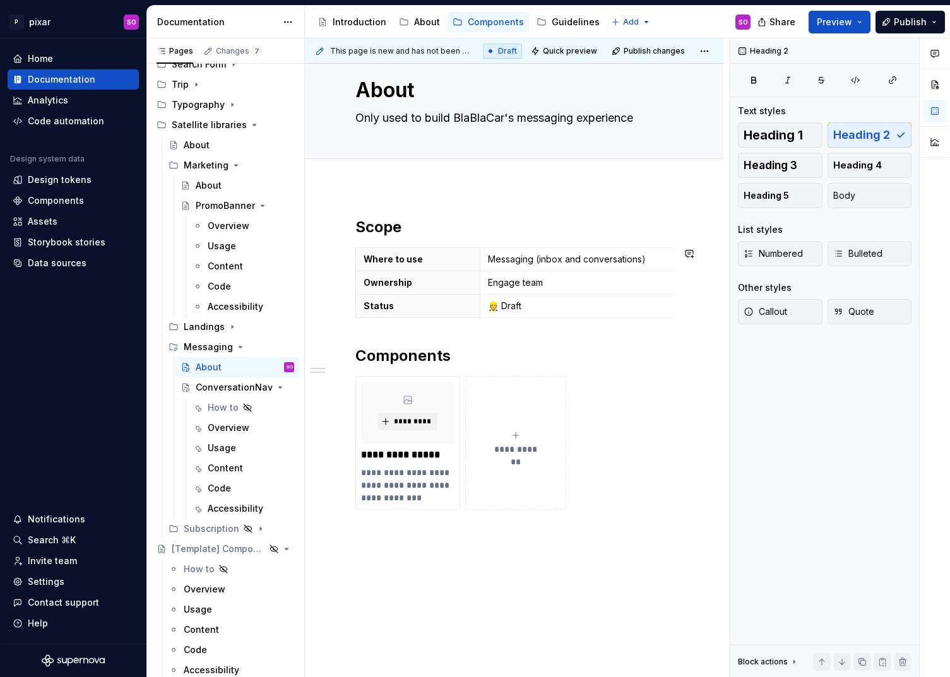
click at [459, 324] on div "**********" at bounding box center [513, 363] width 317 height 293
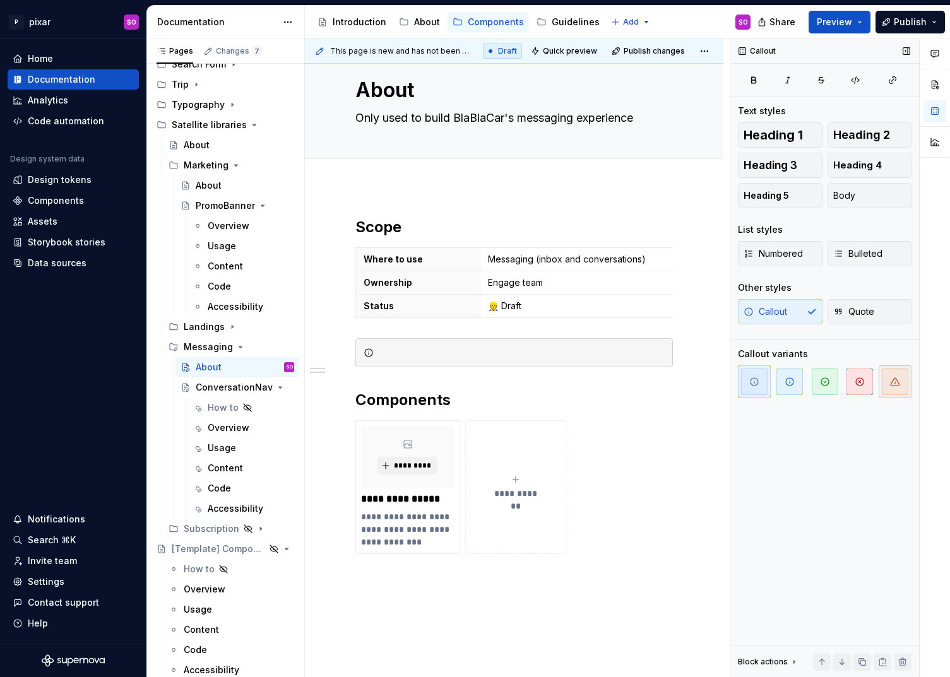
click at [889, 377] on span "button" at bounding box center [895, 382] width 27 height 27
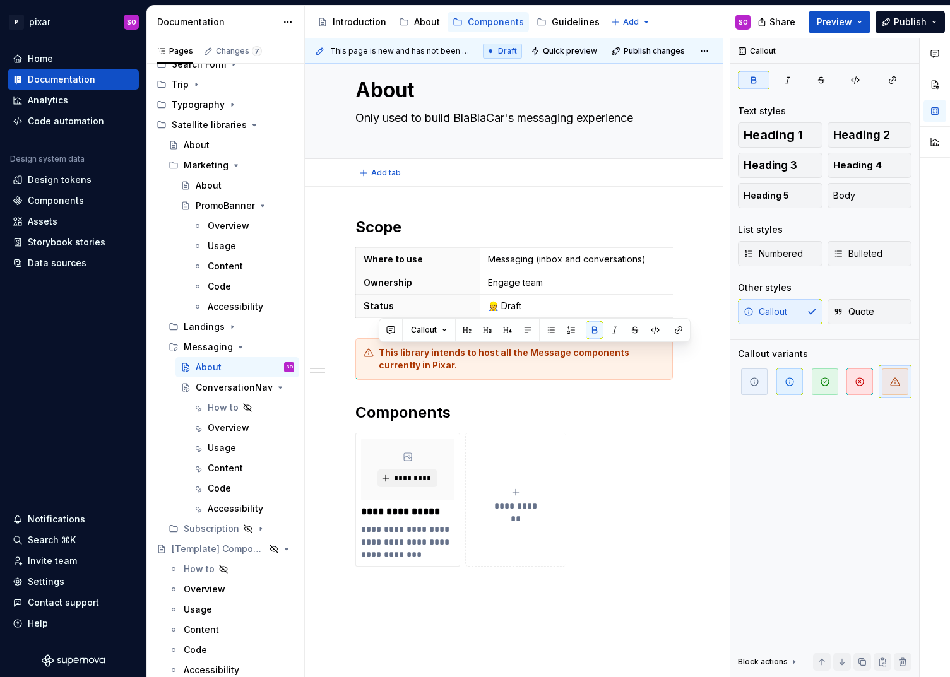
click at [556, 182] on div "Add tab" at bounding box center [514, 173] width 418 height 28
click at [529, 208] on div "**********" at bounding box center [514, 486] width 418 height 598
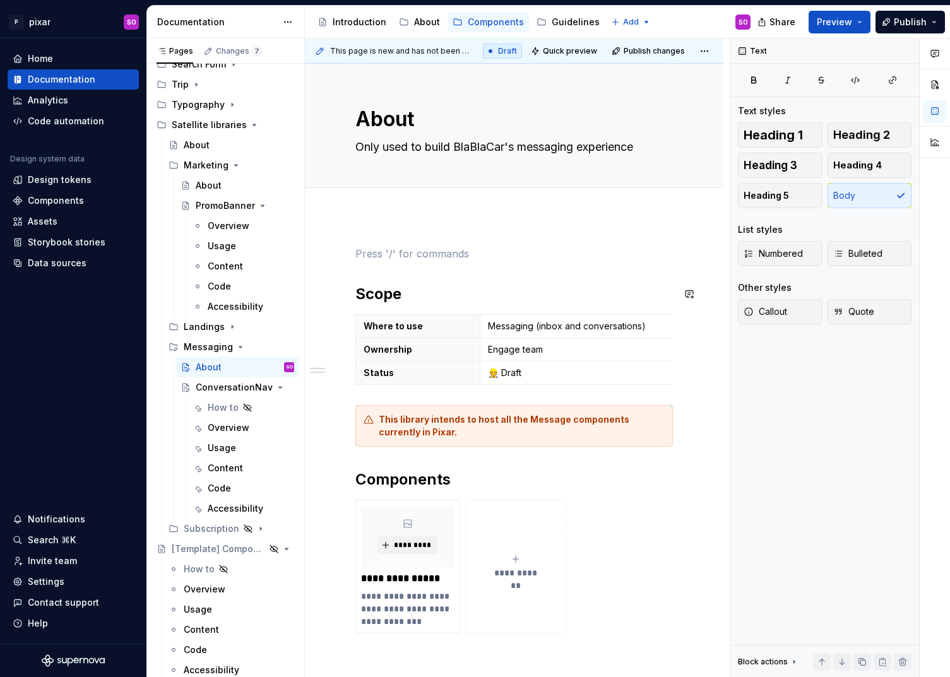
scroll to position [0, 0]
click at [359, 290] on h2 "Scope" at bounding box center [513, 294] width 317 height 20
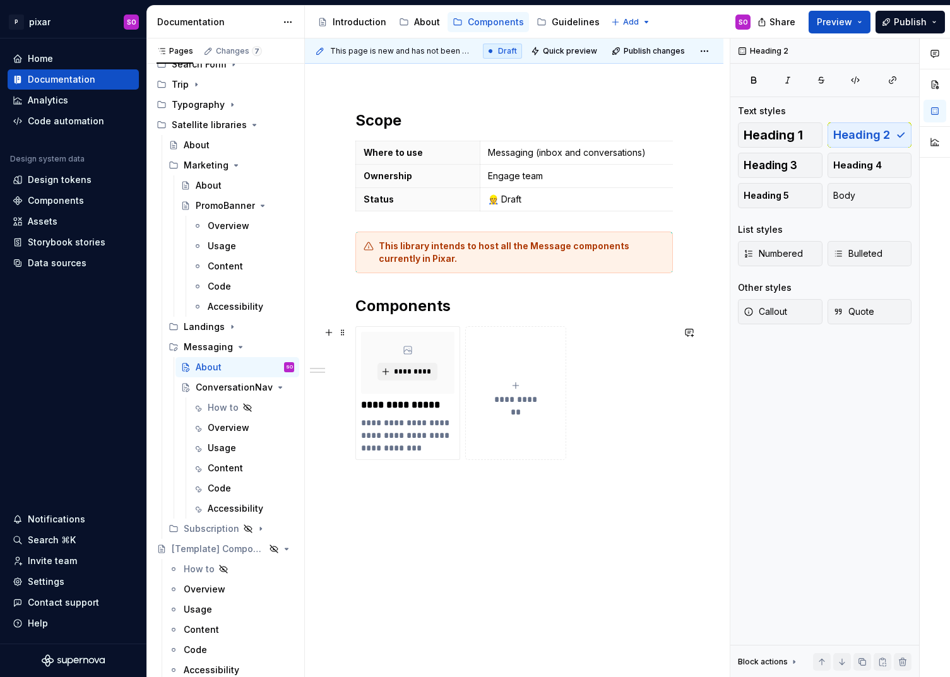
scroll to position [136, 0]
click at [497, 201] on p "👷 Draft" at bounding box center [599, 198] width 222 height 13
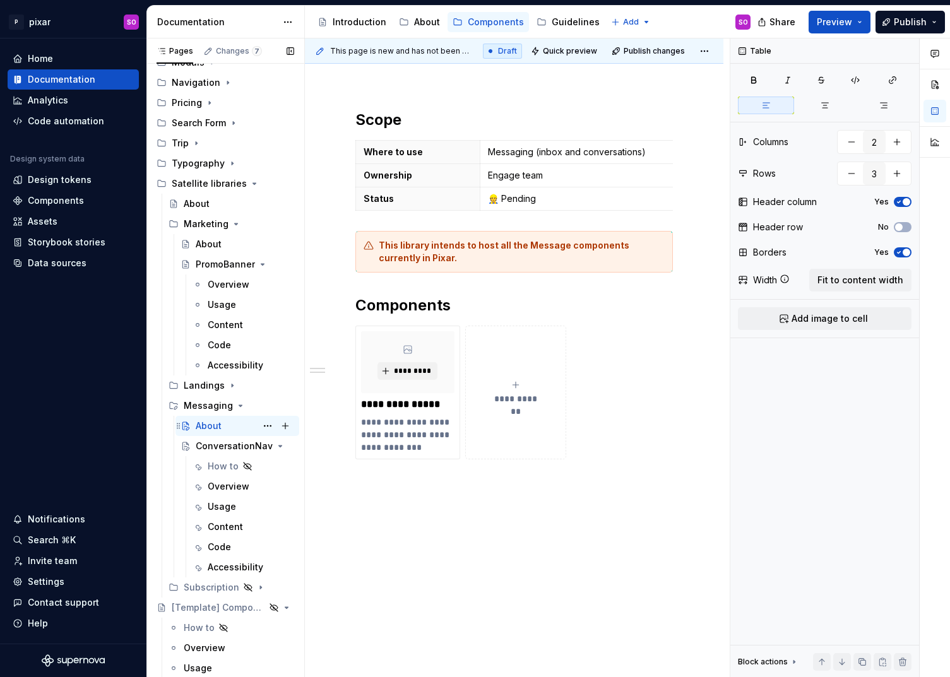
scroll to position [258, 0]
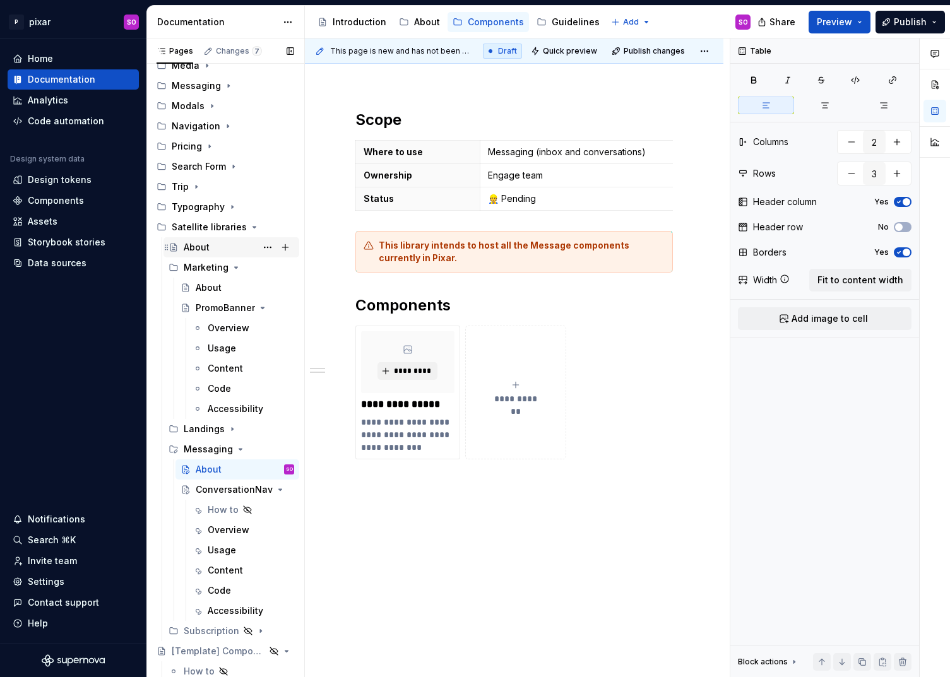
click at [203, 247] on div "About" at bounding box center [197, 247] width 26 height 13
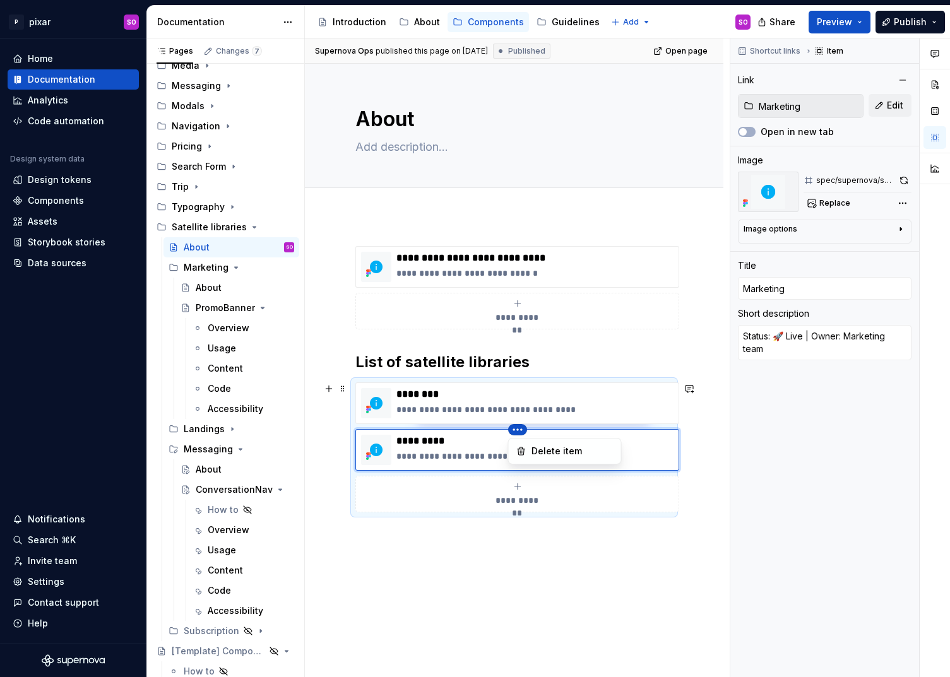
click at [516, 430] on html "P pixar SO Home Documentation Analytics Code automation Design system data Desi…" at bounding box center [475, 338] width 950 height 677
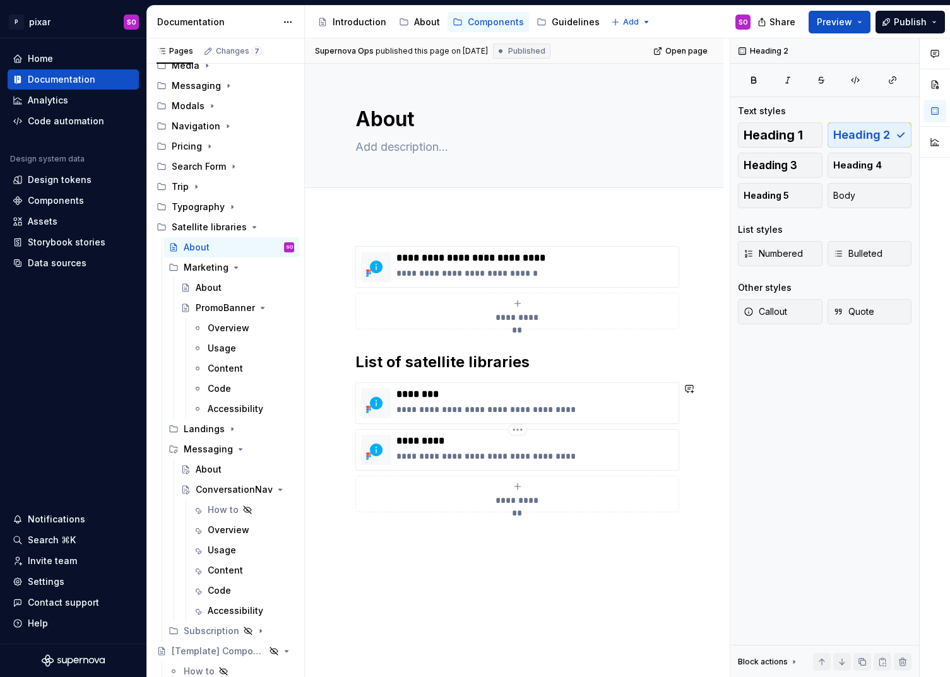
click at [453, 442] on html "P pixar SO Home Documentation Analytics Code automation Design system data Desi…" at bounding box center [475, 338] width 950 height 677
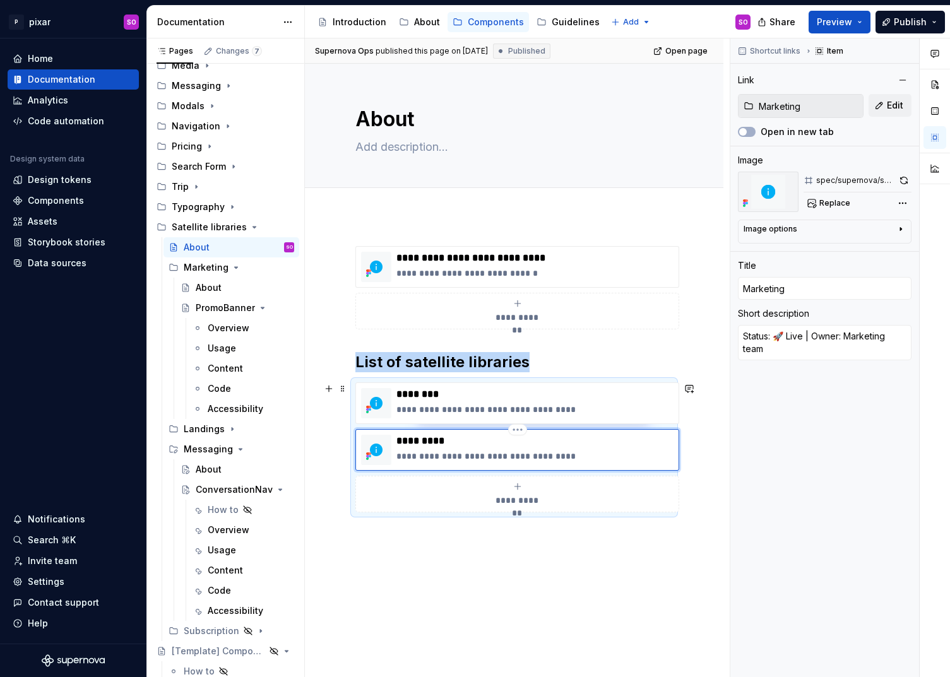
click at [379, 454] on img at bounding box center [376, 450] width 30 height 30
click at [857, 179] on div "spec/supernova/shortcut" at bounding box center [855, 180] width 78 height 10
click at [516, 491] on icon "submit" at bounding box center [517, 487] width 10 height 10
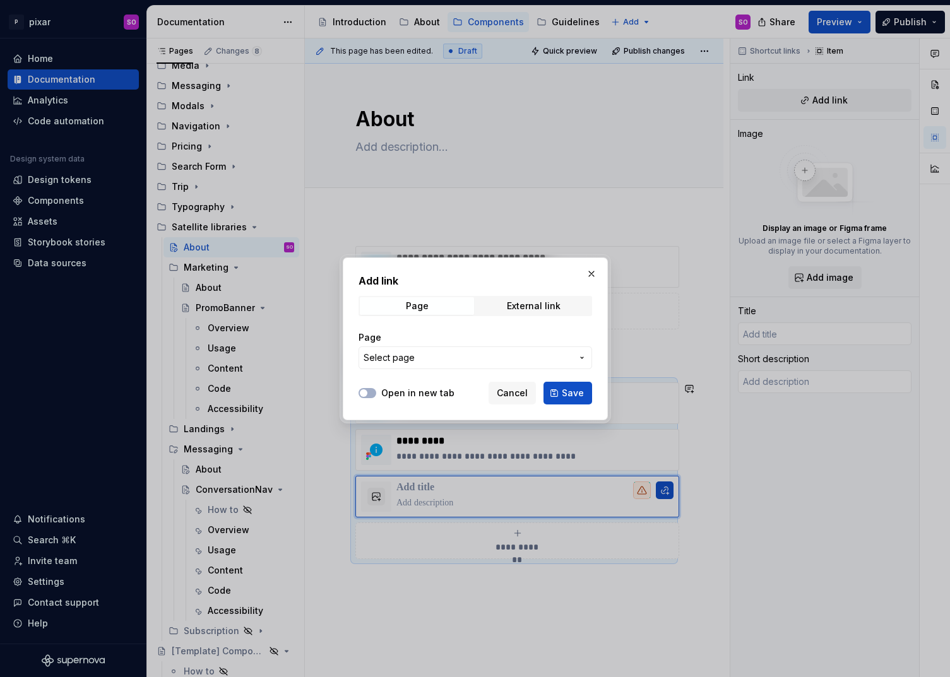
click at [418, 353] on span "Select page" at bounding box center [468, 358] width 208 height 13
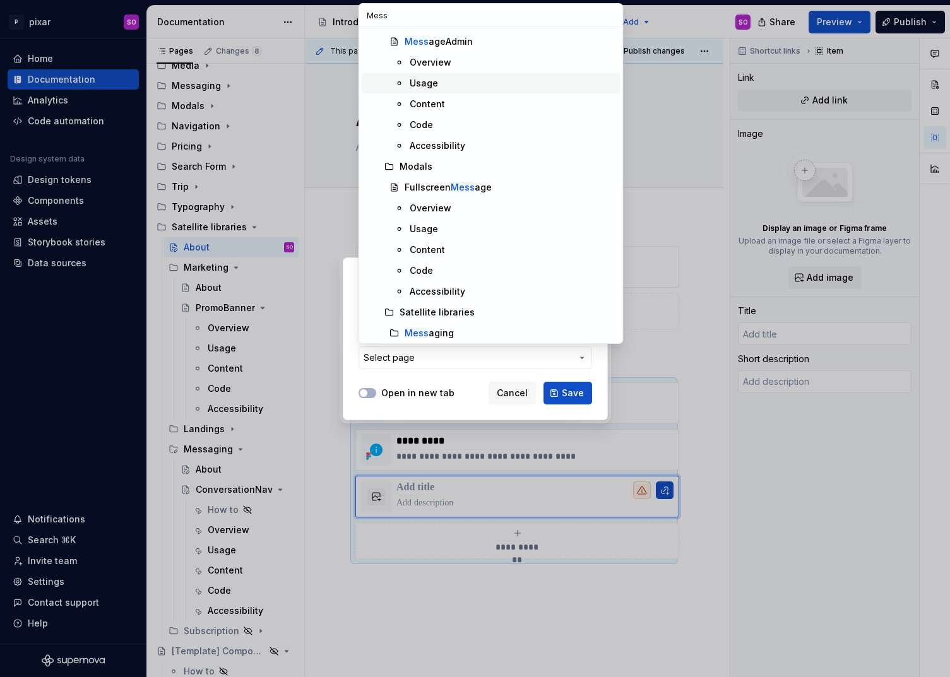
scroll to position [42, 0]
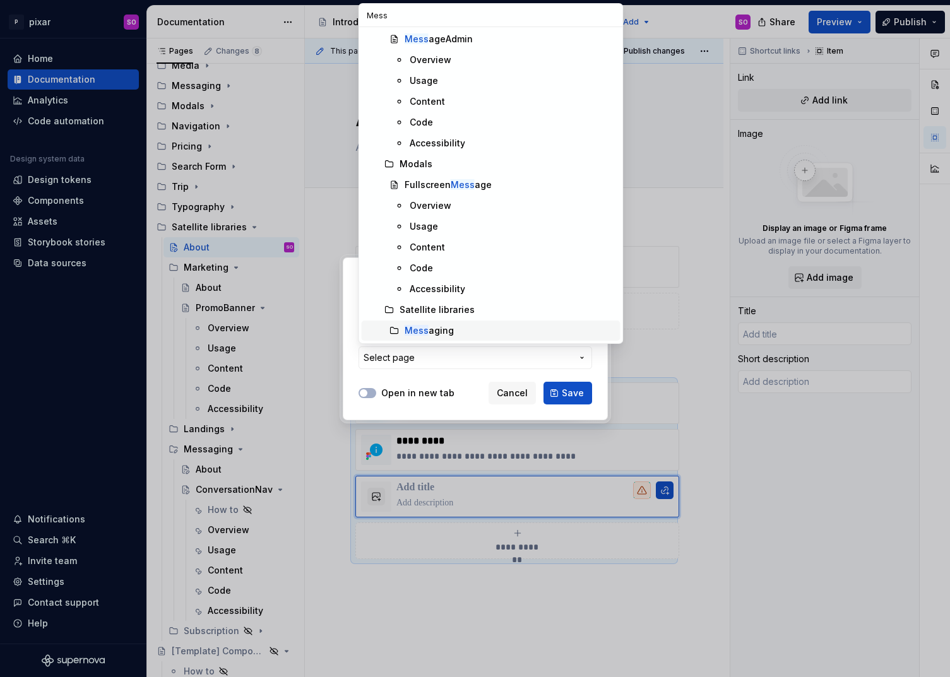
click at [438, 326] on div "Mess aging" at bounding box center [429, 330] width 49 height 13
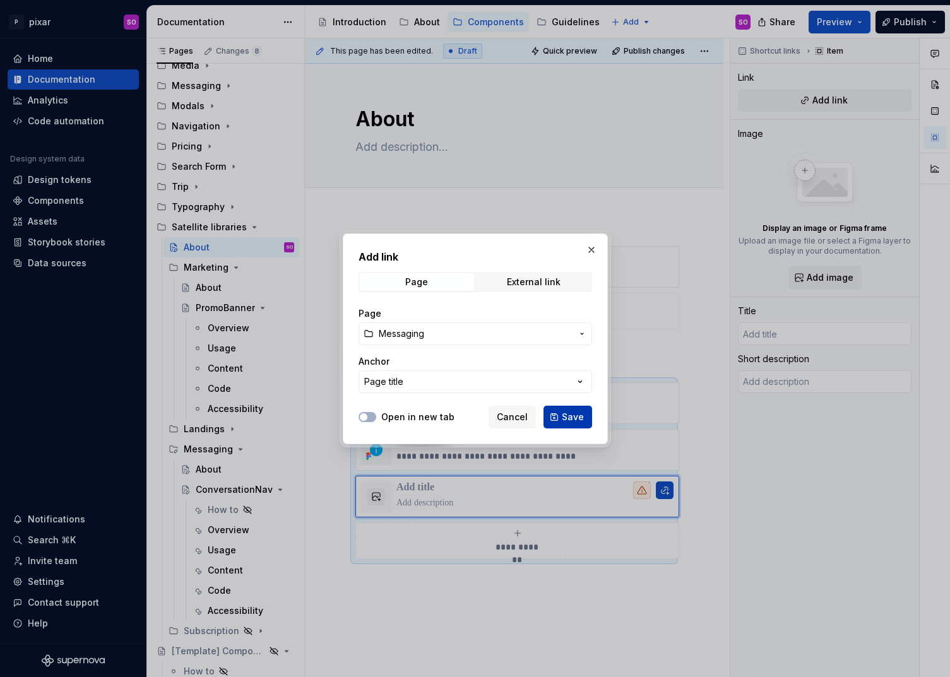
click at [570, 416] on span "Save" at bounding box center [573, 417] width 22 height 13
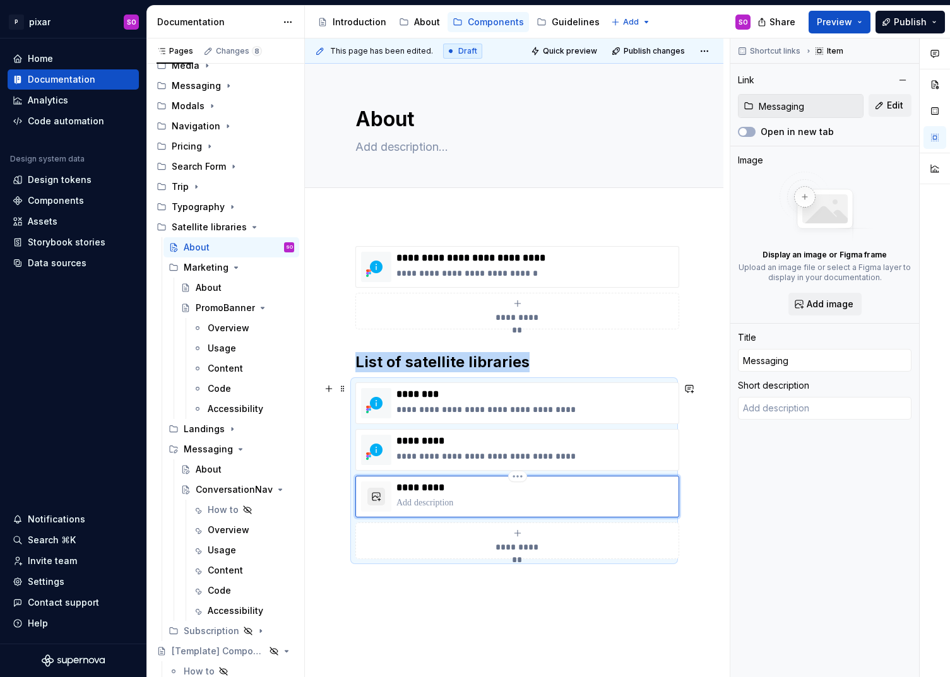
click at [377, 499] on button "button" at bounding box center [376, 497] width 18 height 18
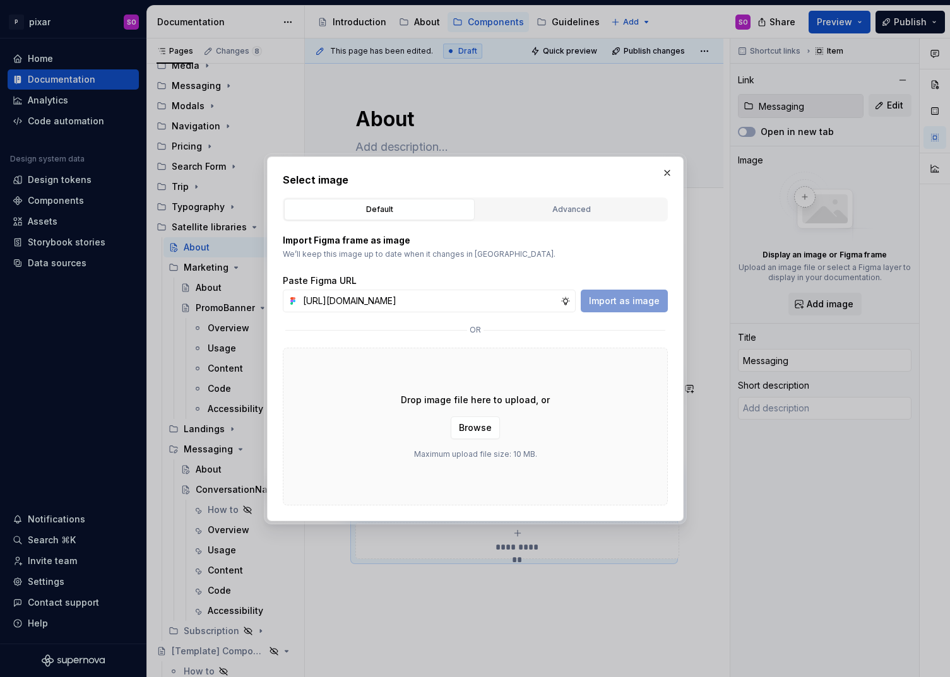
scroll to position [0, 267]
click at [625, 298] on span "Import as image" at bounding box center [624, 301] width 71 height 13
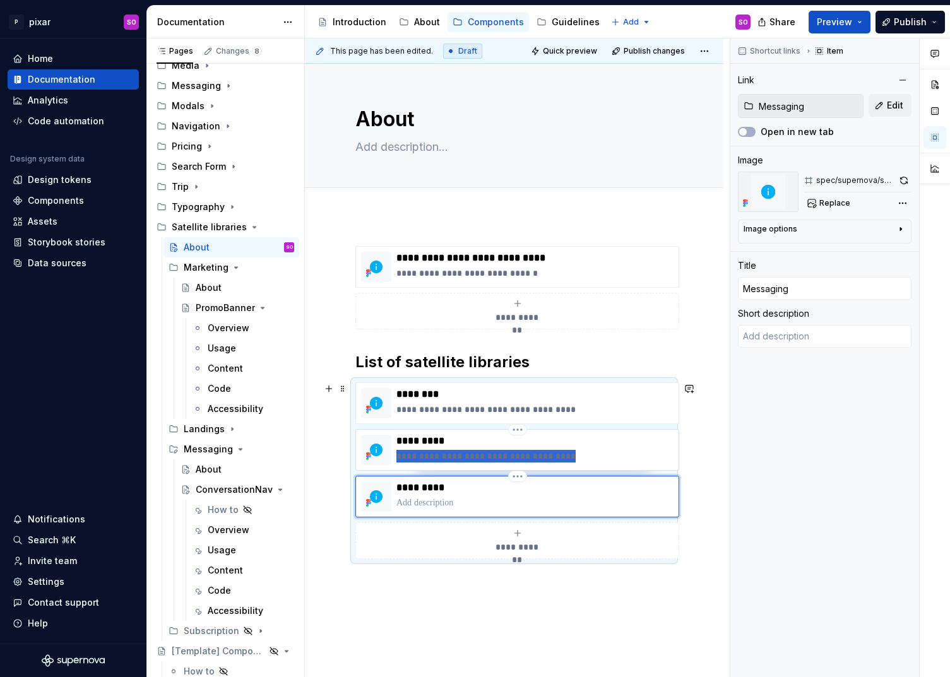
drag, startPoint x: 567, startPoint y: 455, endPoint x: 396, endPoint y: 453, distance: 170.4
click at [396, 453] on p "**********" at bounding box center [534, 456] width 277 height 13
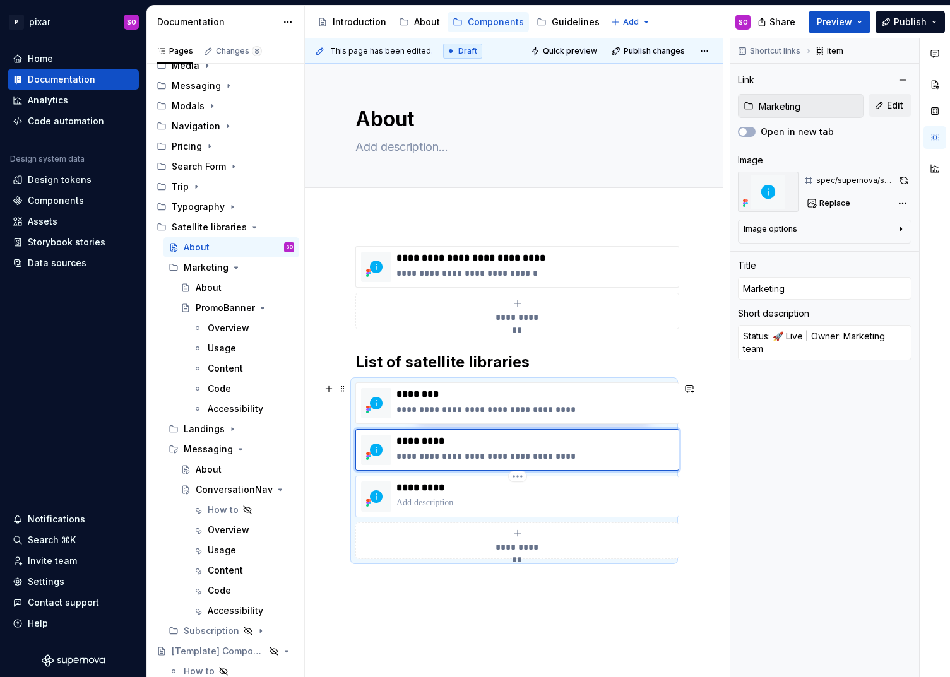
click at [429, 506] on p at bounding box center [534, 503] width 277 height 13
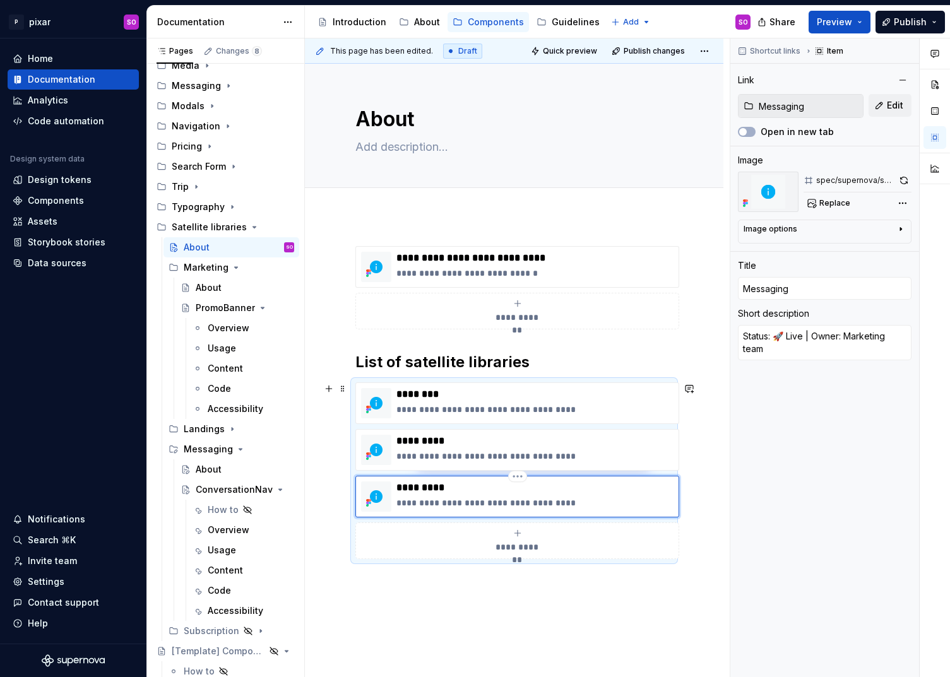
click at [445, 504] on p "**********" at bounding box center [534, 503] width 277 height 13
click at [221, 468] on div "About" at bounding box center [209, 469] width 26 height 13
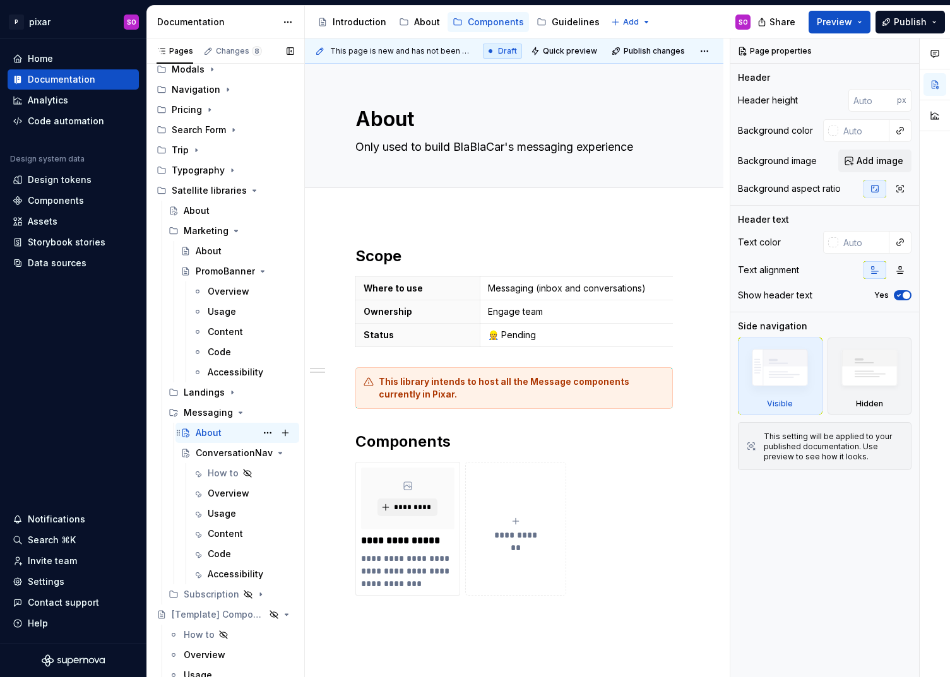
scroll to position [297, 0]
click at [268, 427] on button "Page tree" at bounding box center [268, 431] width 18 height 18
click at [862, 24] on button "Preview" at bounding box center [839, 22] width 62 height 23
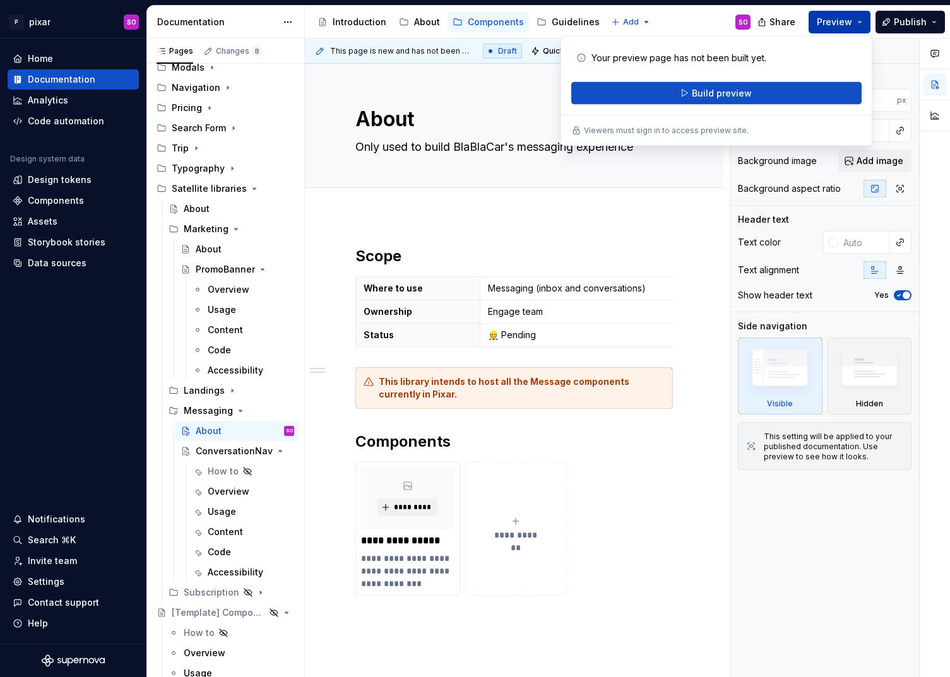
click at [844, 25] on span "Preview" at bounding box center [834, 22] width 35 height 13
